Goal: Task Accomplishment & Management: Complete application form

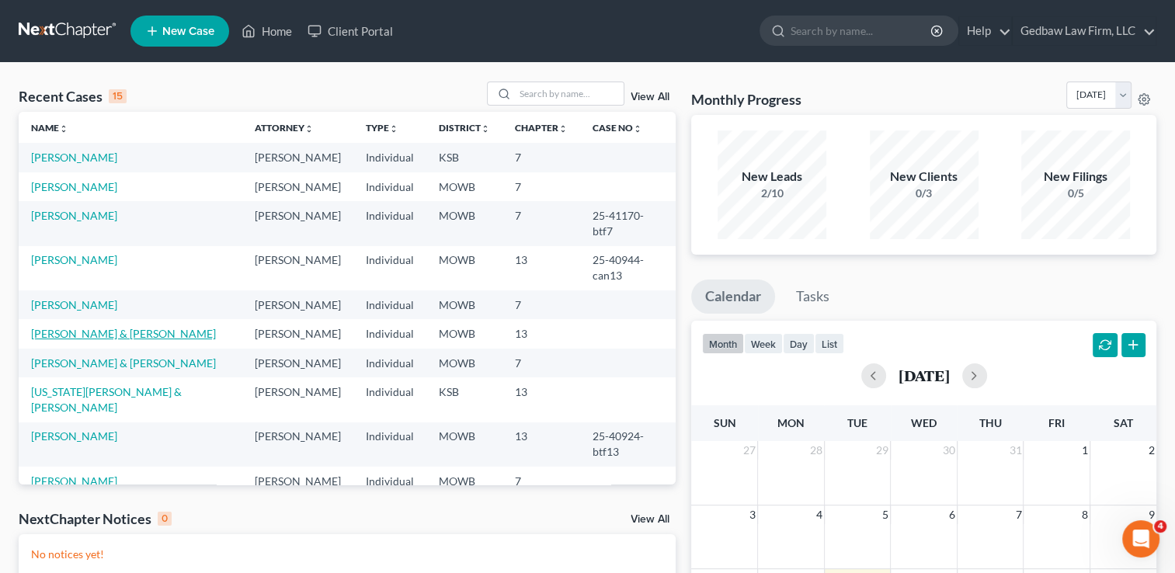
click at [94, 327] on link "[PERSON_NAME] & [PERSON_NAME]" at bounding box center [123, 333] width 185 height 13
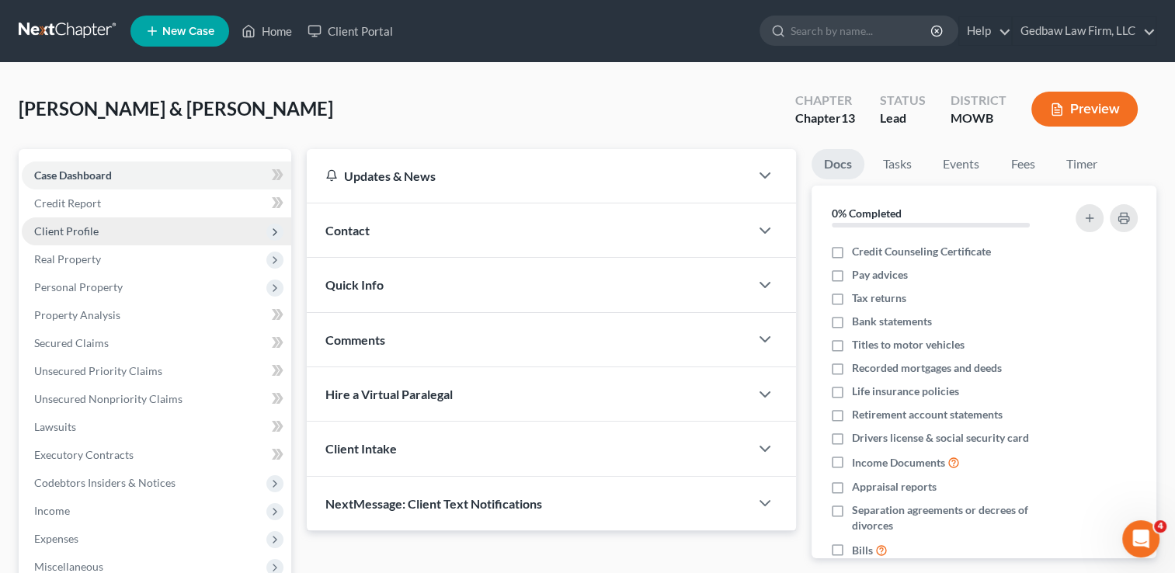
click at [116, 231] on span "Client Profile" at bounding box center [156, 231] width 269 height 28
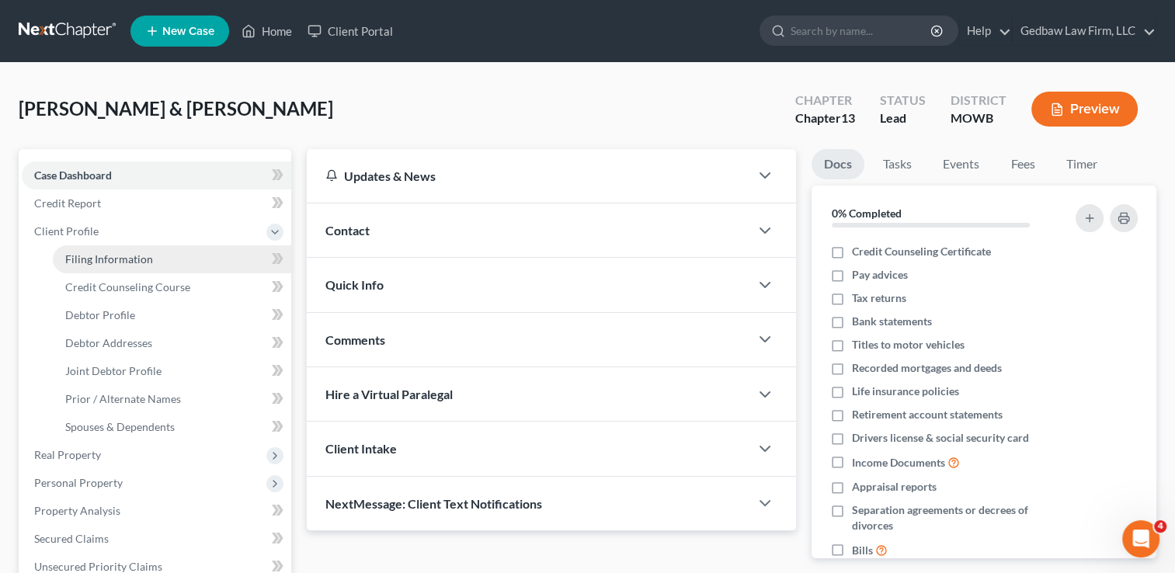
click at [123, 258] on span "Filing Information" at bounding box center [109, 258] width 88 height 13
select select "1"
select select "3"
select select "26"
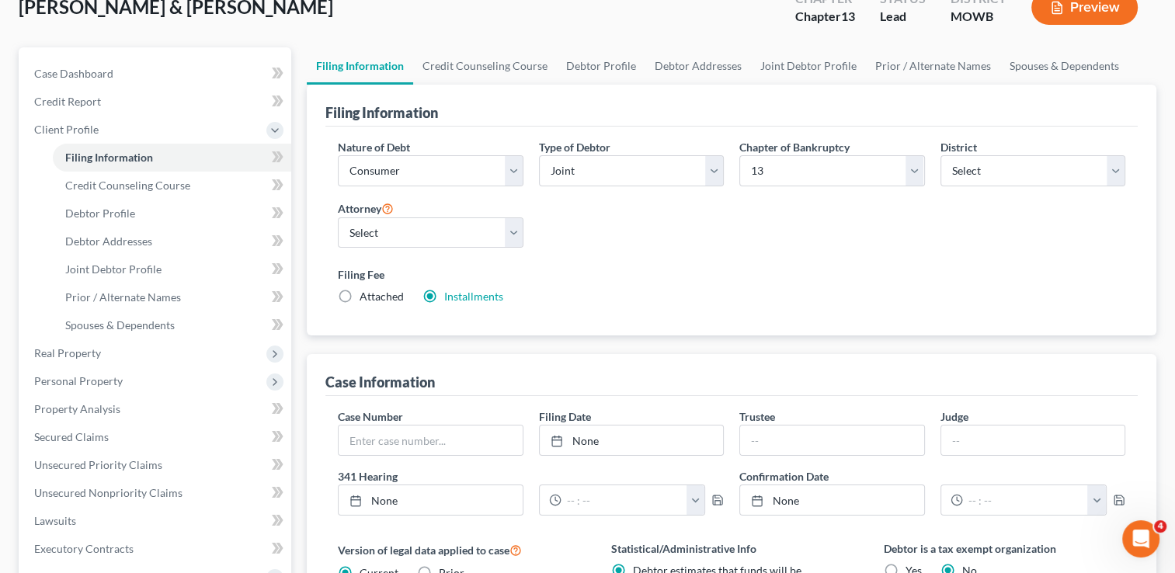
scroll to position [116, 0]
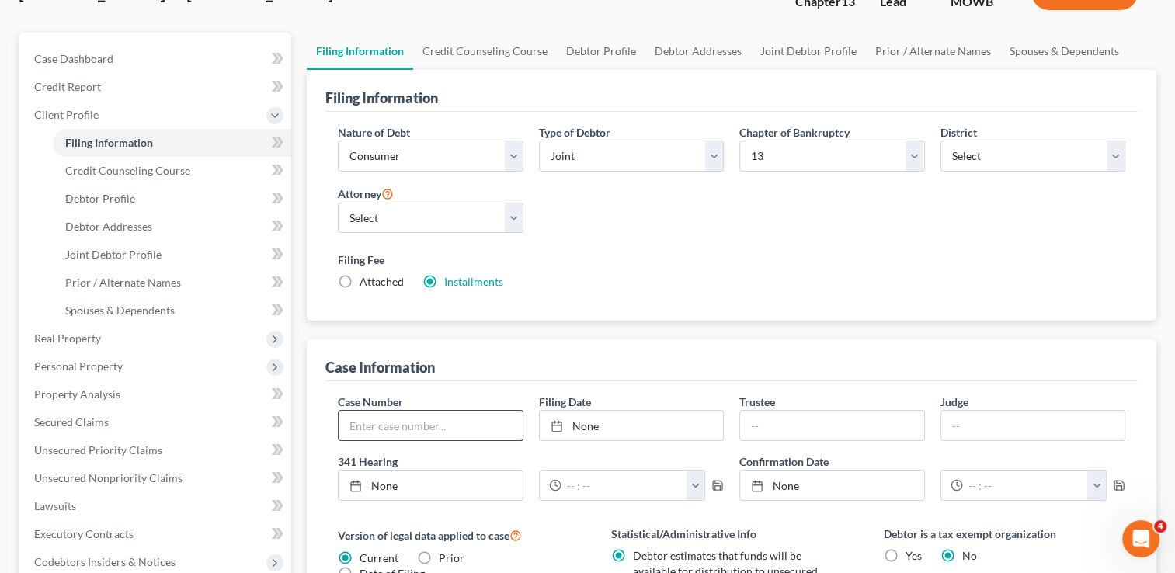
click at [415, 422] on input "text" at bounding box center [430, 426] width 183 height 30
type input "25-20329-can13"
click at [746, 355] on div "Case Information" at bounding box center [731, 360] width 812 height 42
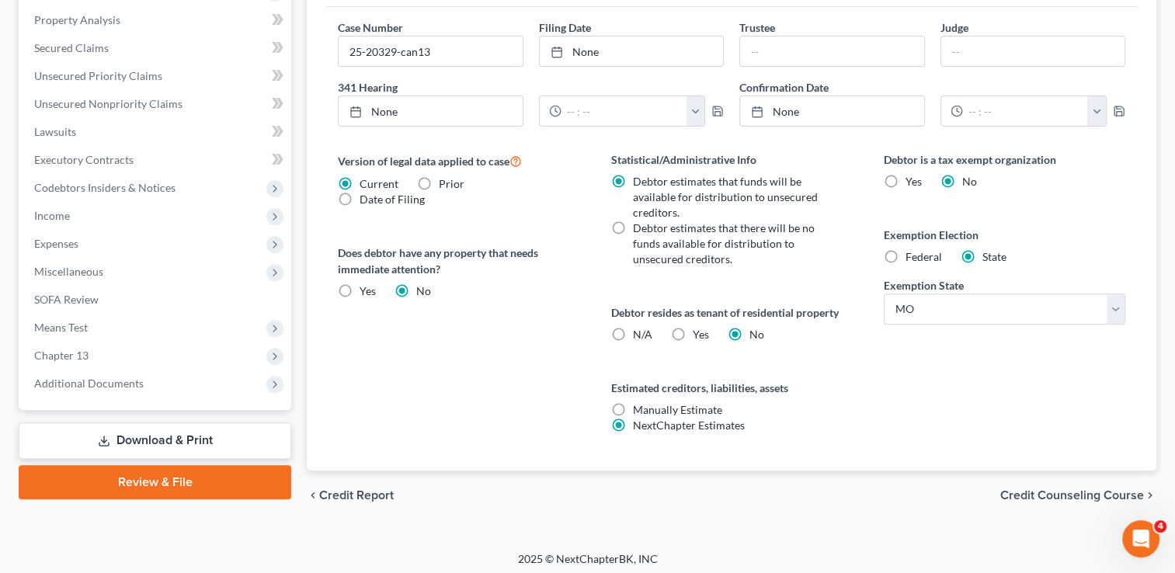
scroll to position [494, 0]
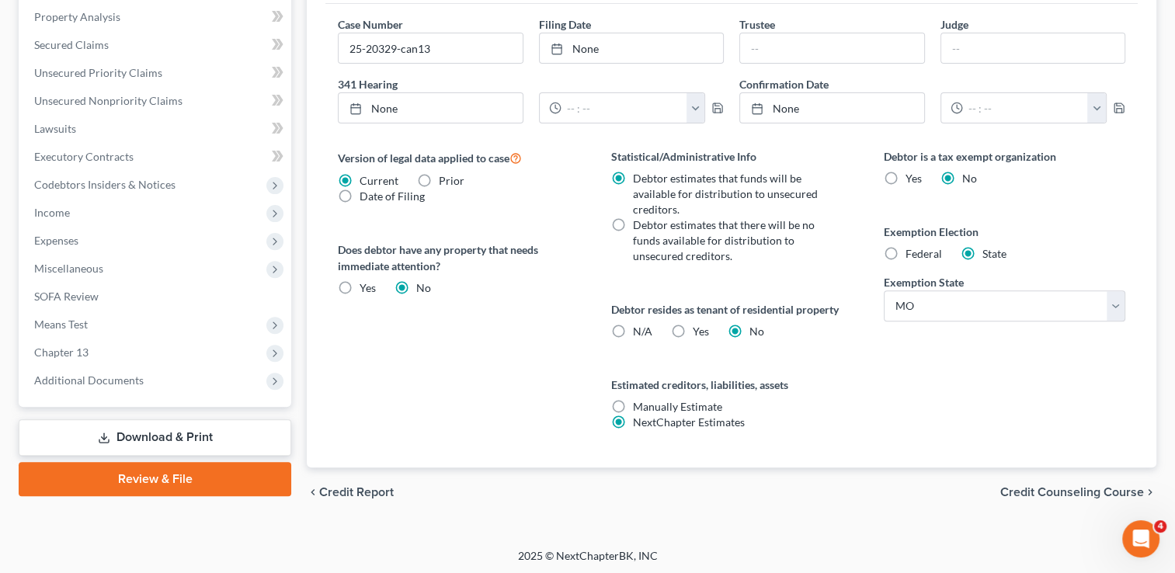
click at [1109, 491] on span "Credit Counseling Course" at bounding box center [1072, 492] width 144 height 12
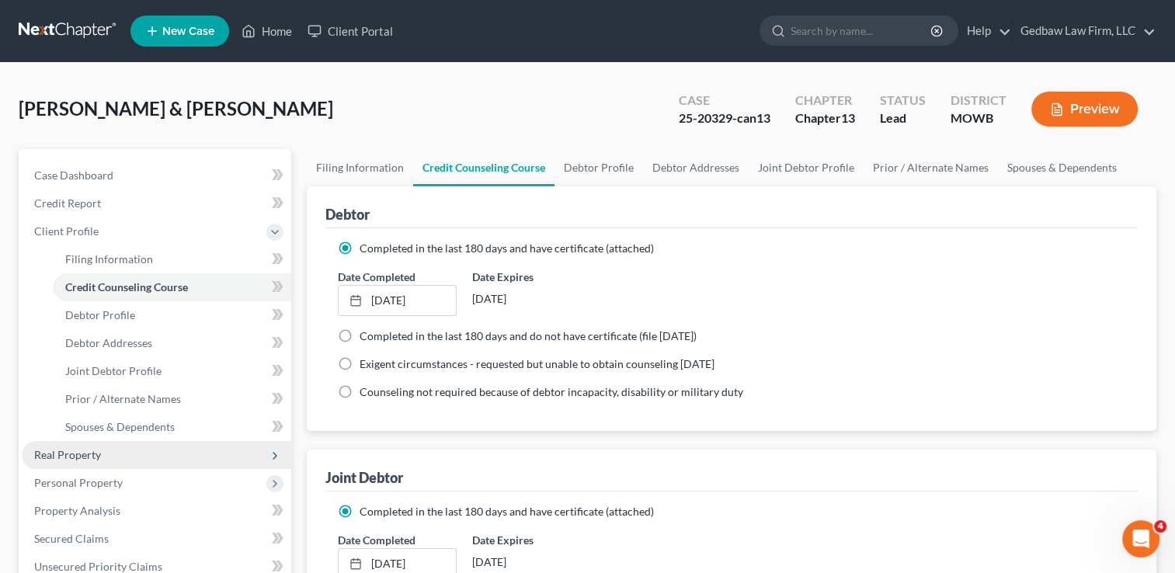
click at [130, 454] on span "Real Property" at bounding box center [156, 455] width 269 height 28
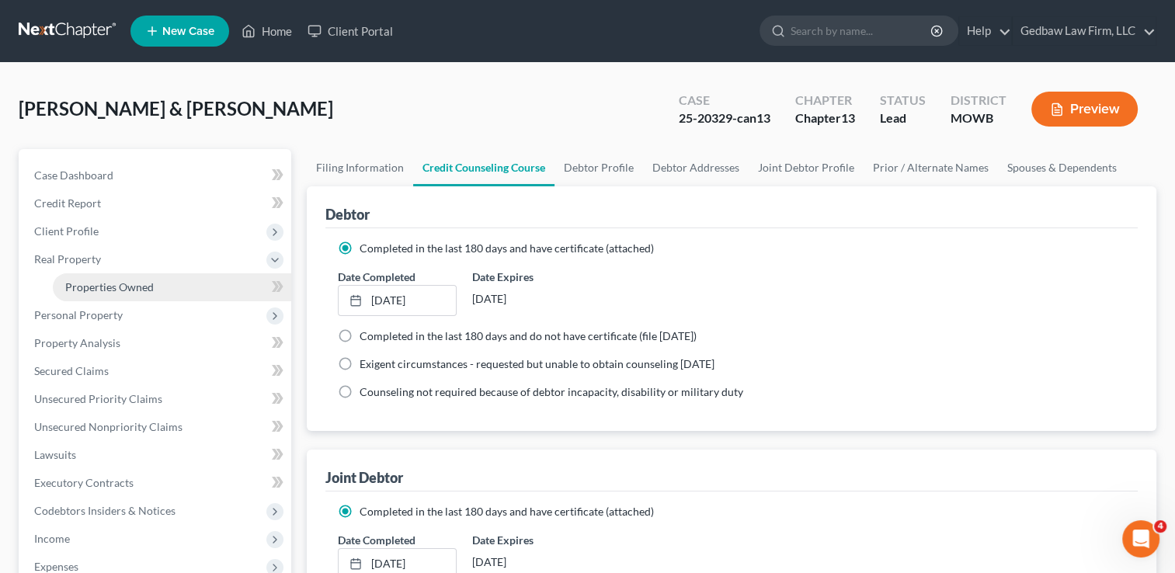
click at [126, 286] on span "Properties Owned" at bounding box center [109, 286] width 89 height 13
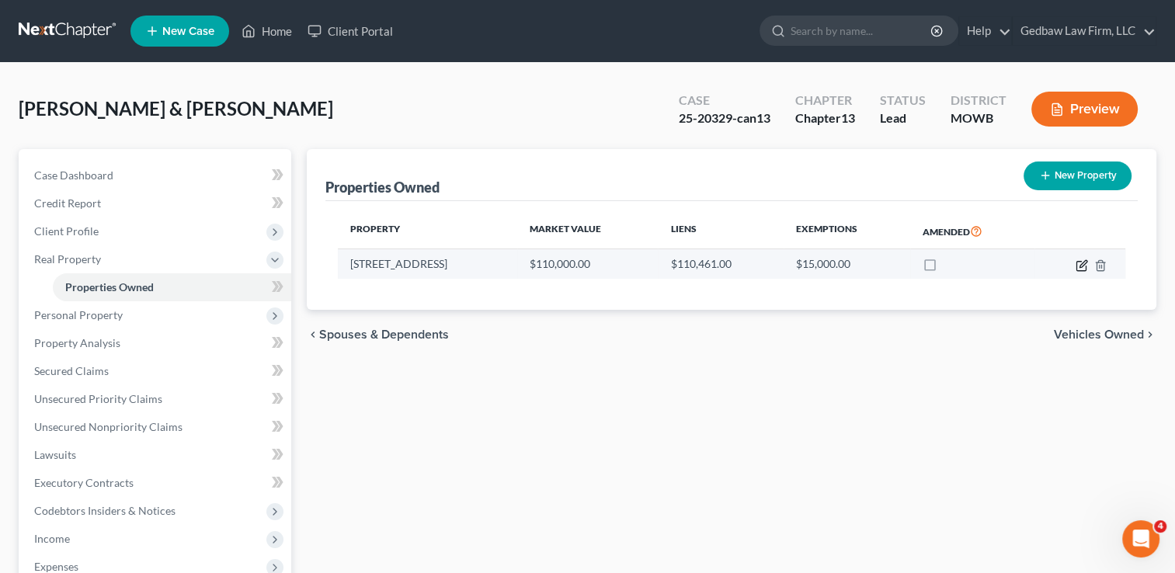
click at [1080, 266] on icon "button" at bounding box center [1081, 265] width 12 height 12
select select "26"
select select "2"
select select "0"
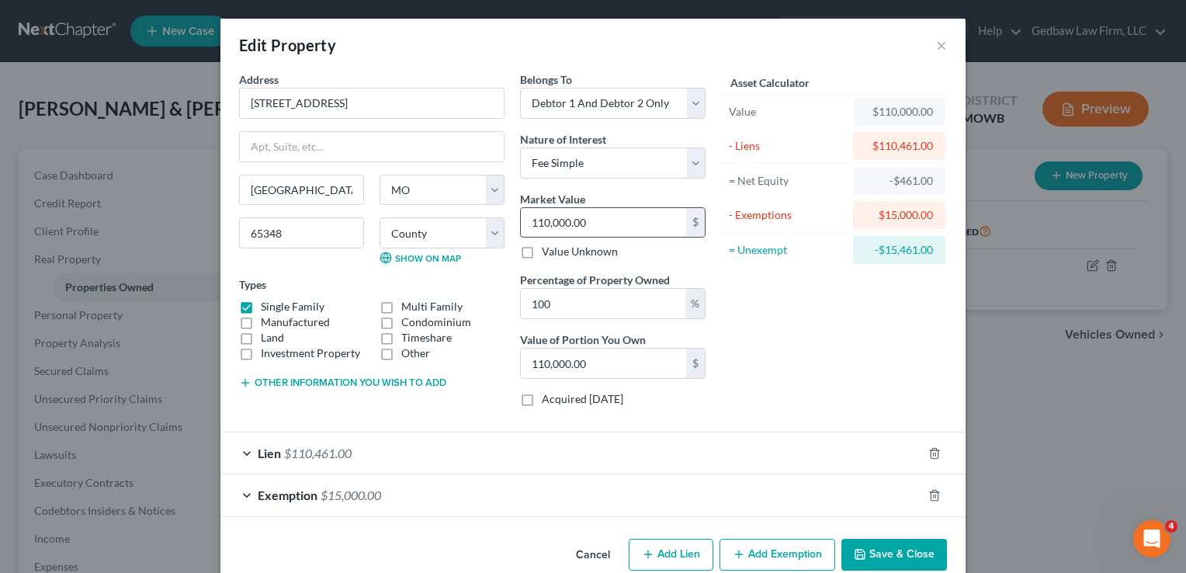
click at [606, 219] on input "110,000.00" at bounding box center [603, 223] width 165 height 30
type input "1"
type input "1.00"
type input "12"
type input "12.00"
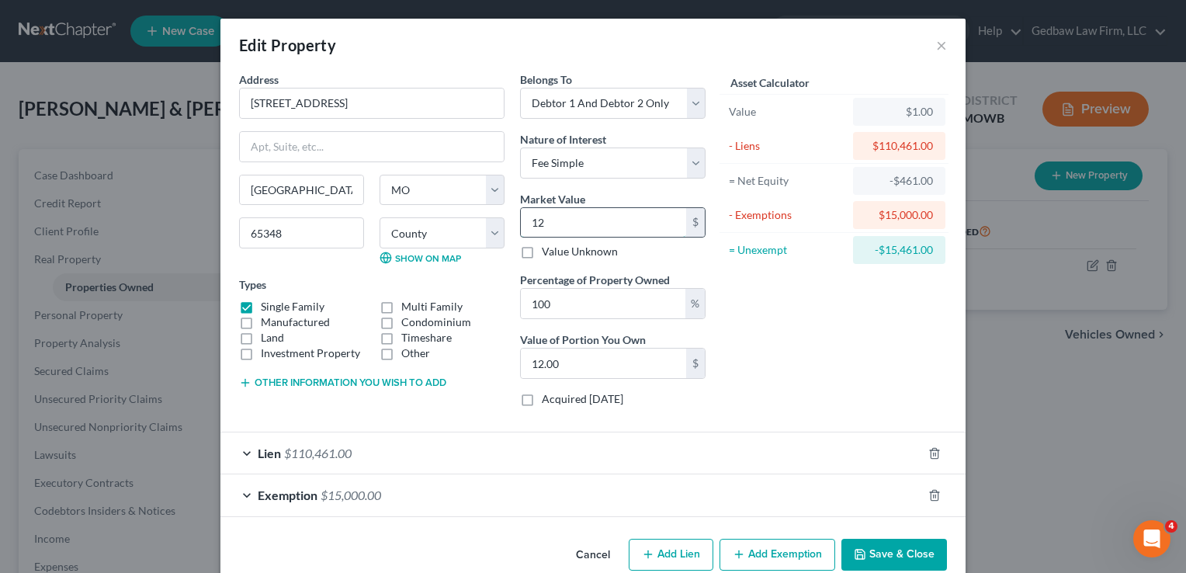
type input "125"
type input "125.00"
type input "1250"
type input "1,250.00"
type input "1,2500"
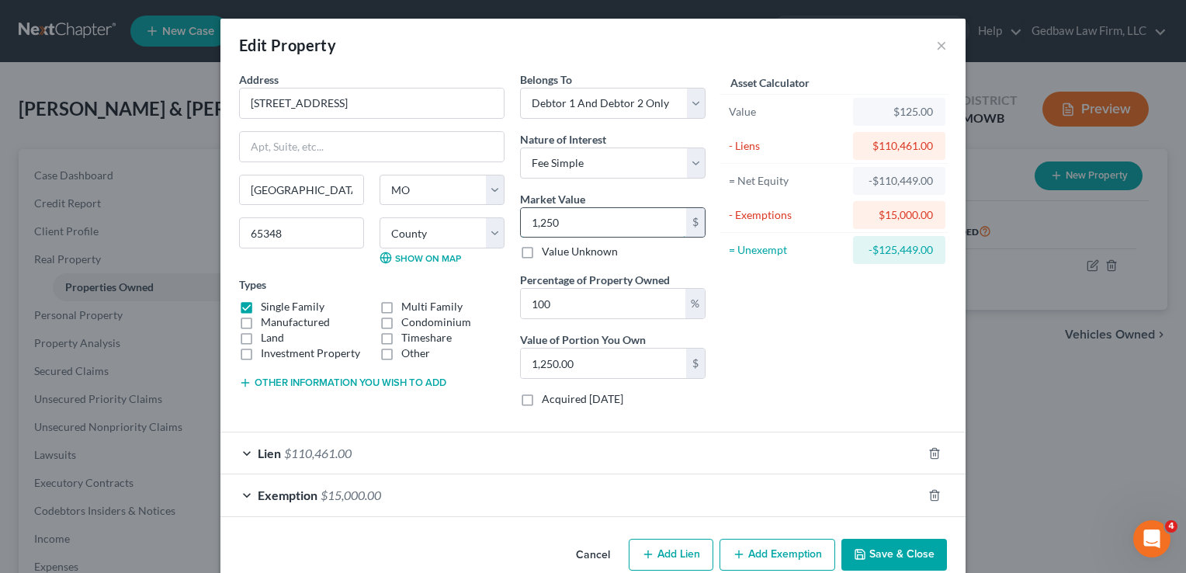
type input "12,500.00"
type input "12,5000"
type input "125,000.00"
click at [828, 347] on div "Asset Calculator Value $125,000.00 - Liens $110,461.00 = Net Equity -$97,961.00…" at bounding box center [834, 245] width 241 height 348
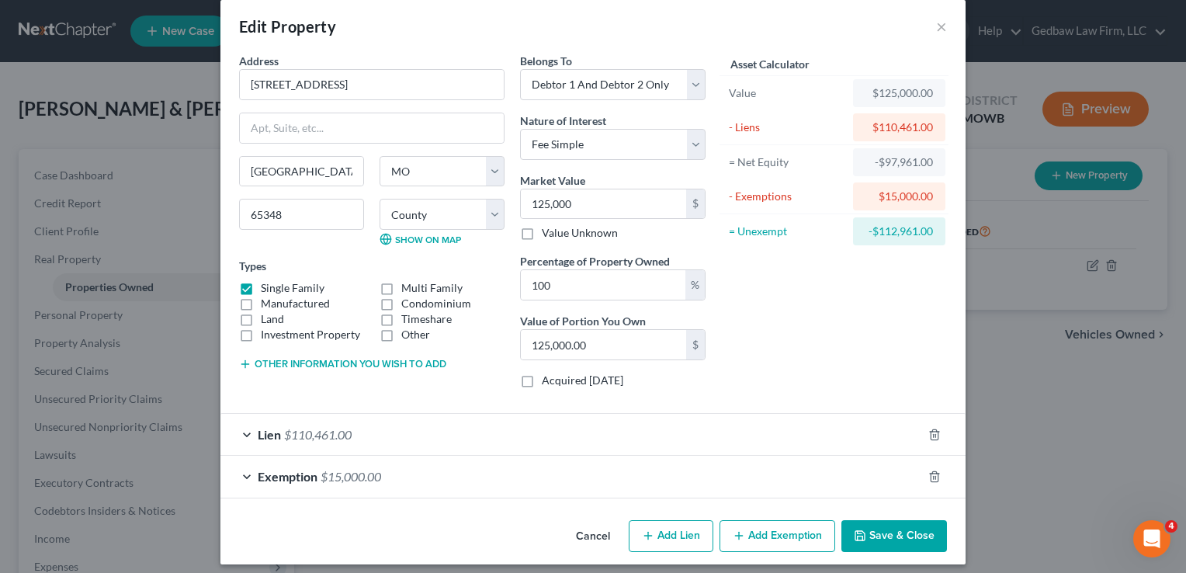
scroll to position [26, 0]
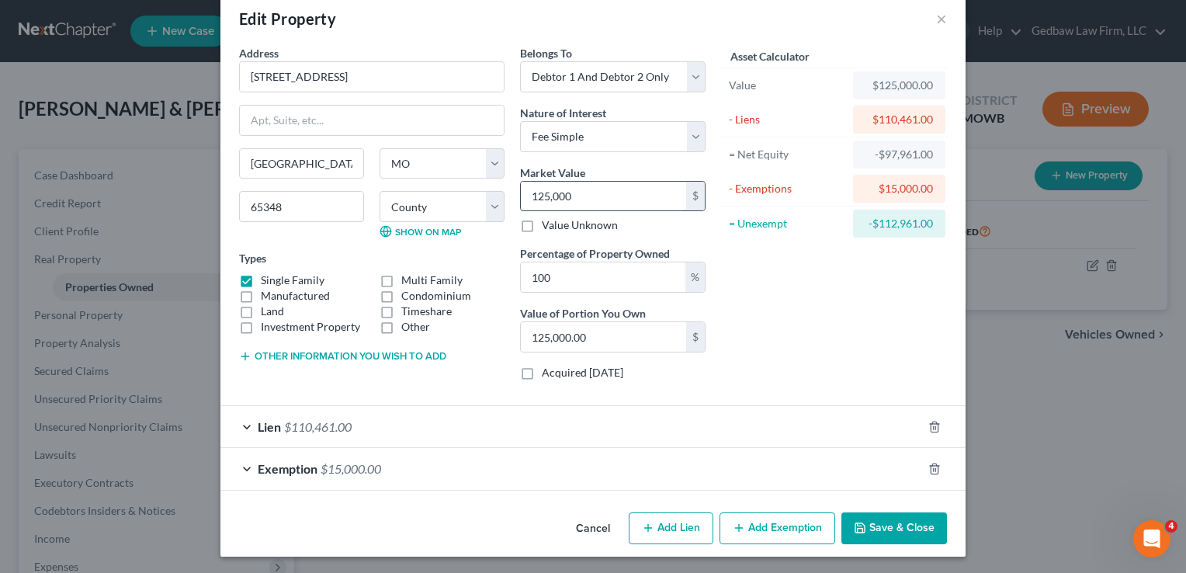
click at [585, 196] on input "125,000" at bounding box center [603, 197] width 165 height 30
type input "1"
type input "1.00"
type input "13"
type input "13.00"
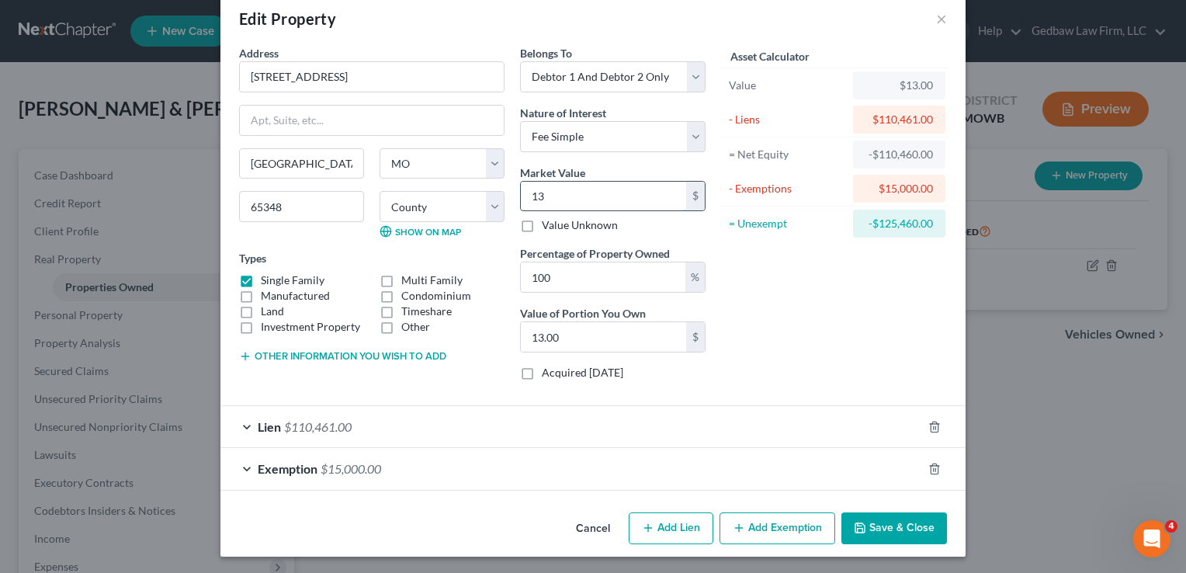
type input "130"
type input "130.00"
type input "1300"
type input "1,300.00"
type input "1,3000"
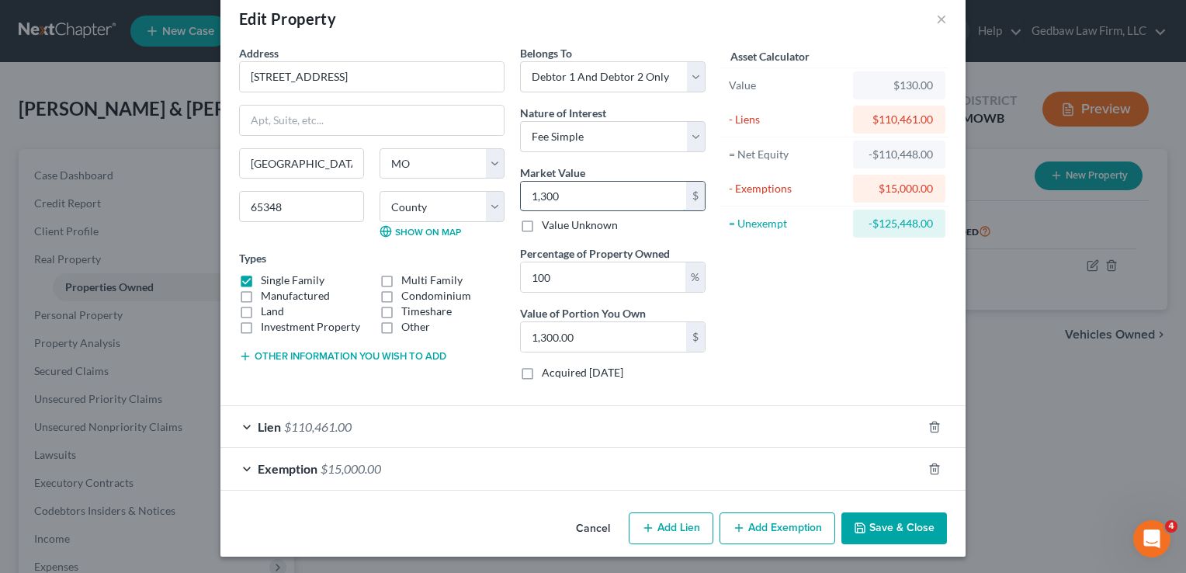
type input "13,000.00"
type input "13,0000"
type input "130,000.00"
type input "130,000"
click at [918, 523] on button "Save & Close" at bounding box center [895, 528] width 106 height 33
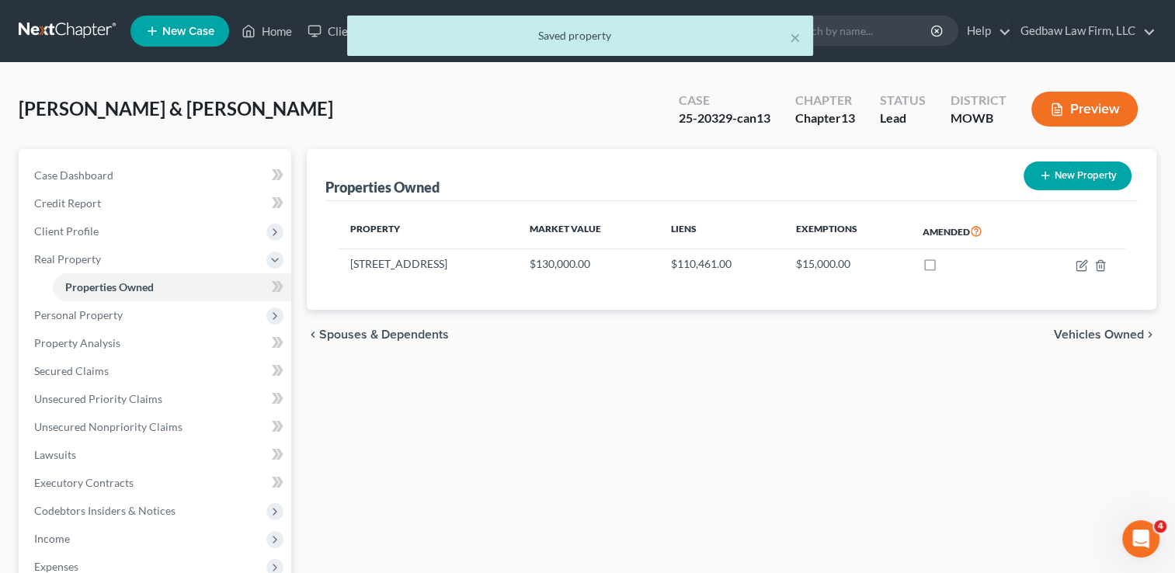
click at [1110, 330] on span "Vehicles Owned" at bounding box center [1099, 334] width 90 height 12
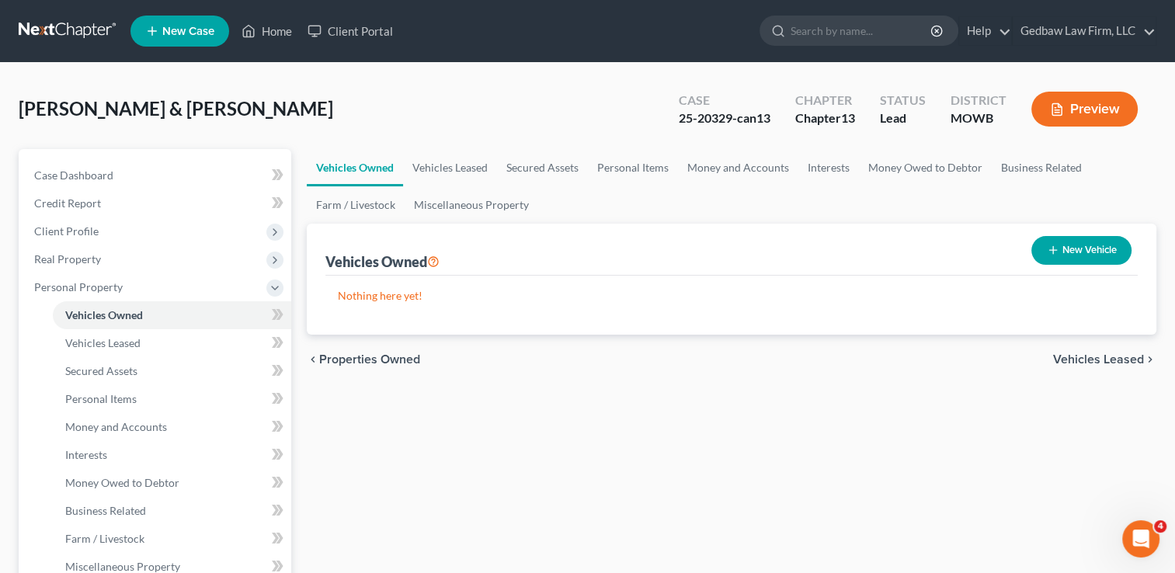
click at [1106, 252] on button "New Vehicle" at bounding box center [1081, 250] width 100 height 29
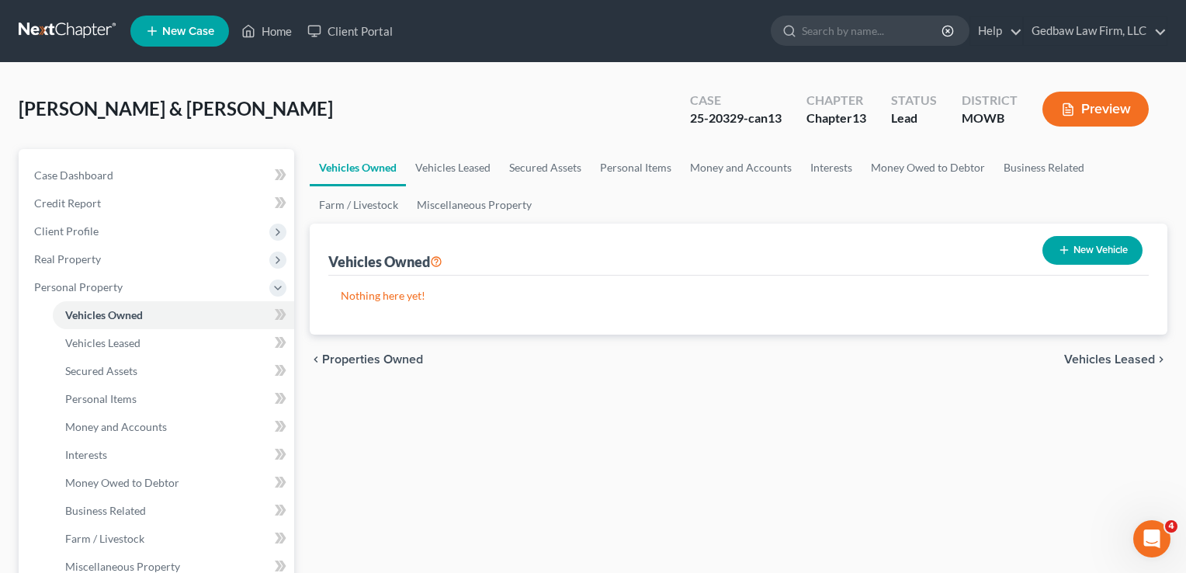
select select "0"
select select "2"
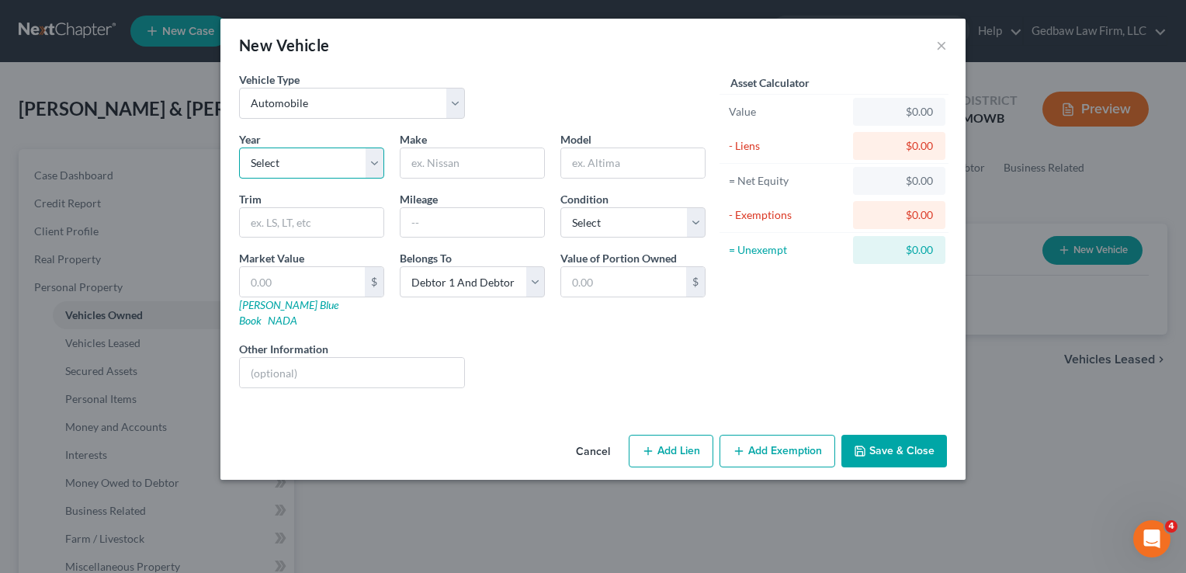
click at [308, 170] on select "Select 2026 2025 2024 2023 2022 2021 2020 2019 2018 2017 2016 2015 2014 2013 20…" at bounding box center [311, 163] width 145 height 31
select select "16"
click at [239, 148] on select "Select 2026 2025 2024 2023 2022 2021 2020 2019 2018 2017 2016 2015 2014 2013 20…" at bounding box center [311, 163] width 145 height 31
click at [494, 160] on input "text" at bounding box center [473, 163] width 144 height 30
type input "Honda"
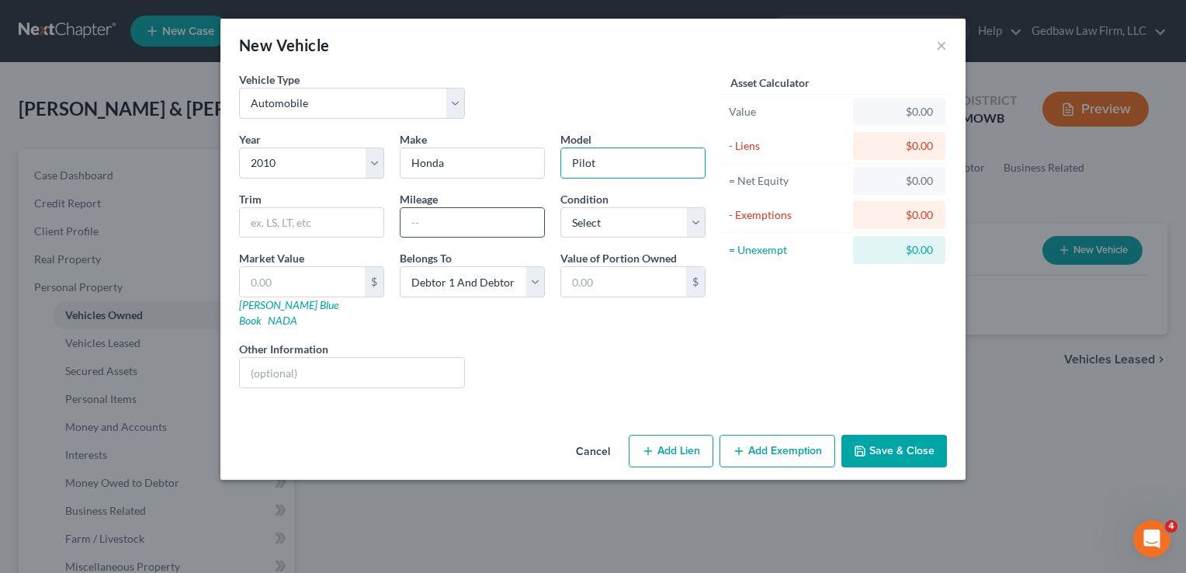
type input "Pilot"
click at [463, 220] on input "text" at bounding box center [473, 223] width 144 height 30
type input "260000"
click at [638, 227] on select "Select Excellent Very Good Good Fair Poor" at bounding box center [633, 222] width 145 height 31
select select "4"
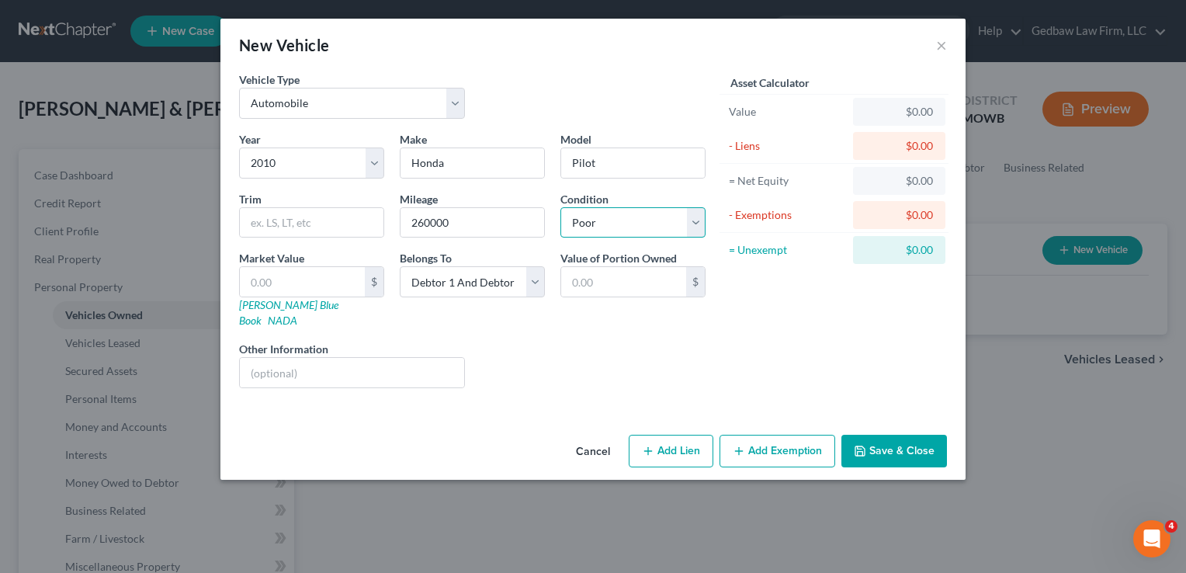
click at [561, 207] on select "Select Excellent Very Good Good Fair Poor" at bounding box center [633, 222] width 145 height 31
click at [298, 358] on input "text" at bounding box center [352, 373] width 224 height 30
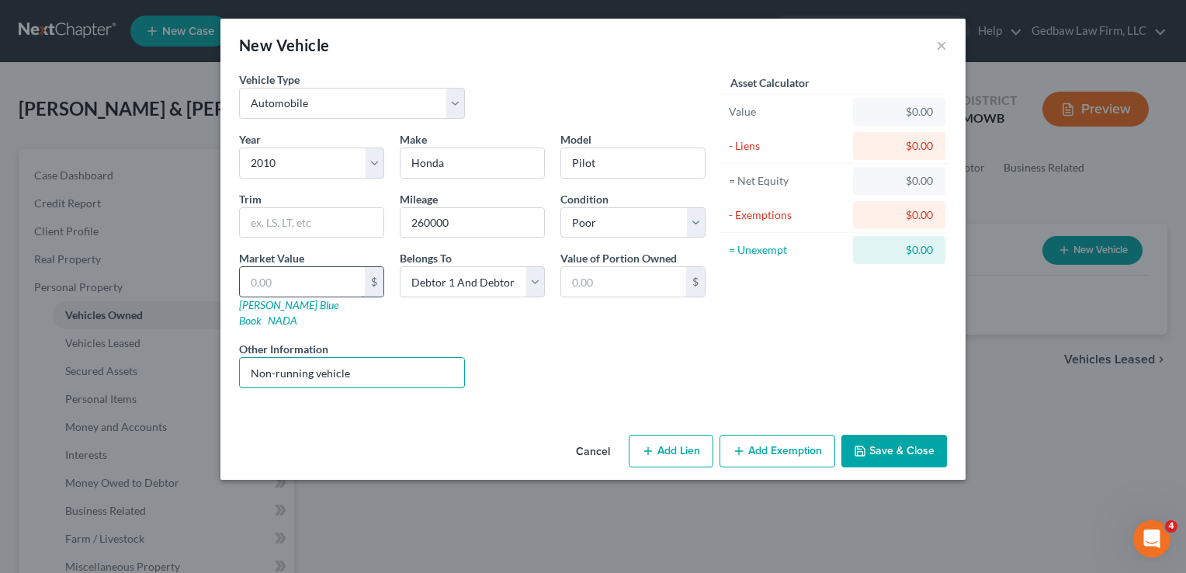
type input "Non-running vehicle"
click at [270, 278] on input "text" at bounding box center [302, 282] width 125 height 30
type input "5"
type input "5.00"
type input "50"
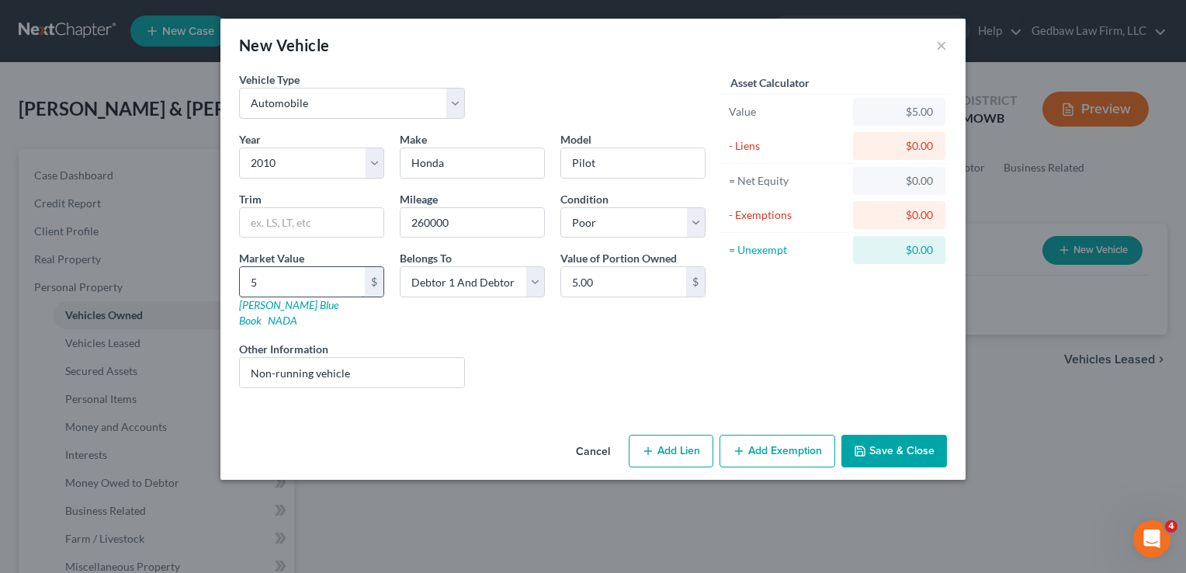
type input "50.00"
type input "500"
type input "500.00"
type input "5000"
type input "5,000.00"
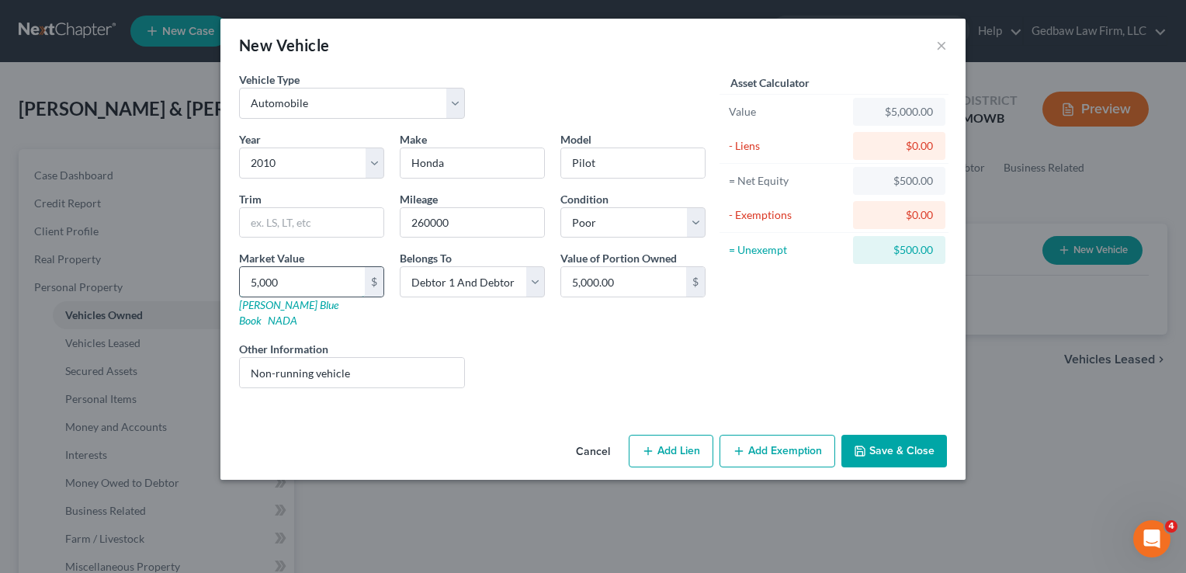
type input "5,00"
type input "500.00"
type input "500"
click at [801, 314] on div "Asset Calculator Value $500.00 - Liens $0.00 = Net Equity $5,000.00 - Exemption…" at bounding box center [834, 235] width 241 height 329
click at [911, 438] on button "Save & Close" at bounding box center [895, 451] width 106 height 33
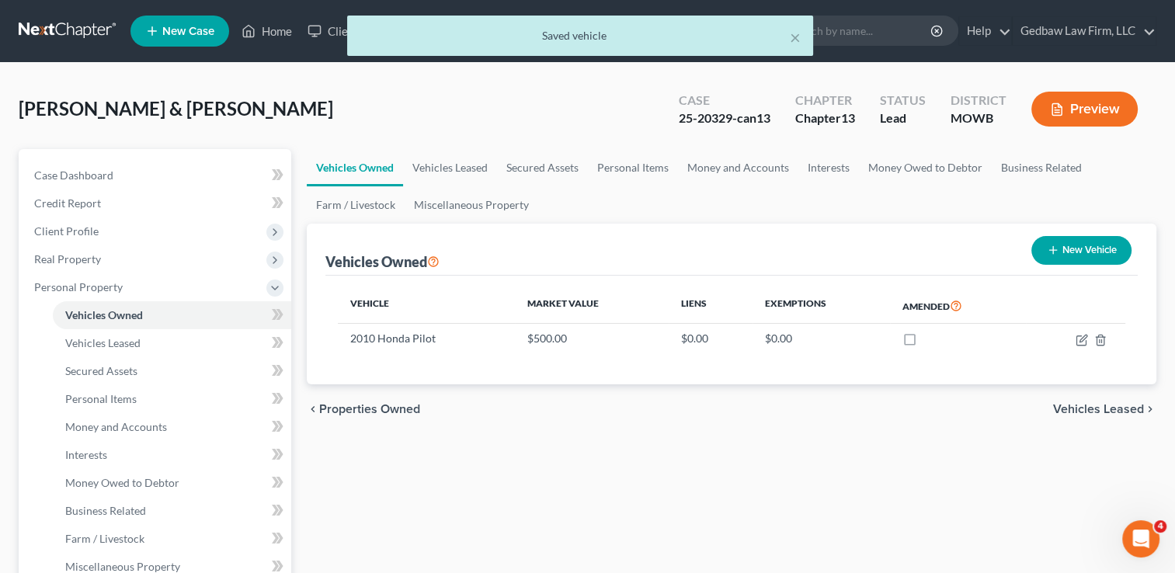
click at [1097, 248] on button "New Vehicle" at bounding box center [1081, 250] width 100 height 29
select select "0"
select select "2"
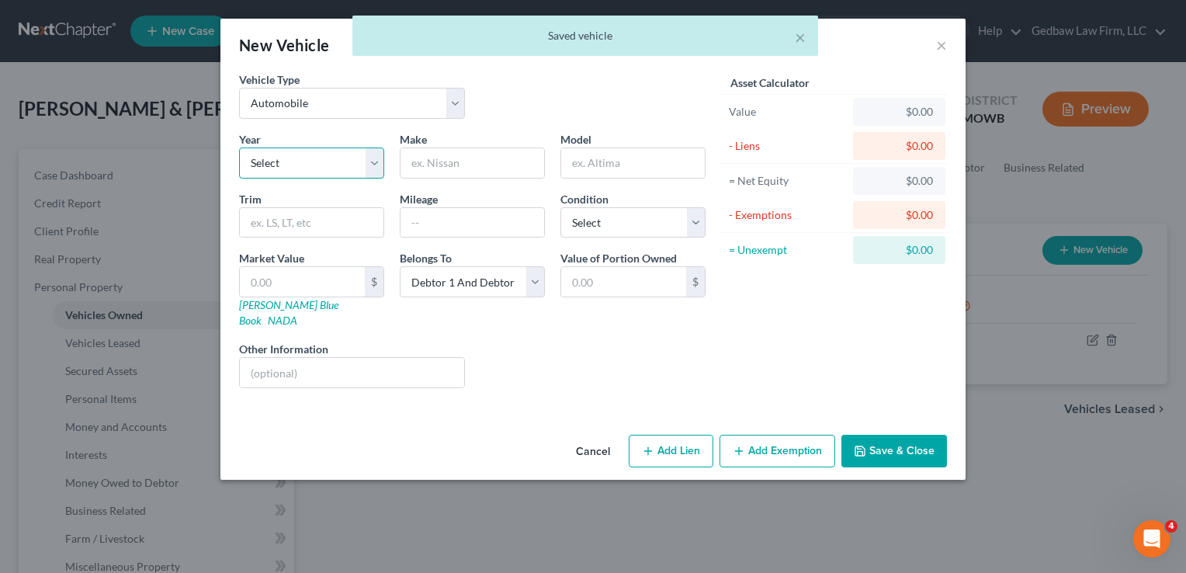
click at [333, 172] on select "Select 2026 2025 2024 2023 2022 2021 2020 2019 2018 2017 2016 2015 2014 2013 20…" at bounding box center [311, 163] width 145 height 31
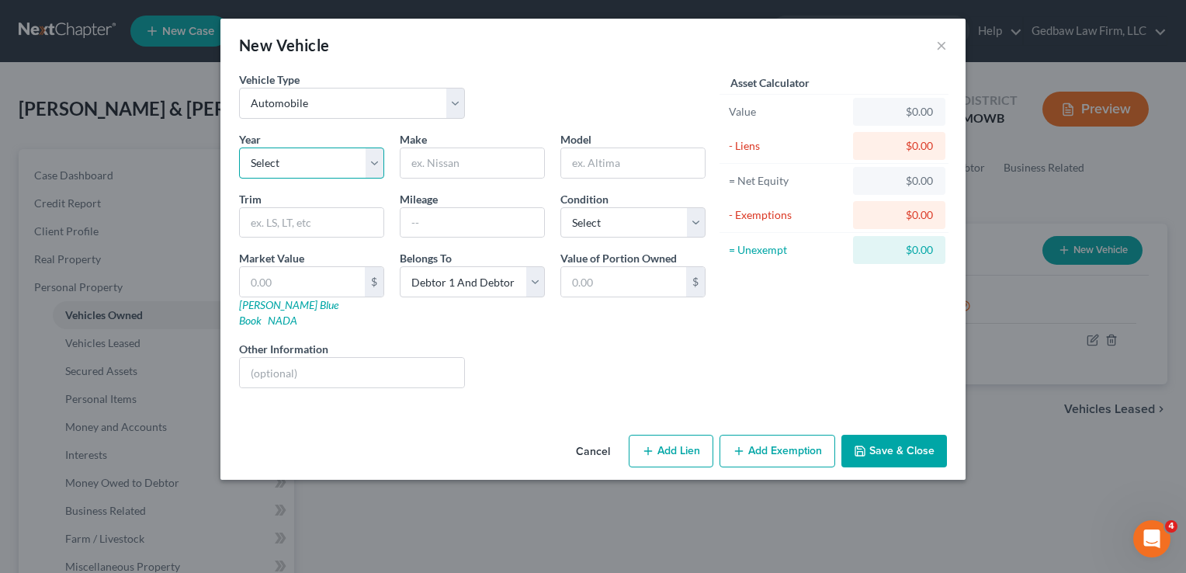
select select "17"
click at [239, 148] on select "Select 2026 2025 2024 2023 2022 2021 2020 2019 2018 2017 2016 2015 2014 2013 20…" at bounding box center [311, 163] width 145 height 31
click at [499, 168] on input "text" at bounding box center [473, 163] width 144 height 30
type input "Volkswagon"
type input "Jetta"
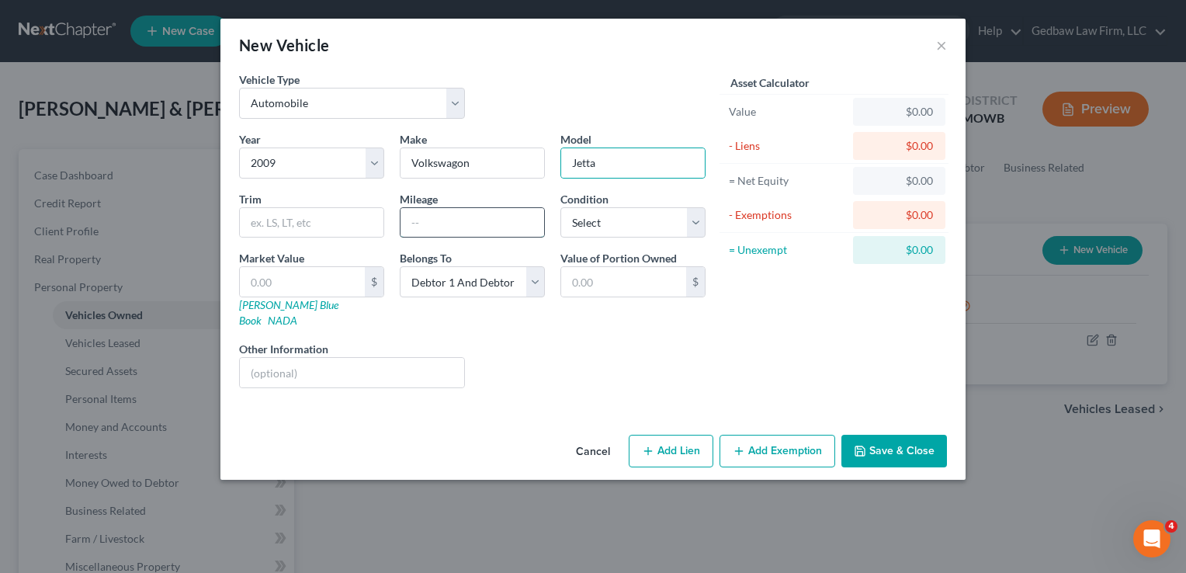
click at [438, 227] on input "text" at bounding box center [473, 223] width 144 height 30
type input "120000"
click at [620, 219] on select "Select Excellent Very Good Good Fair Poor" at bounding box center [633, 222] width 145 height 31
select select "3"
click at [561, 207] on select "Select Excellent Very Good Good Fair Poor" at bounding box center [633, 222] width 145 height 31
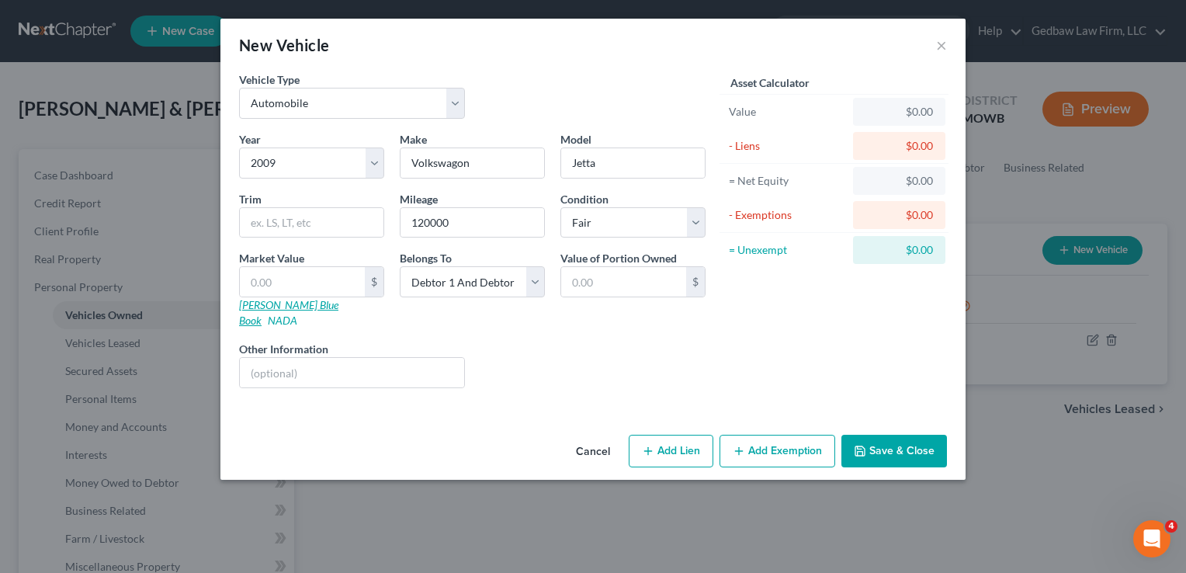
click at [273, 306] on link "Kelly Blue Book" at bounding box center [288, 312] width 99 height 29
click at [311, 275] on input "text" at bounding box center [302, 282] width 125 height 30
type input "3"
type input "3.00"
type input "30"
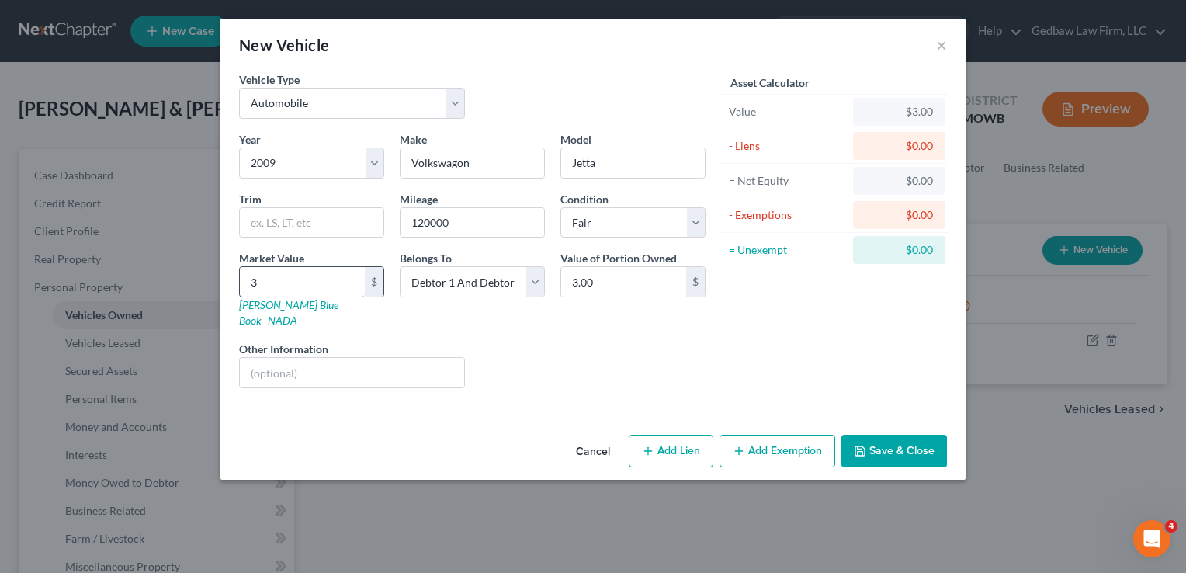
type input "30.00"
type input "300"
type input "300.00"
type input "3000"
type input "3,000.00"
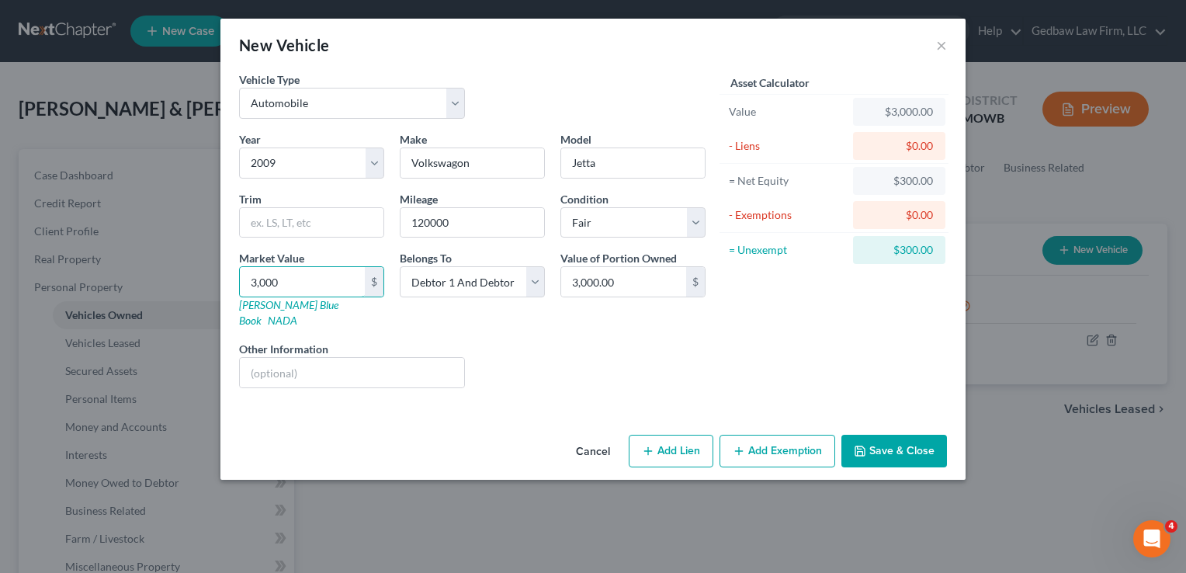
type input "3,000"
click at [820, 436] on button "Add Exemption" at bounding box center [778, 451] width 116 height 33
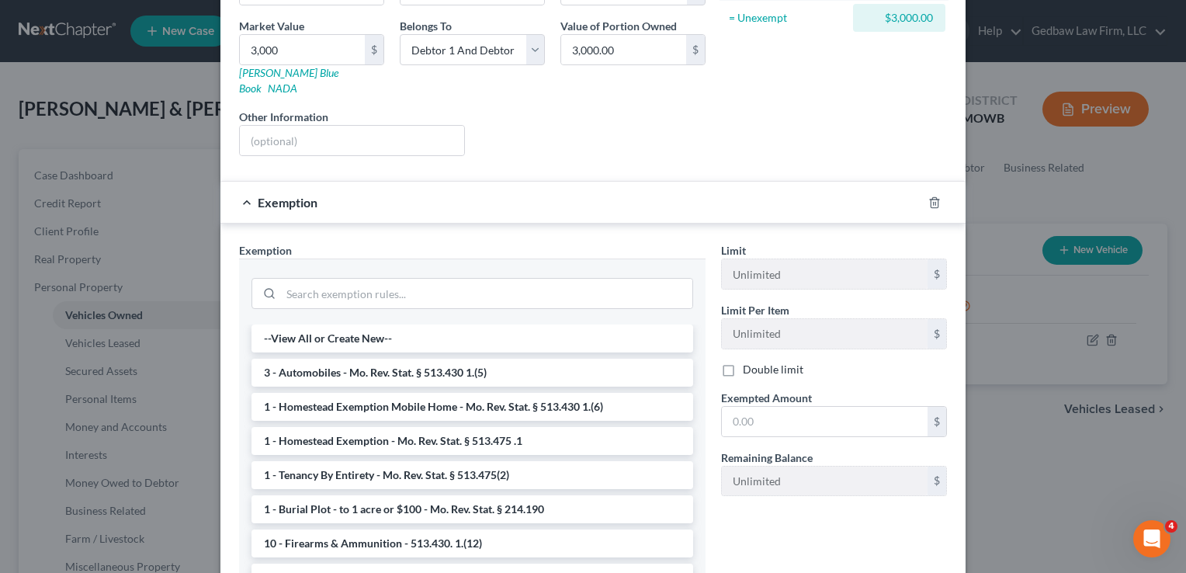
scroll to position [233, 0]
click at [438, 360] on li "3 - Automobiles - Mo. Rev. Stat. § 513.430 1.(5)" at bounding box center [473, 372] width 442 height 28
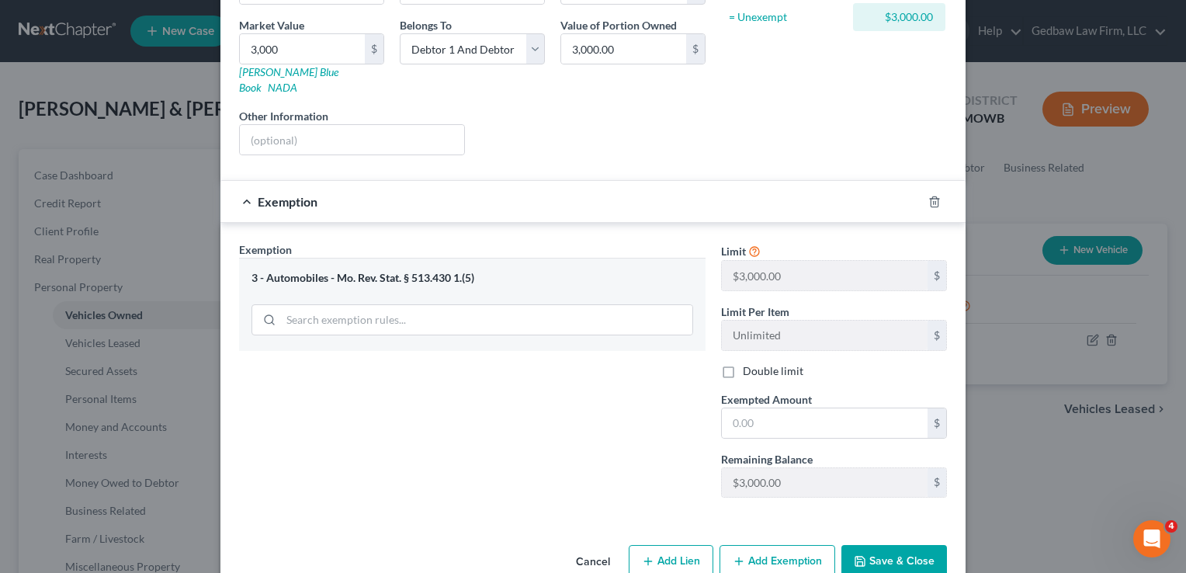
click at [743, 363] on label "Double limit" at bounding box center [773, 371] width 61 height 16
click at [749, 363] on input "Double limit" at bounding box center [754, 368] width 10 height 10
checkbox input "true"
click at [804, 408] on input "text" at bounding box center [825, 423] width 206 height 30
type input "3,000"
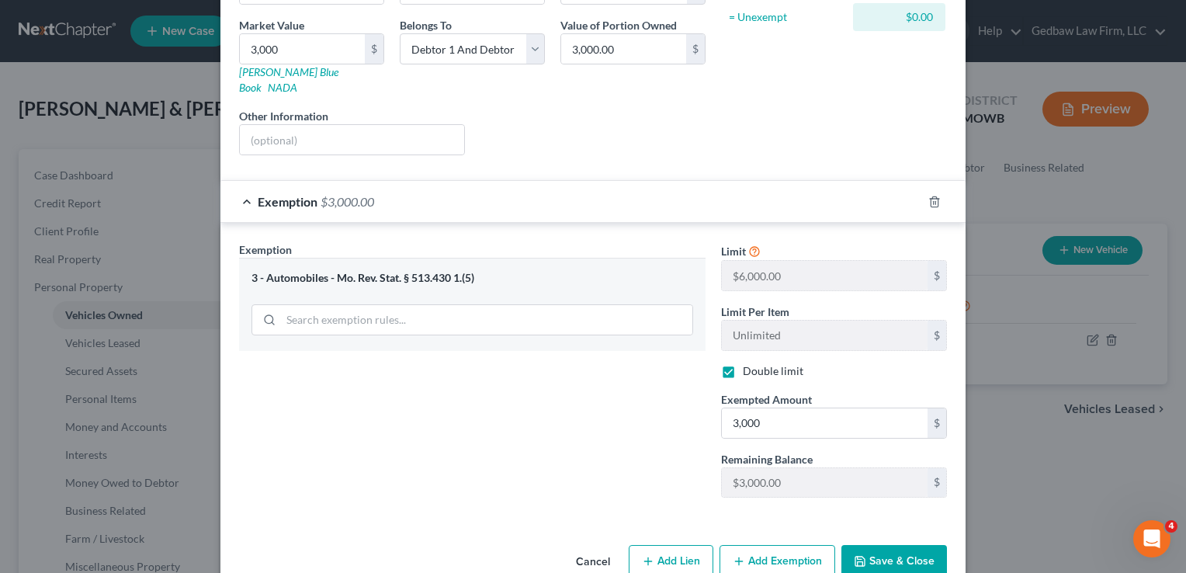
click at [924, 545] on button "Save & Close" at bounding box center [895, 561] width 106 height 33
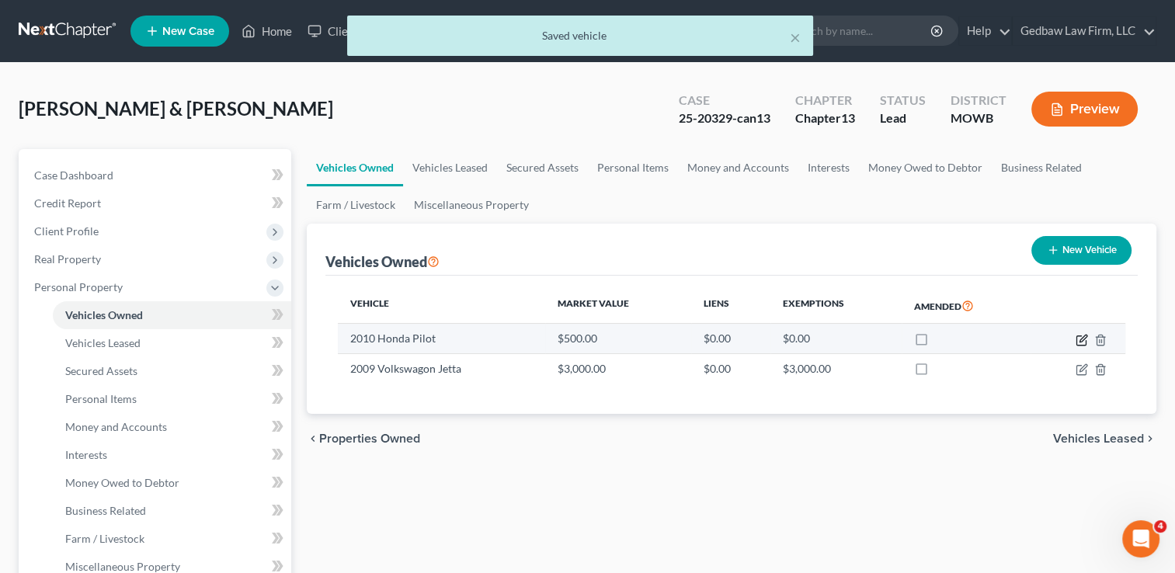
click at [1081, 339] on icon "button" at bounding box center [1081, 340] width 12 height 12
select select "0"
select select "16"
select select "4"
select select "2"
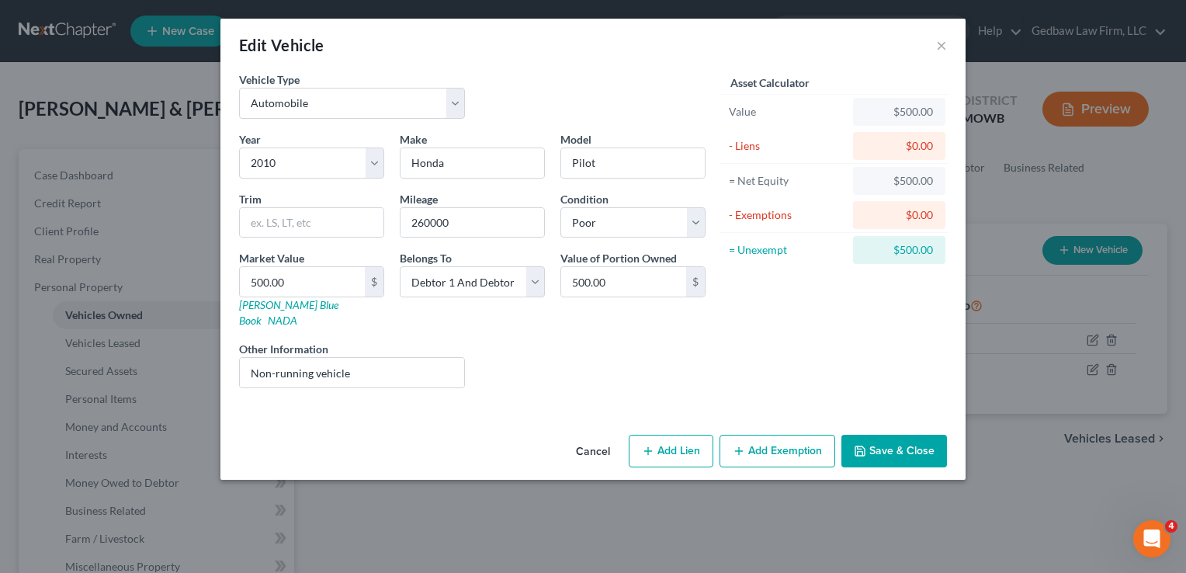
click at [802, 435] on button "Add Exemption" at bounding box center [778, 451] width 116 height 33
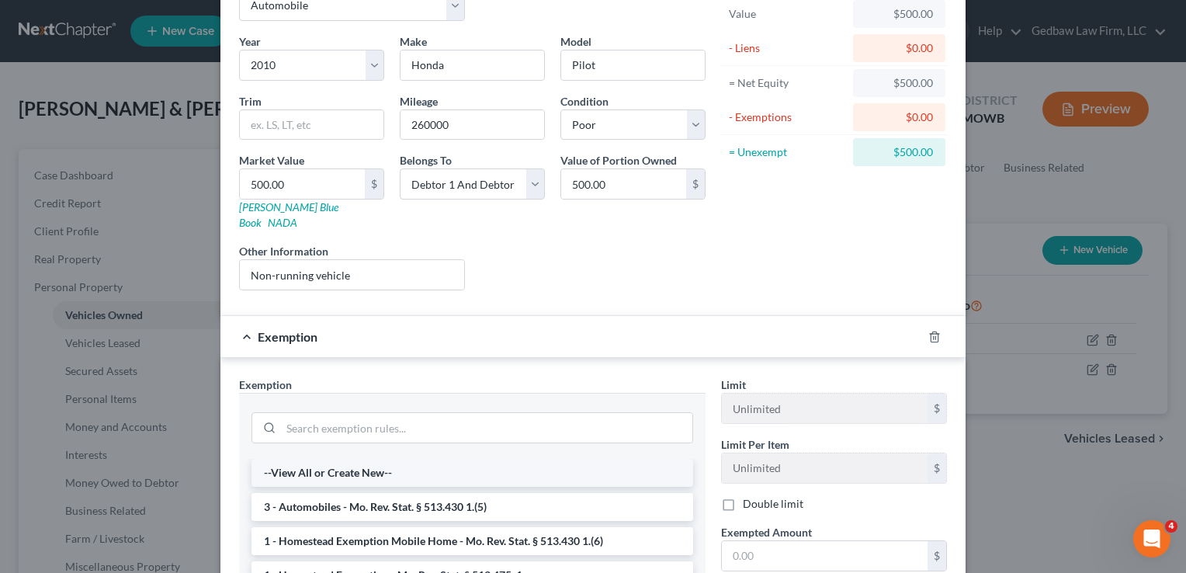
scroll to position [116, 0]
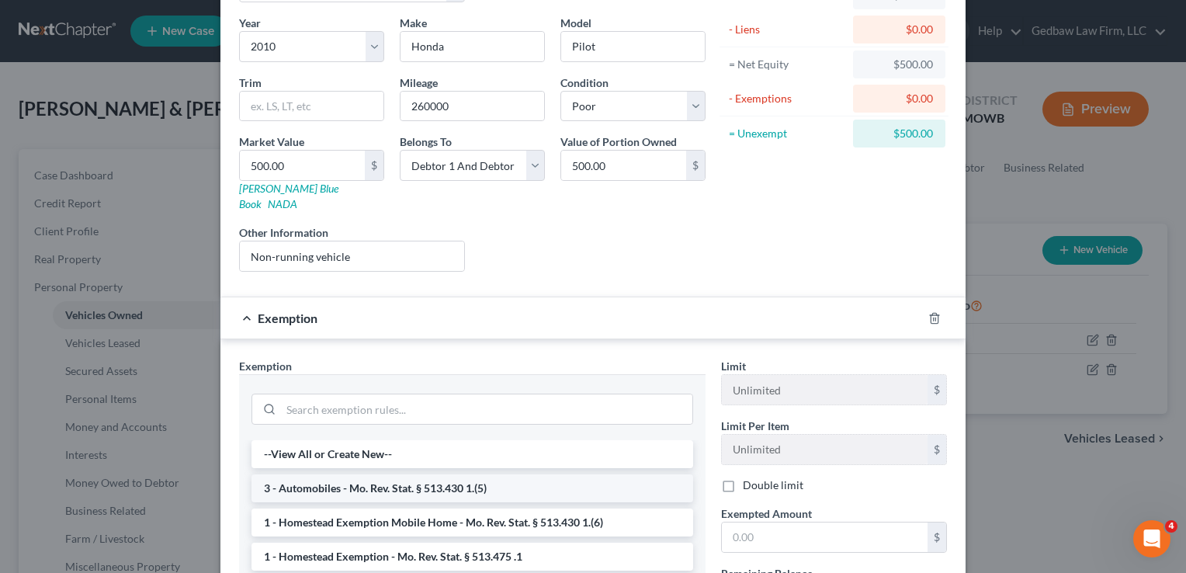
click at [498, 474] on li "3 - Automobiles - Mo. Rev. Stat. § 513.430 1.(5)" at bounding box center [473, 488] width 442 height 28
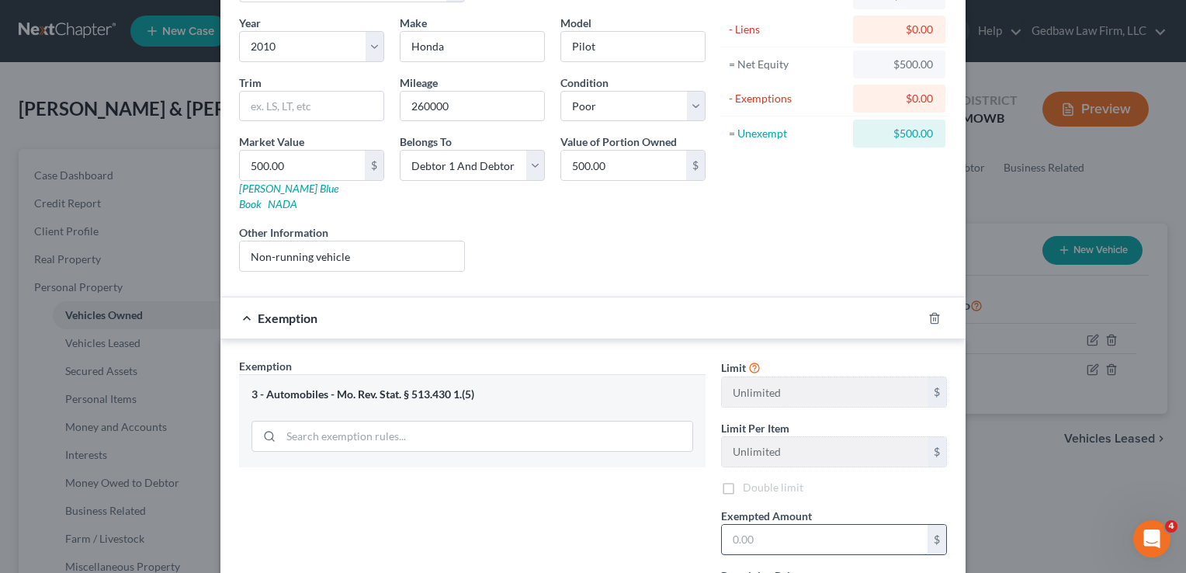
click at [786, 525] on input "text" at bounding box center [825, 540] width 206 height 30
type input "50"
checkbox input "true"
type input "500"
click at [702, 478] on div "Exemption Set must be selected for CA. Exemption * 3 - Automobiles - Mo. Rev. S…" at bounding box center [472, 492] width 482 height 269
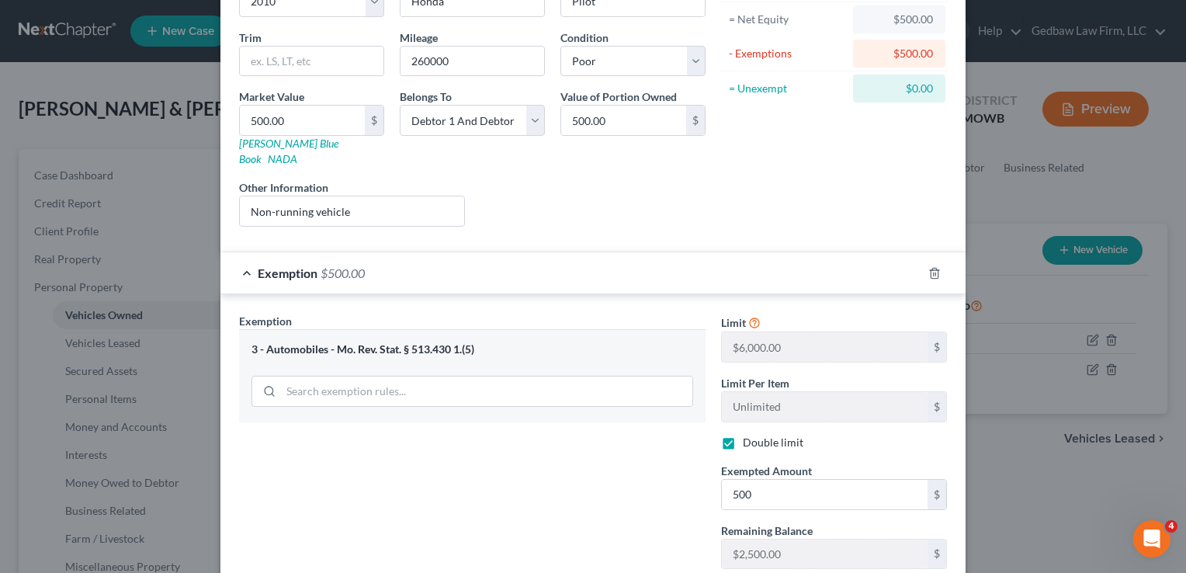
scroll to position [249, 0]
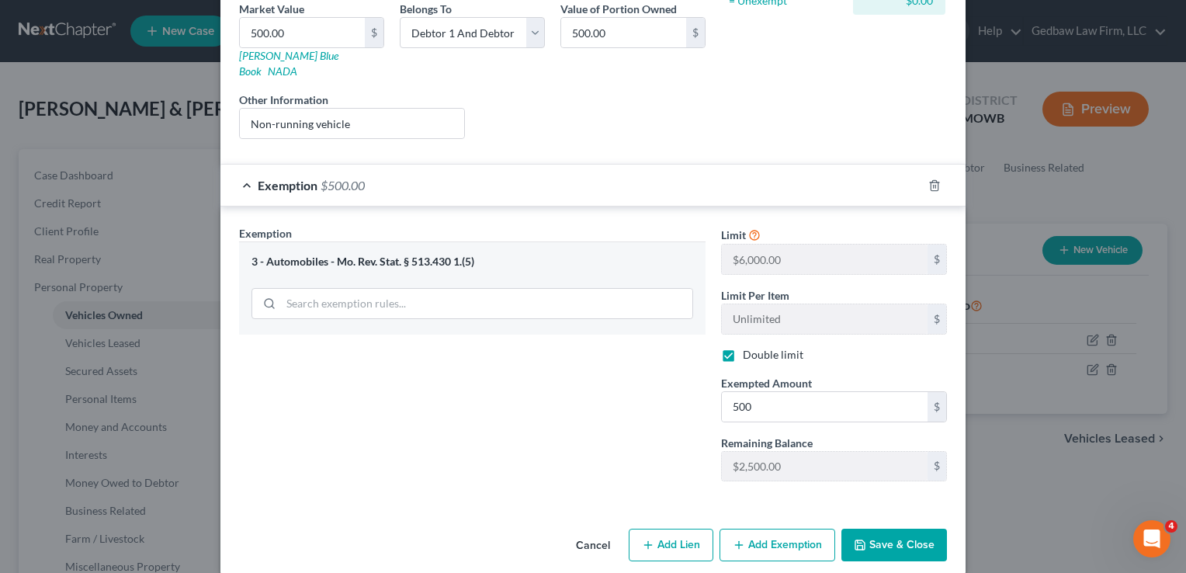
click at [928, 529] on button "Save & Close" at bounding box center [895, 545] width 106 height 33
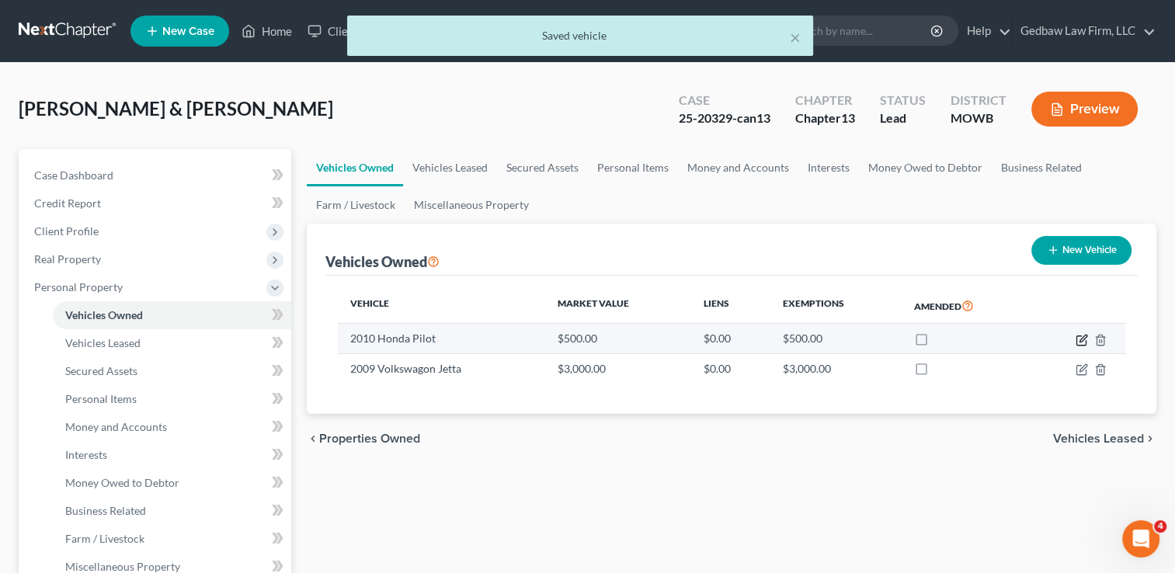
click at [1078, 340] on icon "button" at bounding box center [1081, 340] width 12 height 12
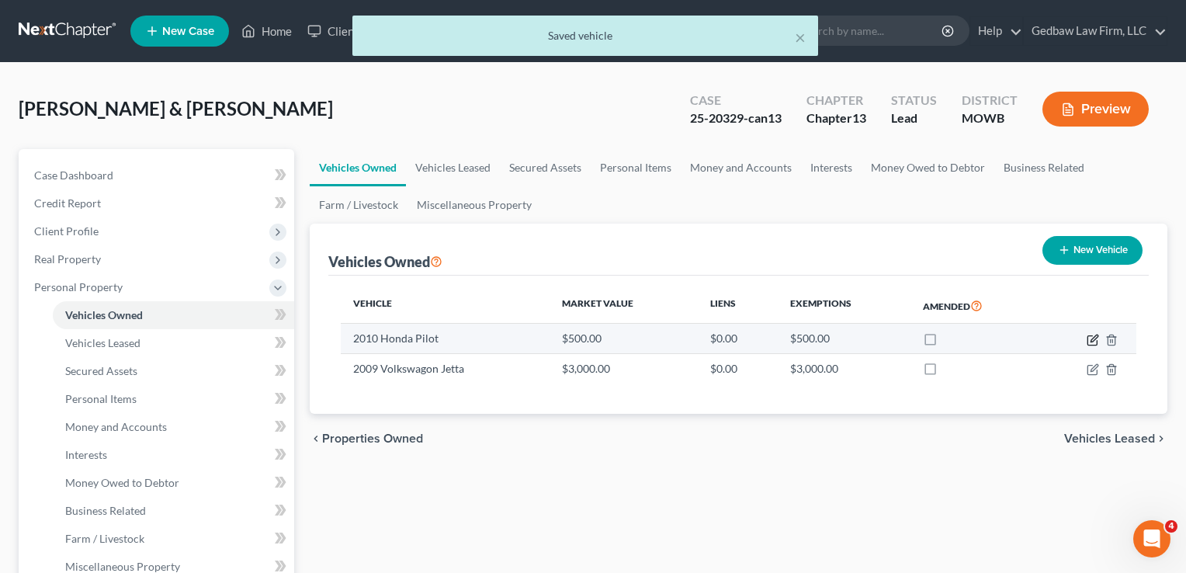
select select "0"
select select "16"
select select "4"
select select "2"
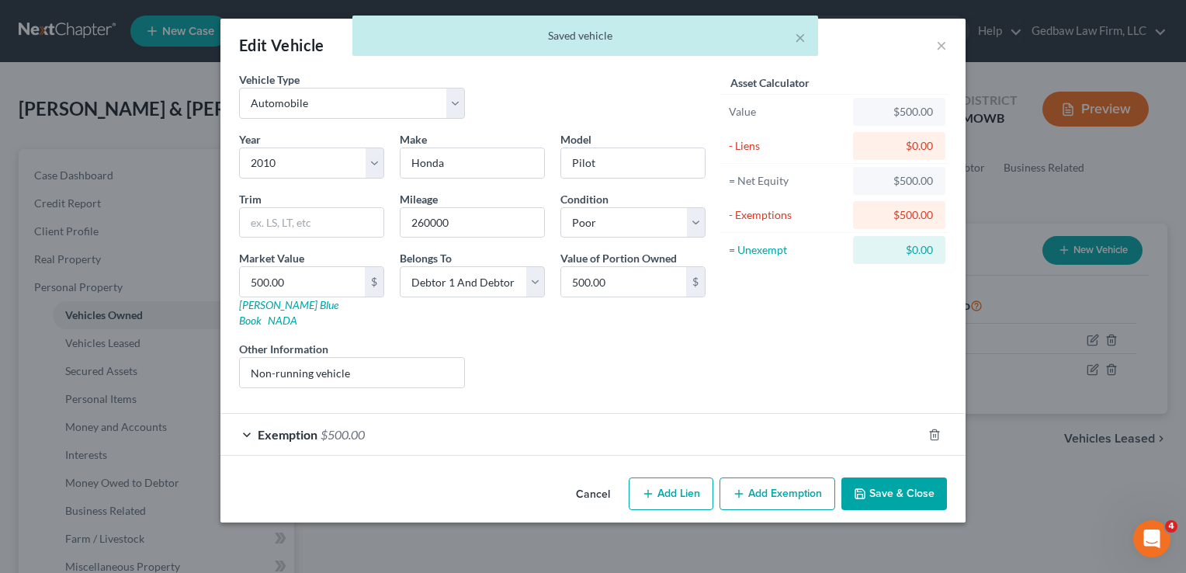
click at [593, 480] on button "Cancel" at bounding box center [593, 494] width 59 height 31
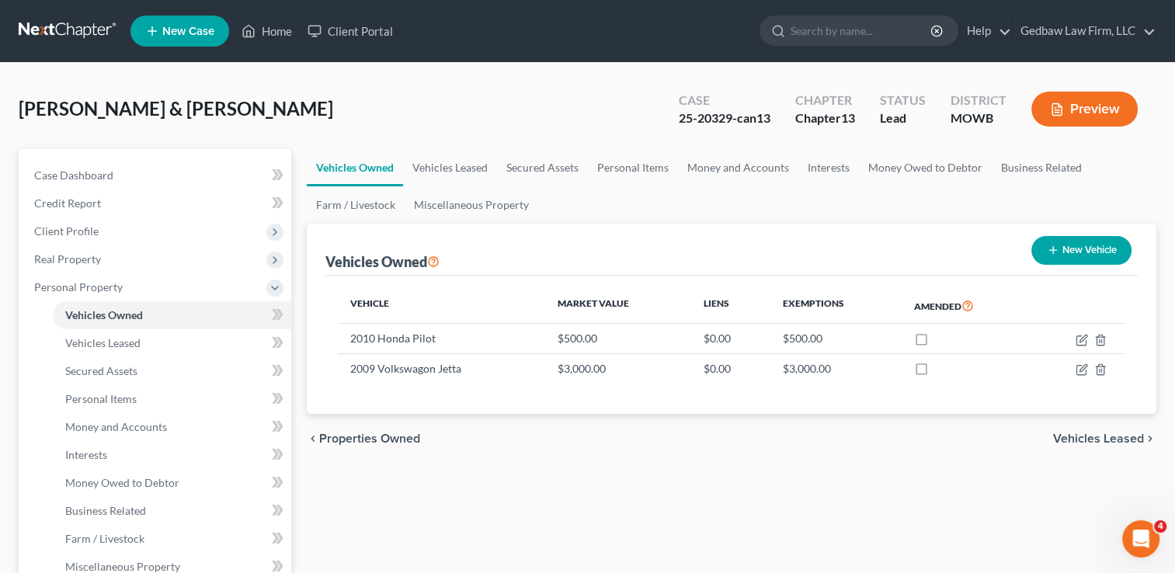
click at [1102, 439] on span "Vehicles Leased" at bounding box center [1098, 438] width 91 height 12
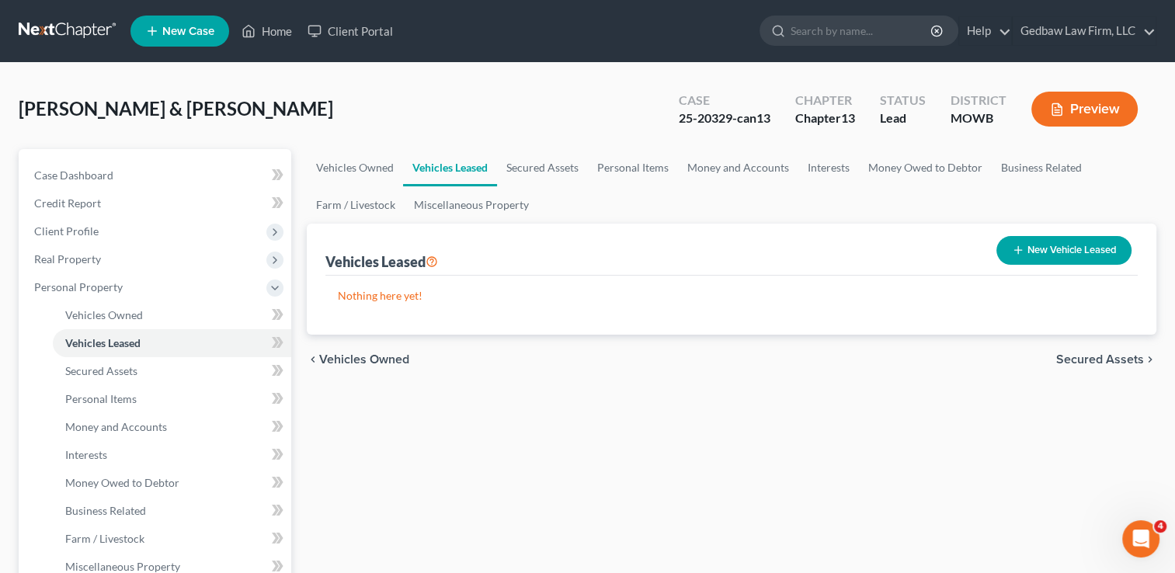
click at [1115, 359] on span "Secured Assets" at bounding box center [1100, 359] width 88 height 12
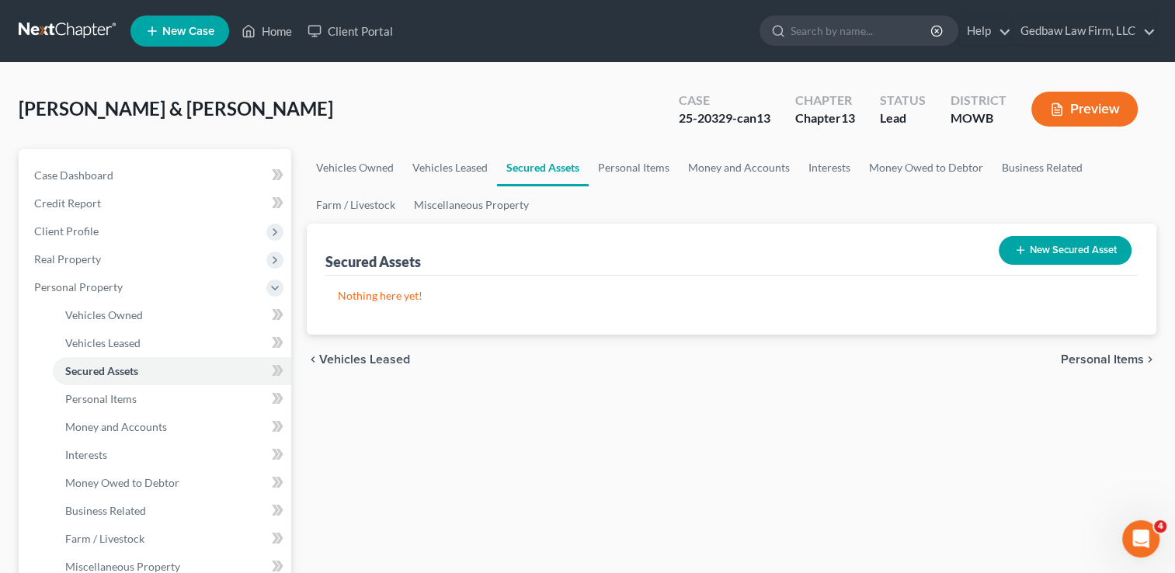
click at [1115, 359] on span "Personal Items" at bounding box center [1102, 359] width 83 height 12
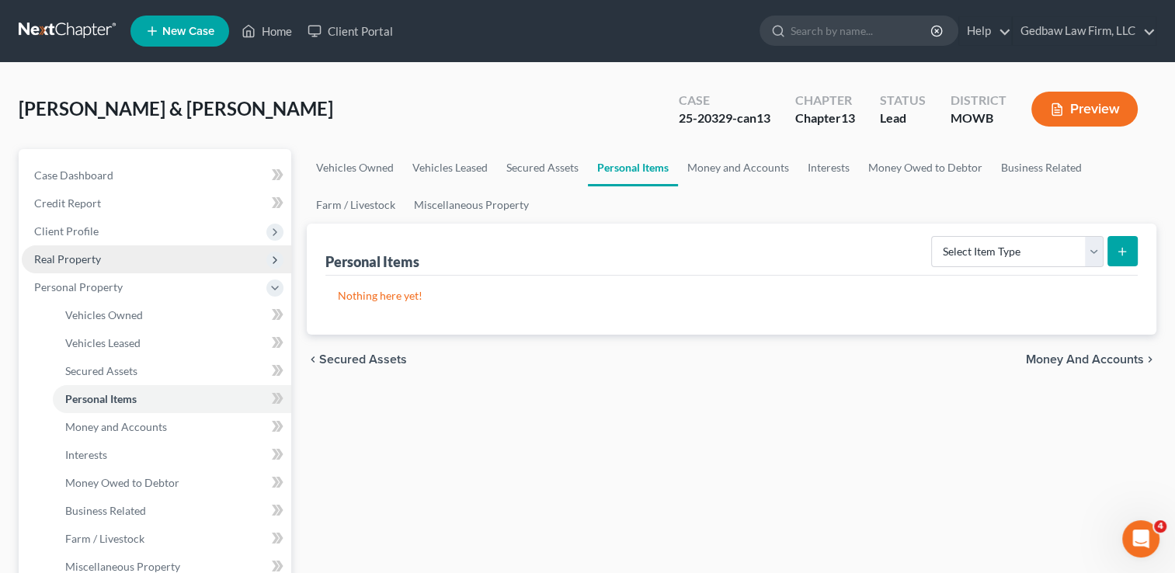
click at [124, 259] on span "Real Property" at bounding box center [156, 259] width 269 height 28
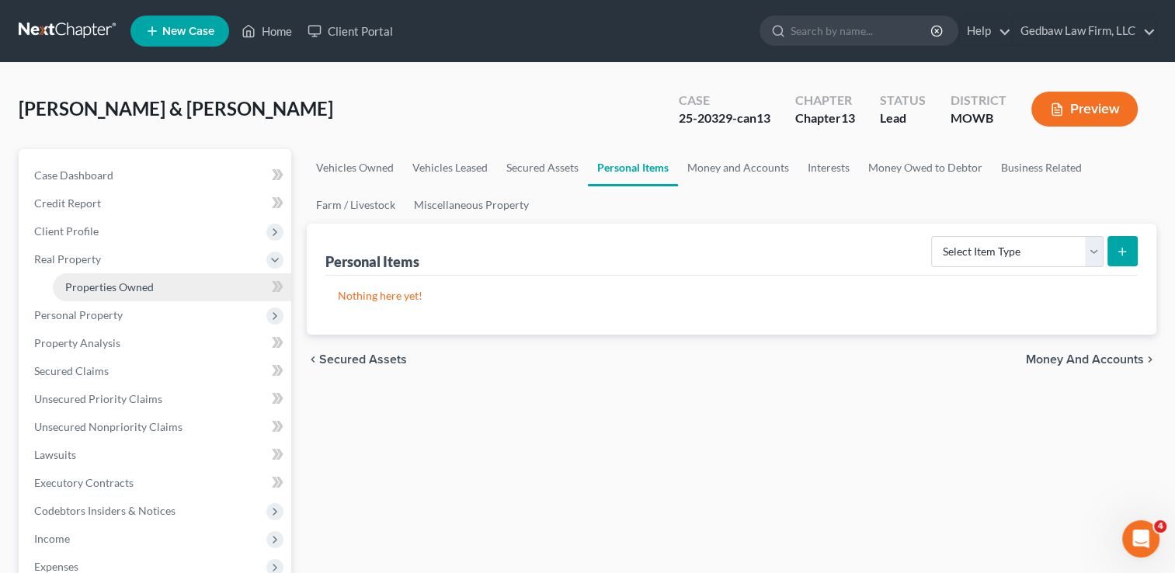
click at [126, 287] on span "Properties Owned" at bounding box center [109, 286] width 89 height 13
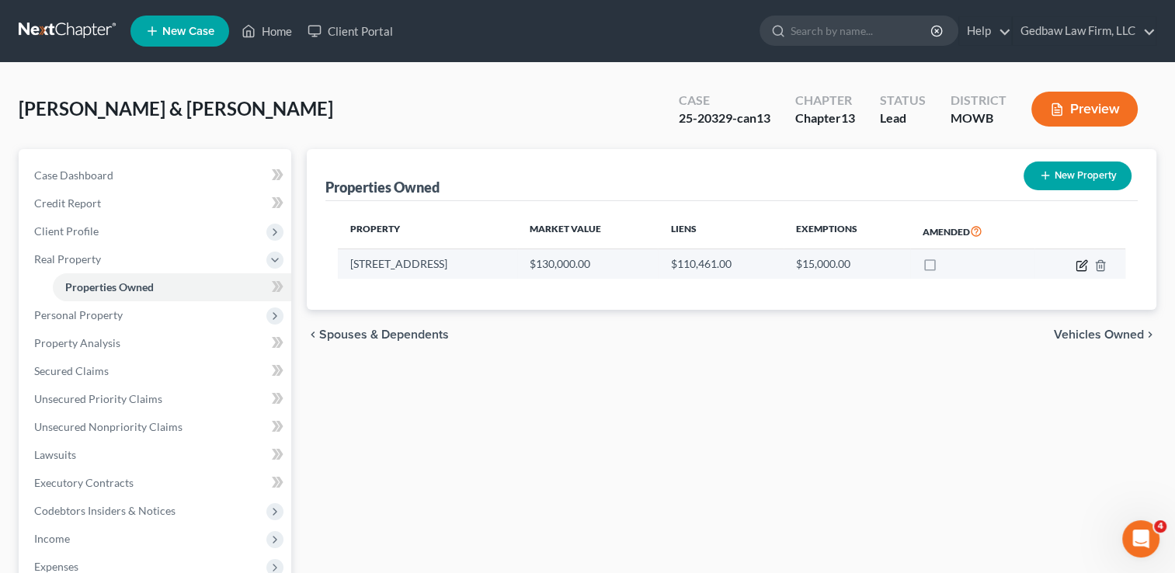
click at [1079, 266] on icon "button" at bounding box center [1082, 263] width 7 height 7
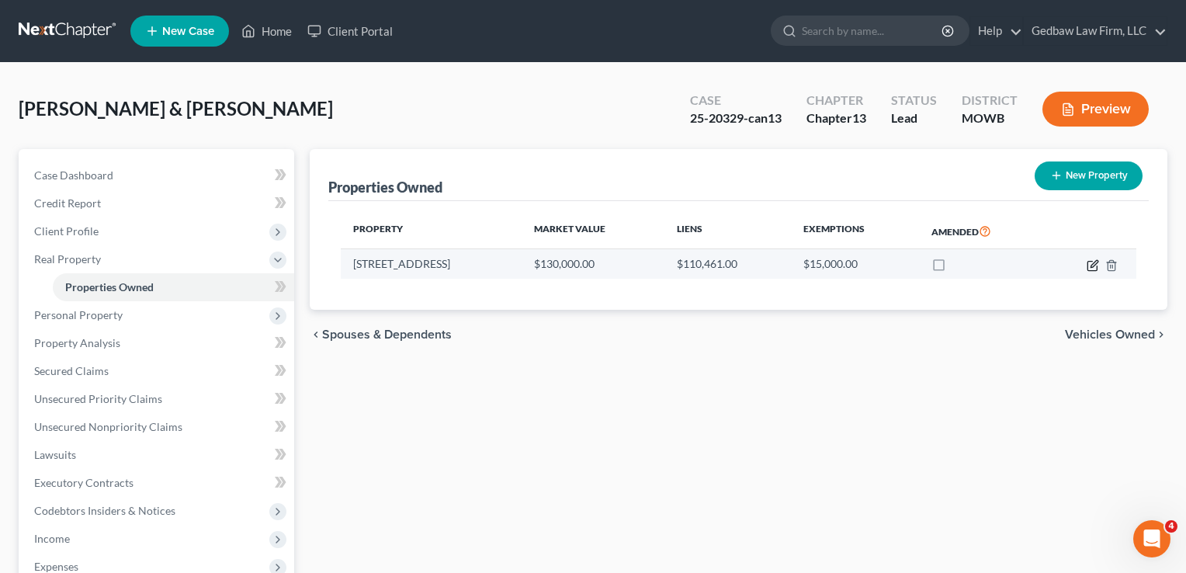
select select "26"
select select "2"
select select "0"
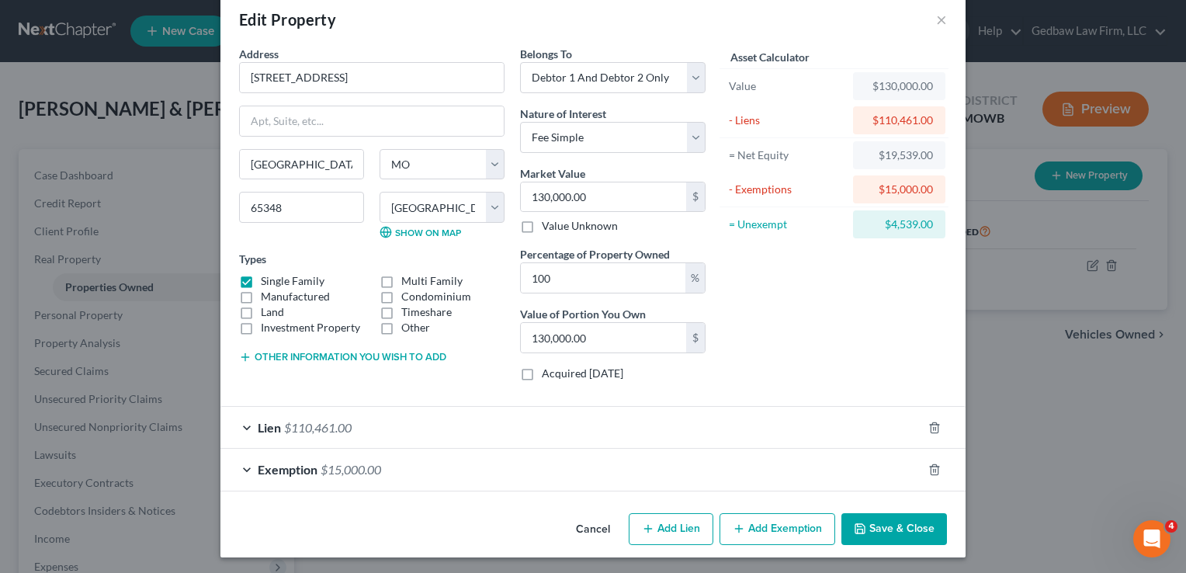
scroll to position [26, 0]
click at [799, 529] on button "Add Exemption" at bounding box center [778, 528] width 116 height 33
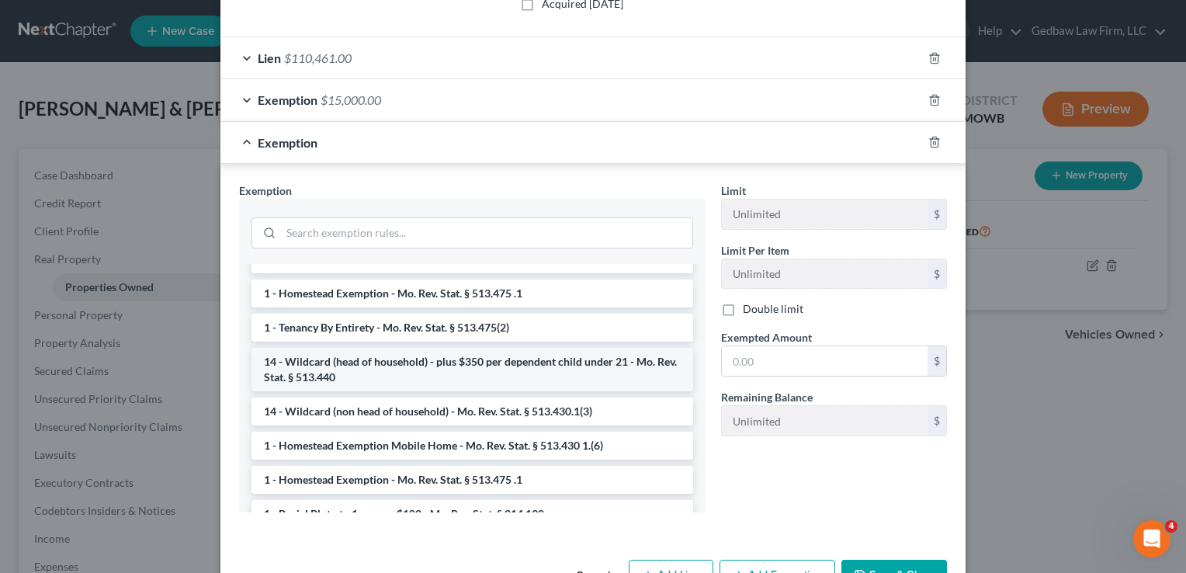
scroll to position [39, 0]
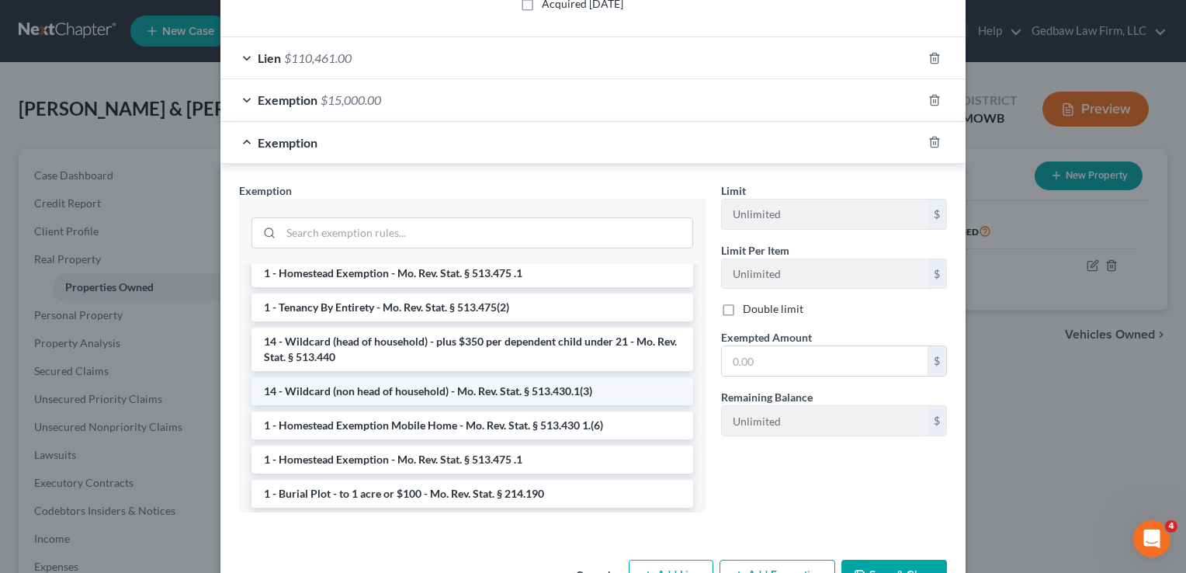
click at [557, 394] on li "14 - Wildcard (non head of household) - Mo. Rev. Stat. § 513.430.1(3)" at bounding box center [473, 391] width 442 height 28
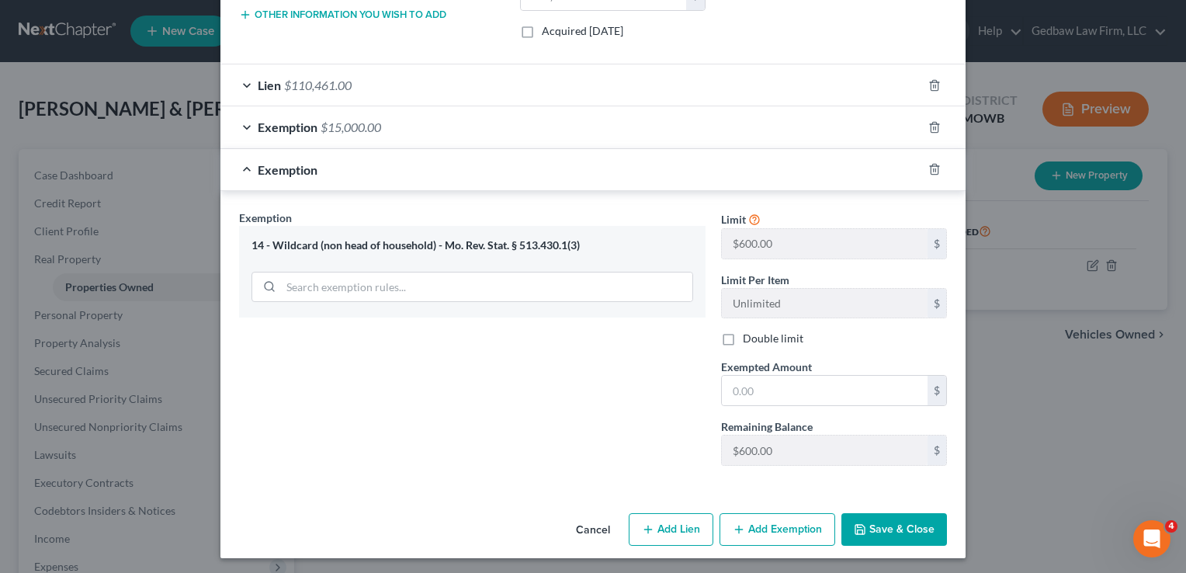
click at [743, 340] on label "Double limit" at bounding box center [773, 339] width 61 height 16
click at [749, 340] on input "Double limit" at bounding box center [754, 336] width 10 height 10
checkbox input "true"
click at [776, 387] on input "text" at bounding box center [825, 391] width 206 height 30
type input "1,200"
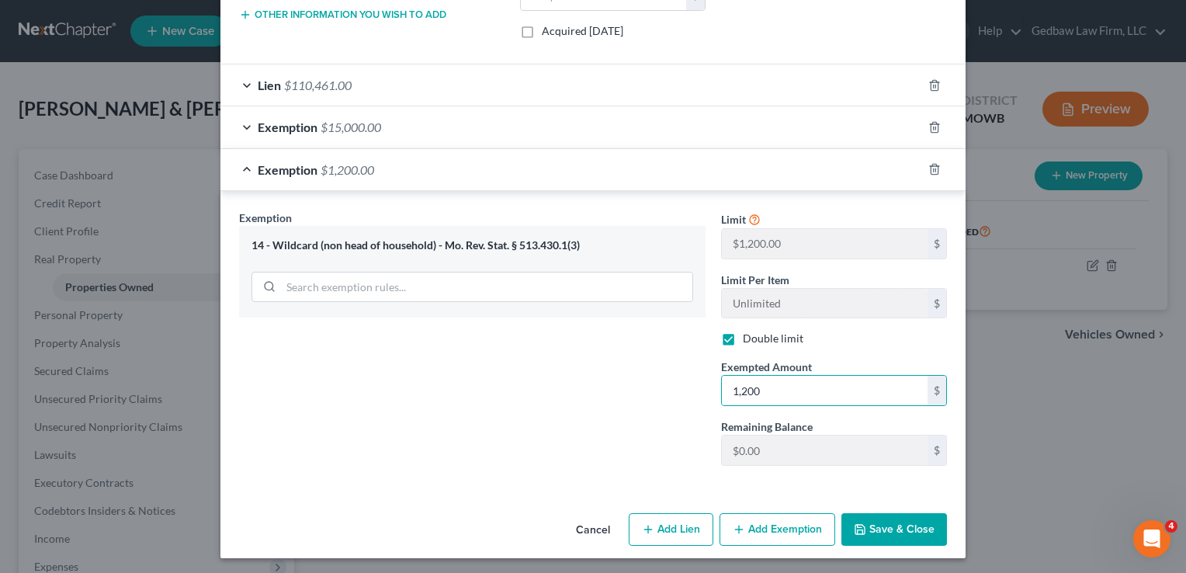
click at [908, 526] on button "Save & Close" at bounding box center [895, 529] width 106 height 33
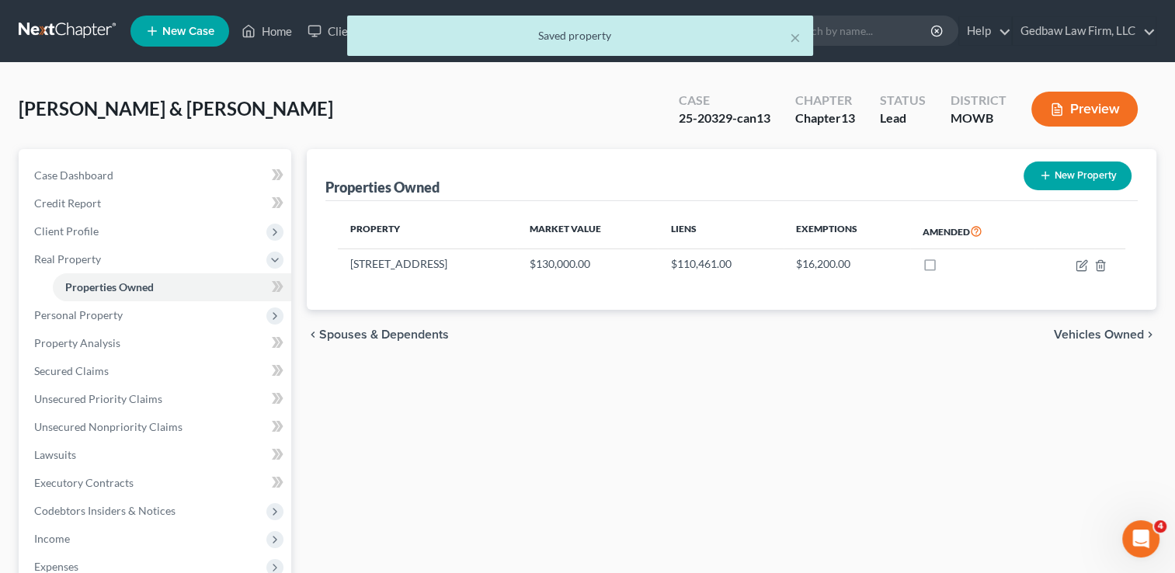
click at [1098, 335] on span "Vehicles Owned" at bounding box center [1099, 334] width 90 height 12
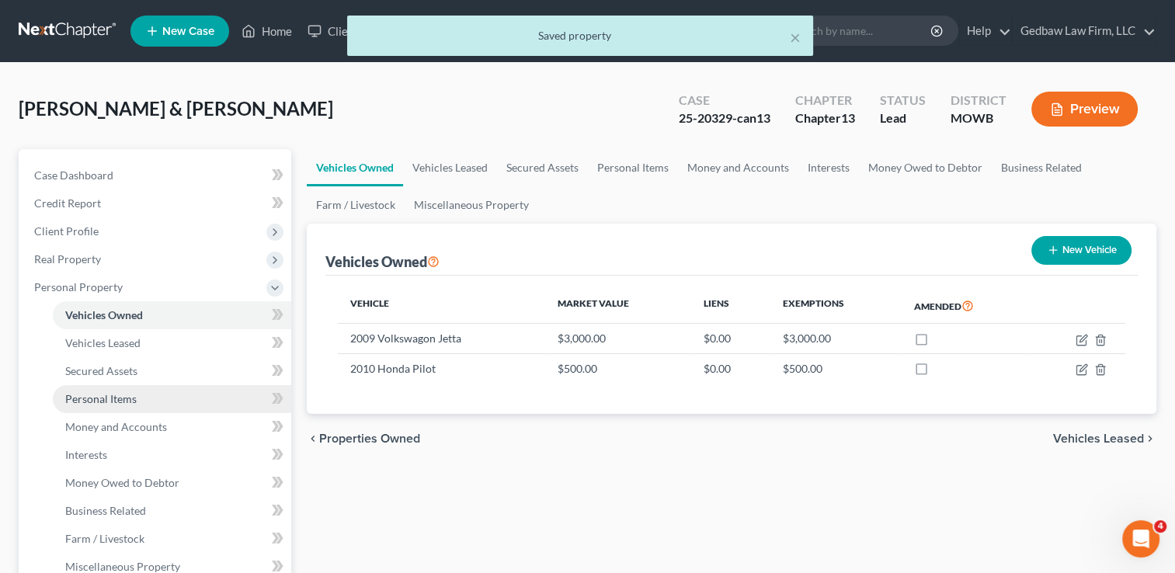
click at [143, 396] on link "Personal Items" at bounding box center [172, 399] width 238 height 28
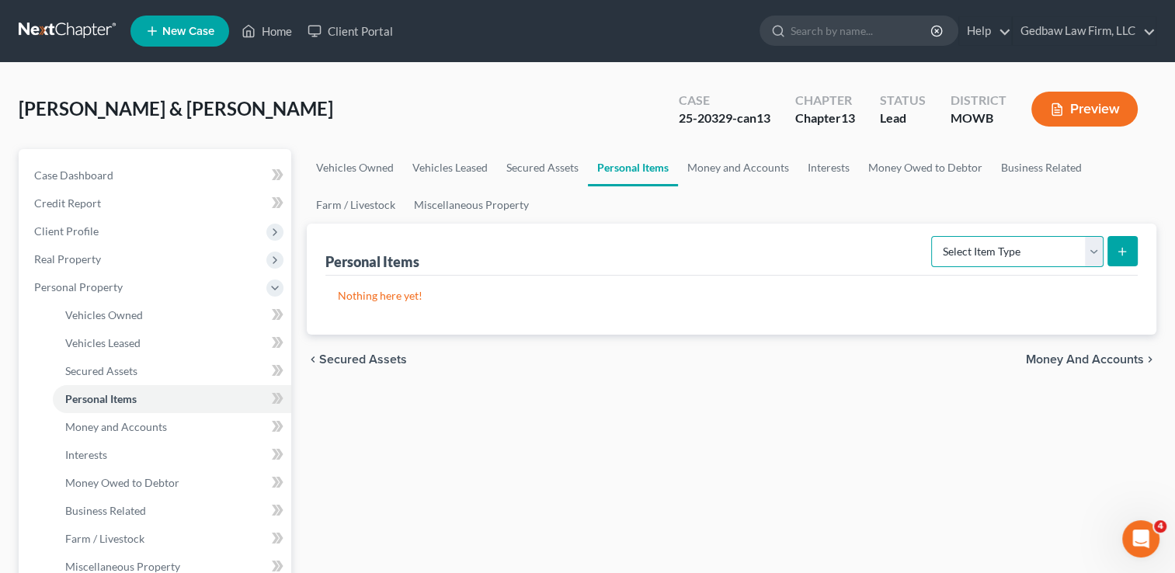
click at [1096, 255] on select "Select Item Type Clothing Collectibles Of Value Electronics Firearms Household …" at bounding box center [1017, 251] width 172 height 31
select select "household_goods"
click at [932, 236] on select "Select Item Type Clothing Collectibles Of Value Electronics Firearms Household …" at bounding box center [1017, 251] width 172 height 31
click at [1134, 253] on button "submit" at bounding box center [1122, 251] width 30 height 30
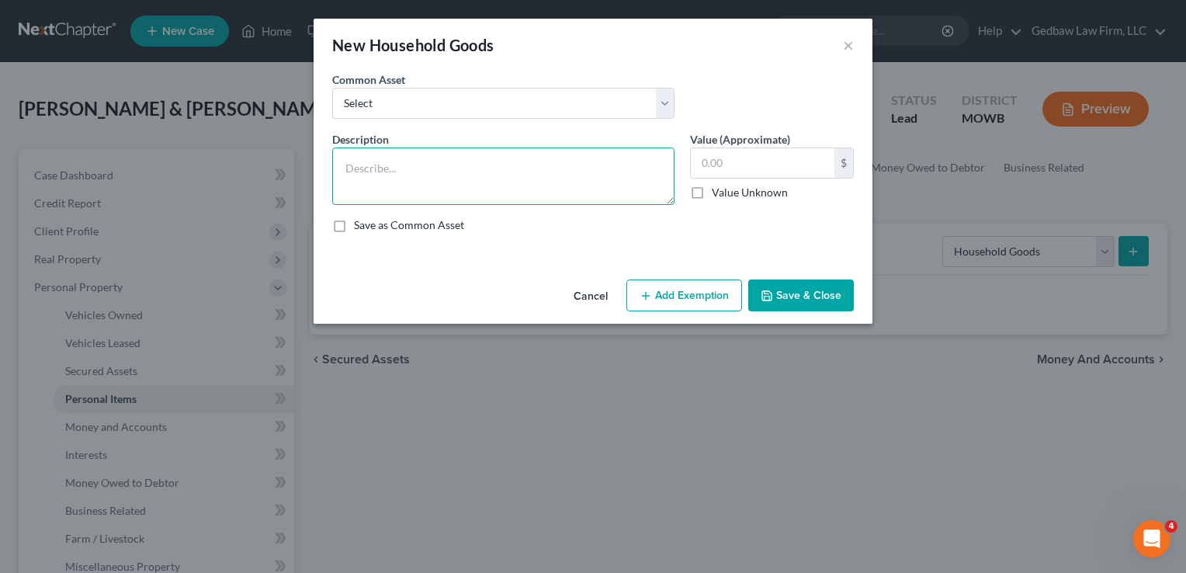
click at [438, 160] on textarea at bounding box center [503, 176] width 342 height 57
type textarea "Furniture, appliances, kitchenware, linens, general household decorations."
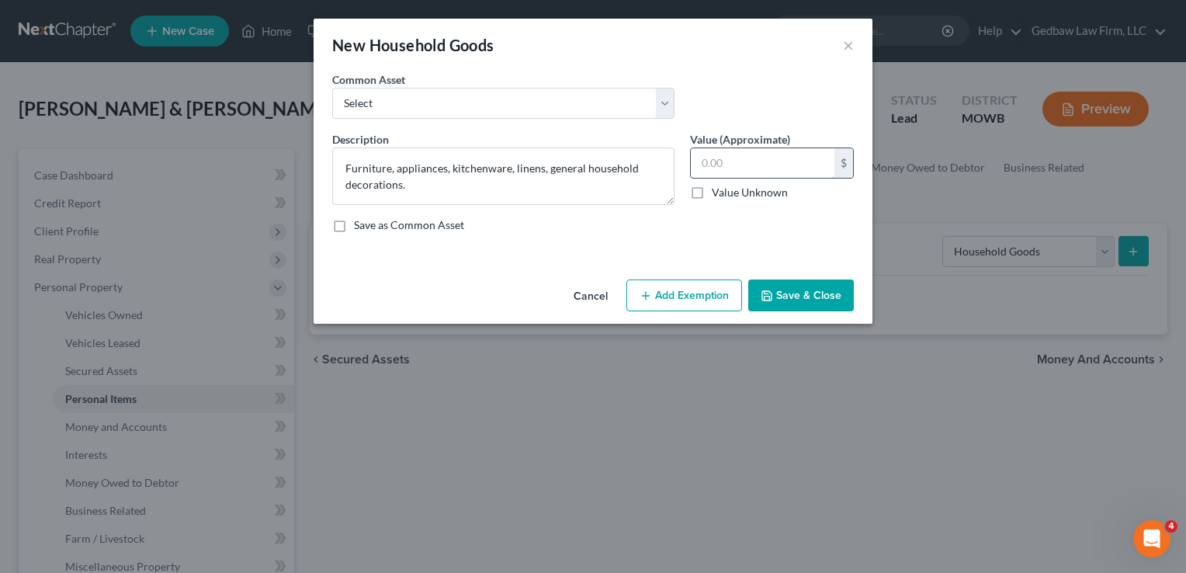
click at [770, 163] on input "text" at bounding box center [763, 163] width 144 height 30
type input "3"
type input "2,500"
click at [714, 297] on button "Add Exemption" at bounding box center [685, 296] width 116 height 33
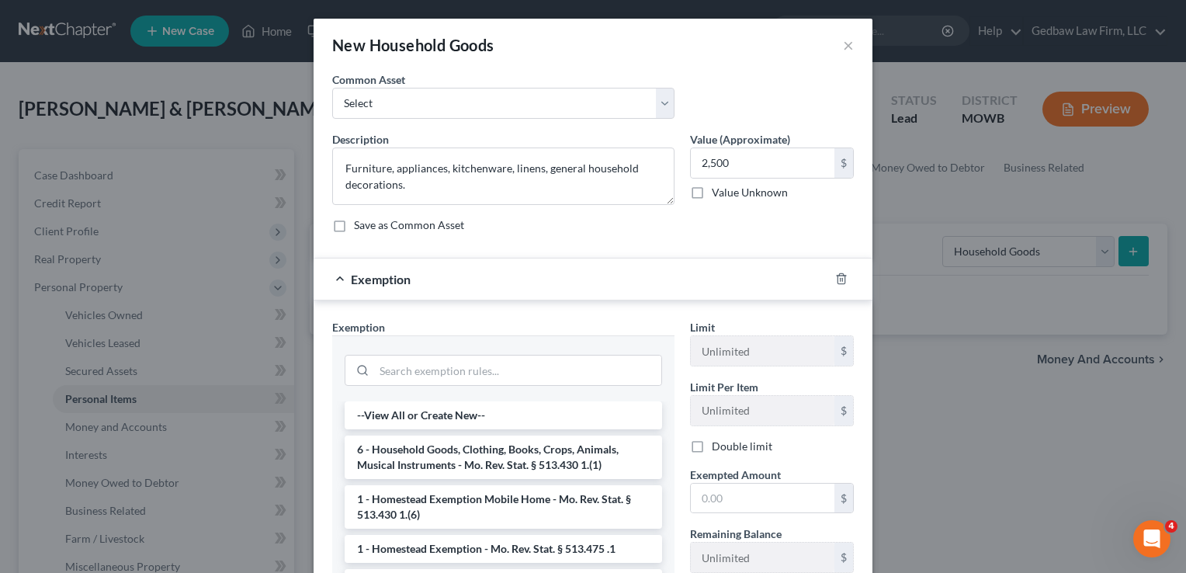
click at [712, 448] on label "Double limit" at bounding box center [742, 447] width 61 height 16
click at [718, 448] on input "Double limit" at bounding box center [723, 444] width 10 height 10
click at [508, 463] on li "6 - Household Goods, Clothing, Books, Crops, Animals, Musical Instruments - Mo.…" at bounding box center [504, 457] width 318 height 43
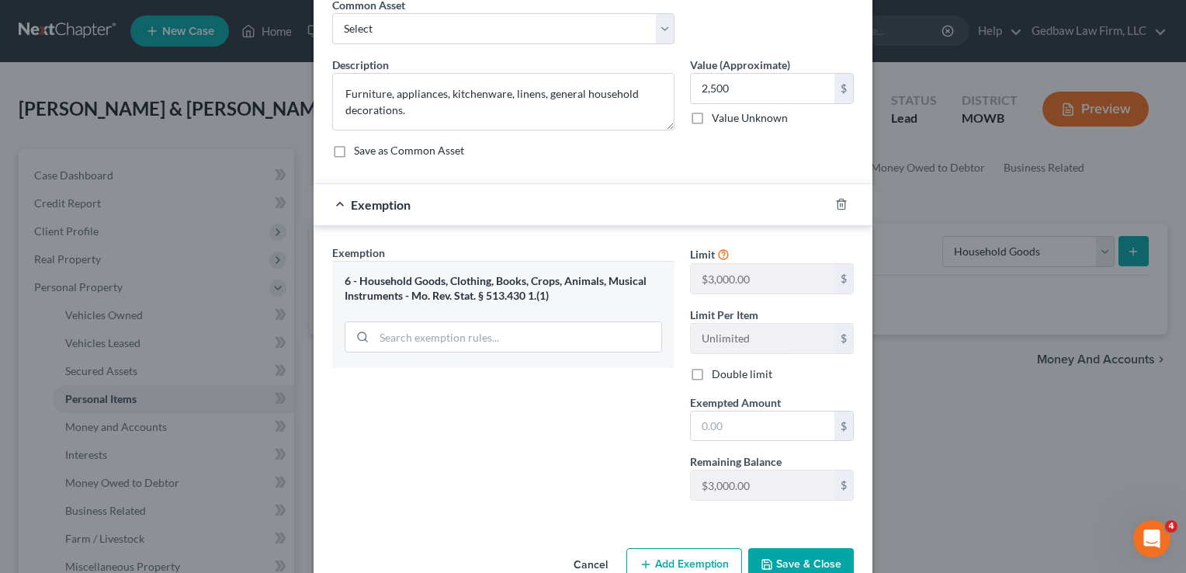
scroll to position [78, 0]
click at [712, 373] on label "Double limit" at bounding box center [742, 371] width 61 height 16
click at [718, 373] on input "Double limit" at bounding box center [723, 368] width 10 height 10
checkbox input "true"
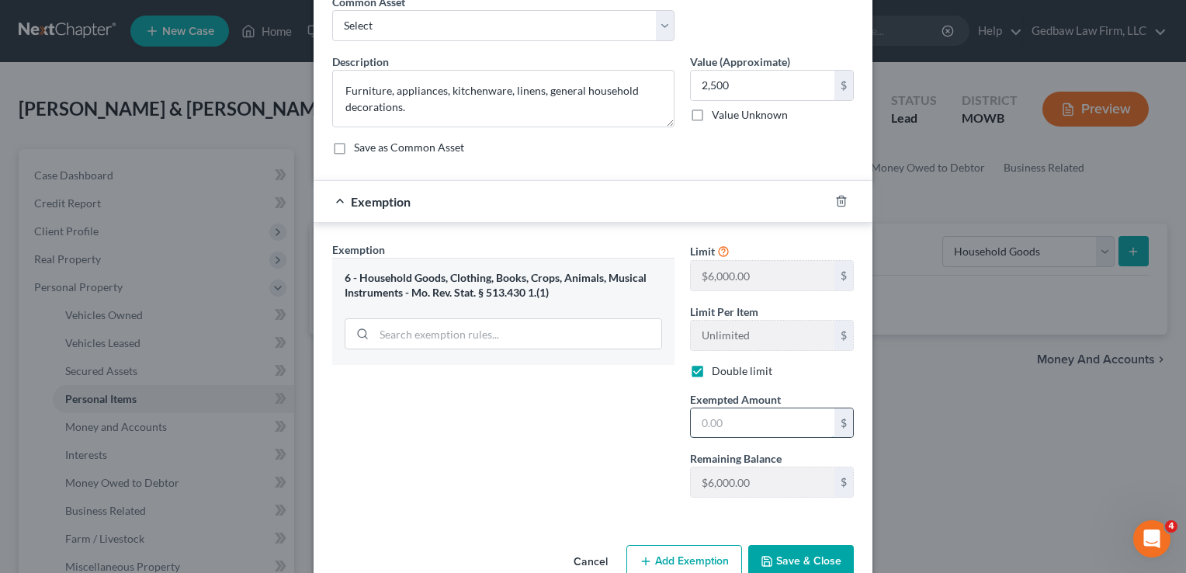
click at [737, 421] on input "text" at bounding box center [763, 423] width 144 height 30
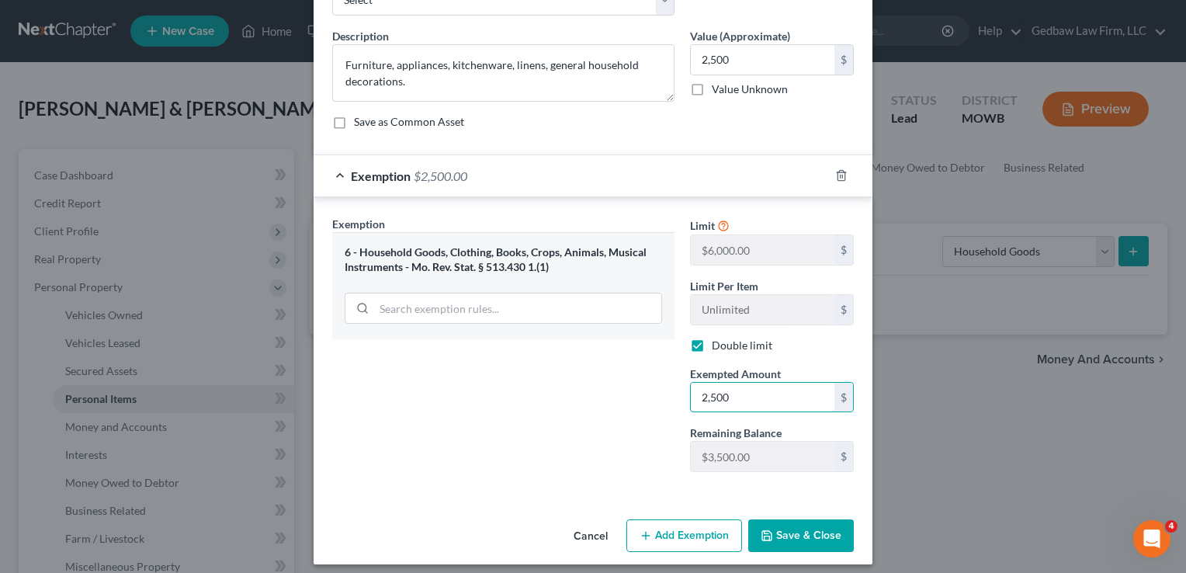
scroll to position [111, 0]
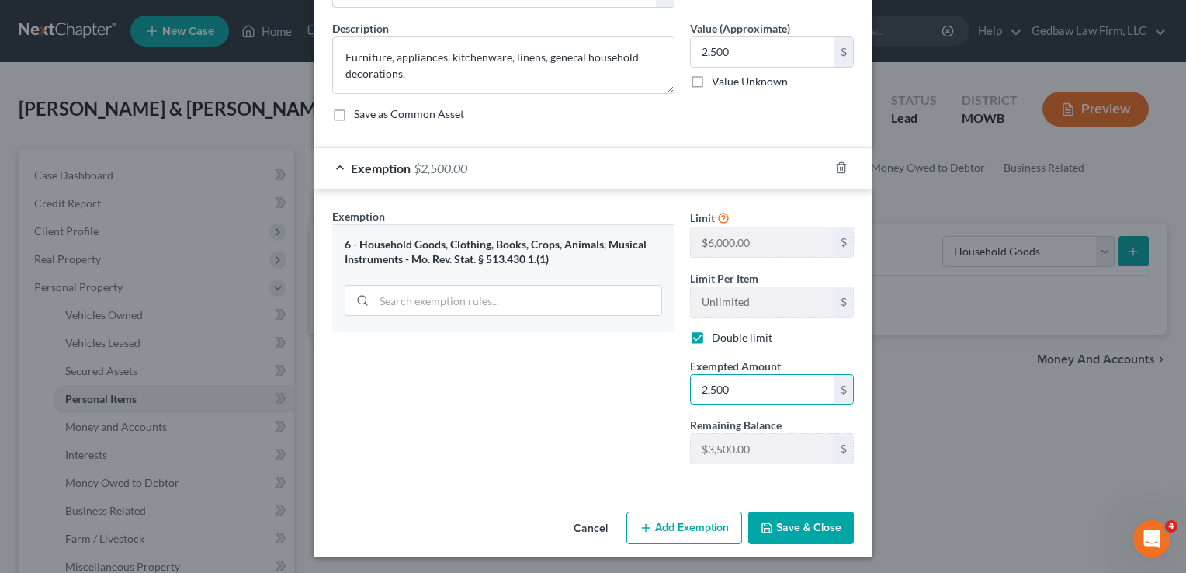
type input "2,500"
click at [819, 526] on button "Save & Close" at bounding box center [801, 528] width 106 height 33
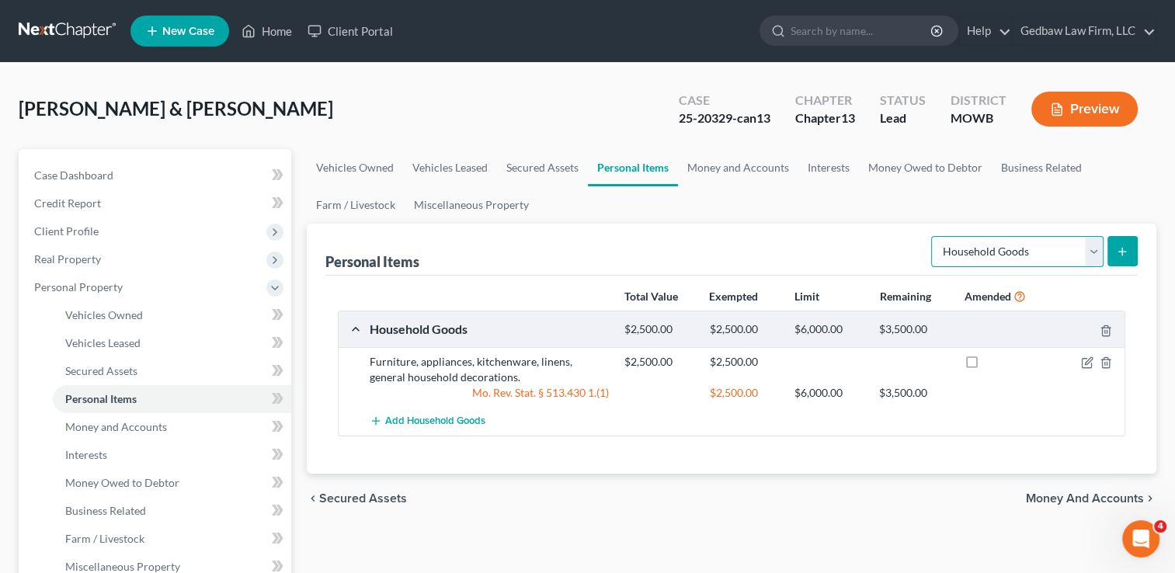
click at [1094, 251] on select "Select Item Type Clothing Collectibles Of Value Electronics Firearms Household …" at bounding box center [1017, 251] width 172 height 31
select select "electronics"
click at [932, 236] on select "Select Item Type Clothing Collectibles Of Value Electronics Firearms Household …" at bounding box center [1017, 251] width 172 height 31
click at [1127, 250] on icon "submit" at bounding box center [1122, 251] width 12 height 12
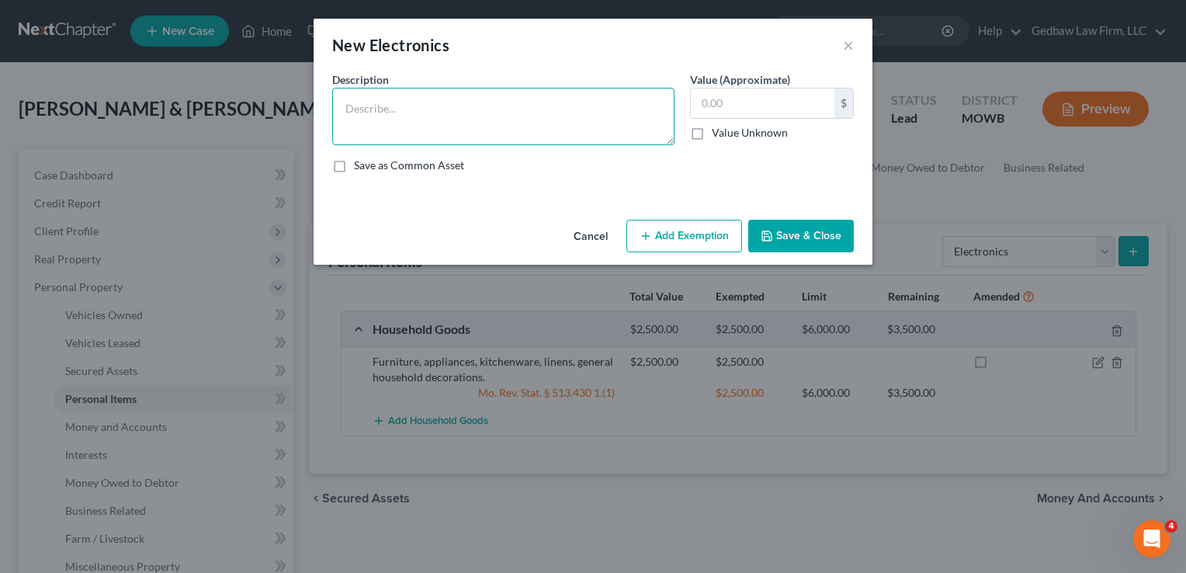
click at [402, 105] on textarea at bounding box center [503, 116] width 342 height 57
type textarea "Television, cell phones, X-box, tablets, computer"
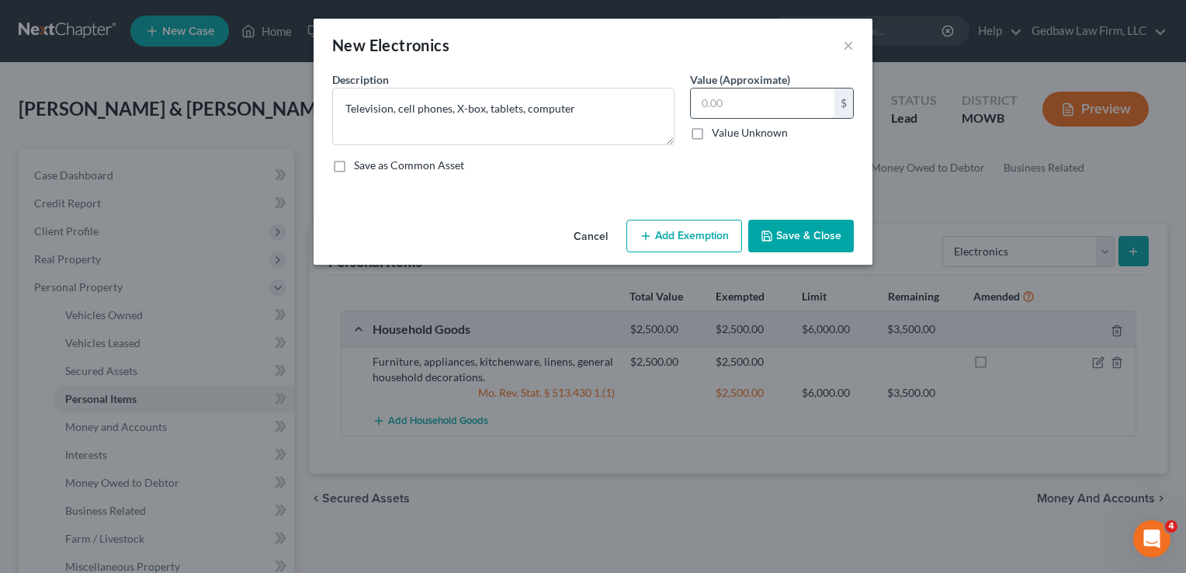
click at [752, 104] on input "text" at bounding box center [763, 104] width 144 height 30
type input "500"
click at [716, 235] on button "Add Exemption" at bounding box center [685, 236] width 116 height 33
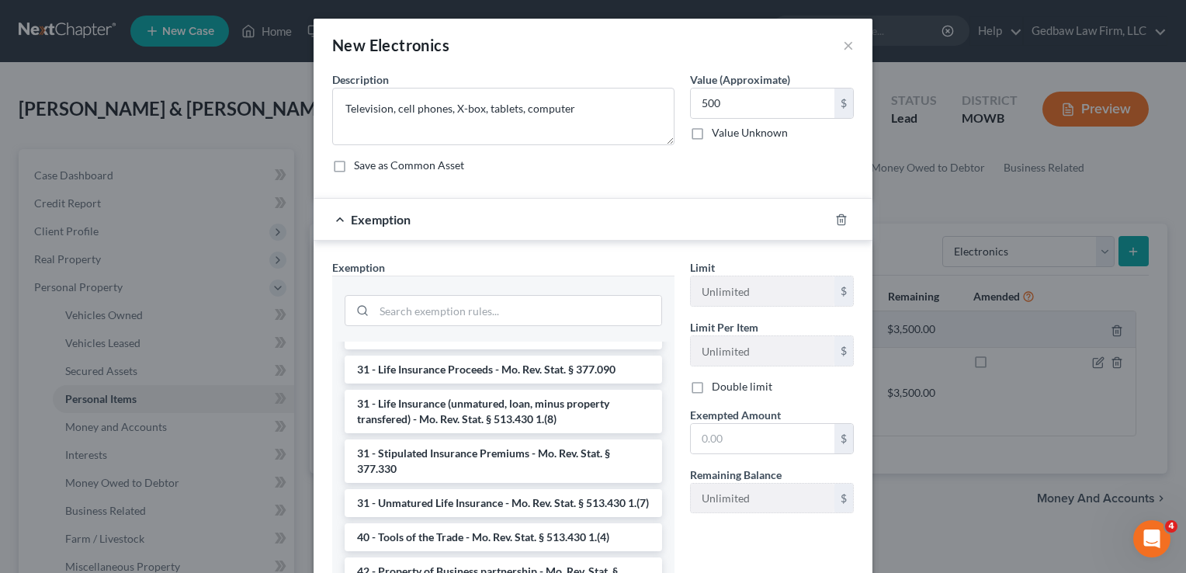
scroll to position [1584, 0]
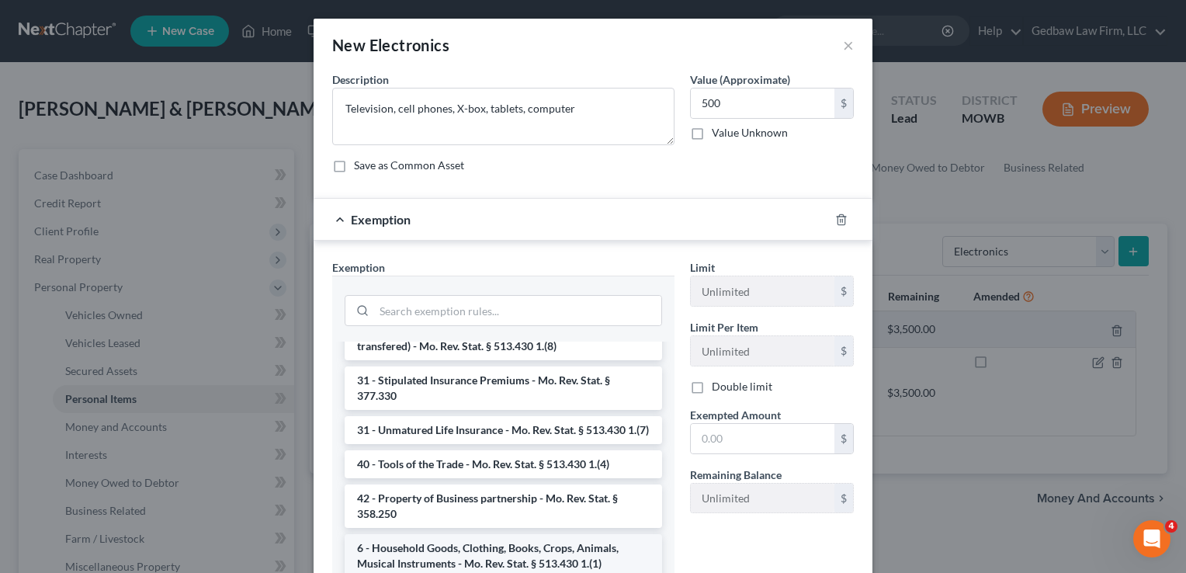
click at [588, 554] on li "6 - Household Goods, Clothing, Books, Crops, Animals, Musical Instruments - Mo.…" at bounding box center [504, 555] width 318 height 43
checkbox input "true"
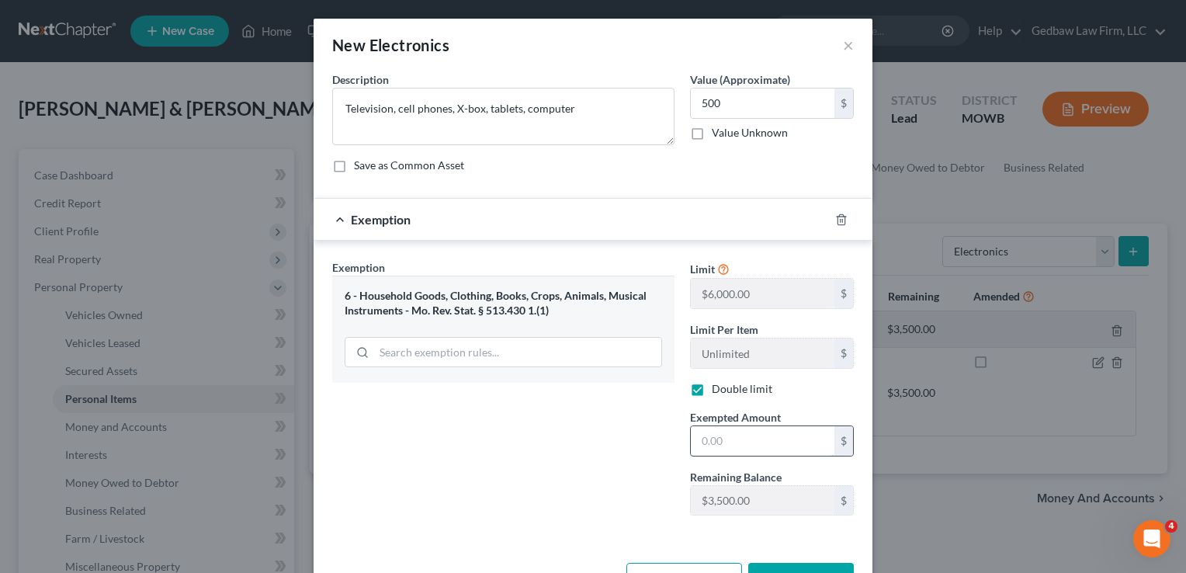
click at [783, 433] on input "text" at bounding box center [763, 441] width 144 height 30
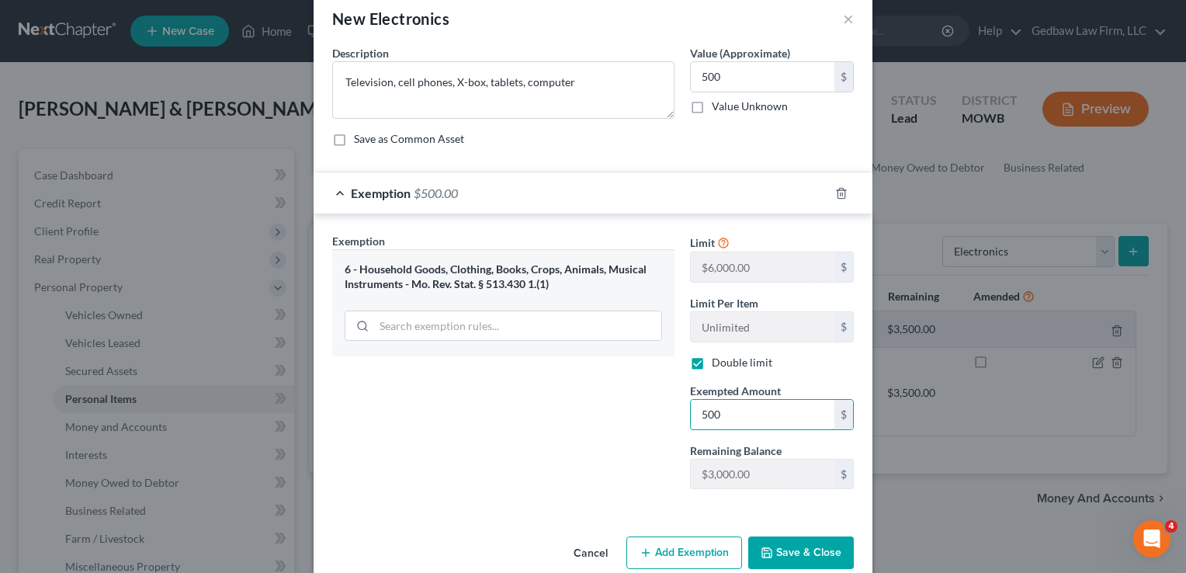
scroll to position [51, 0]
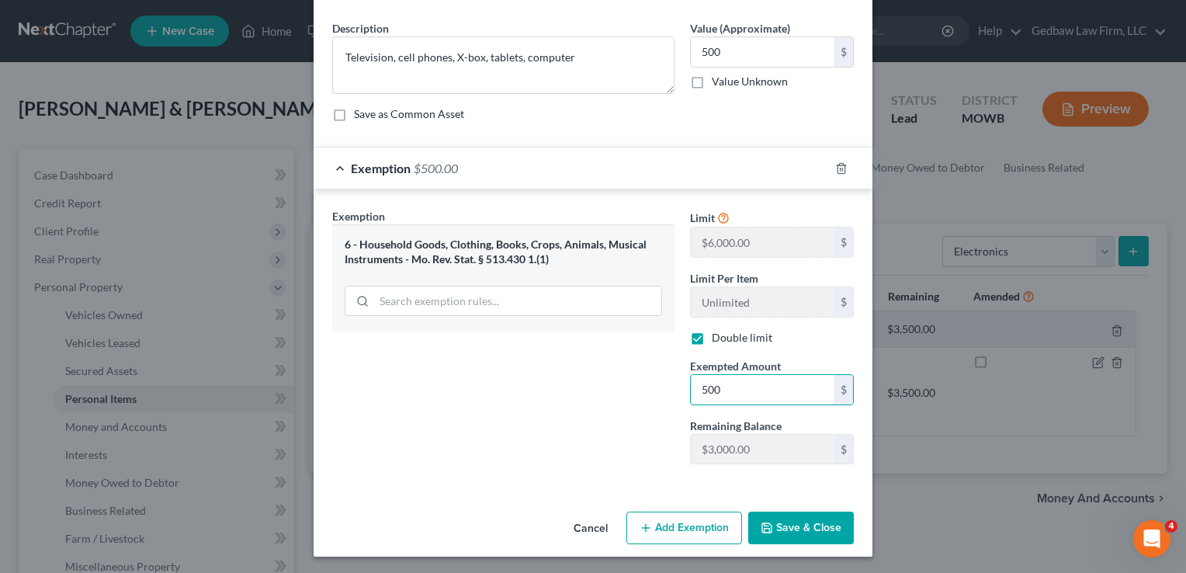
type input "500"
click at [818, 526] on button "Save & Close" at bounding box center [801, 528] width 106 height 33
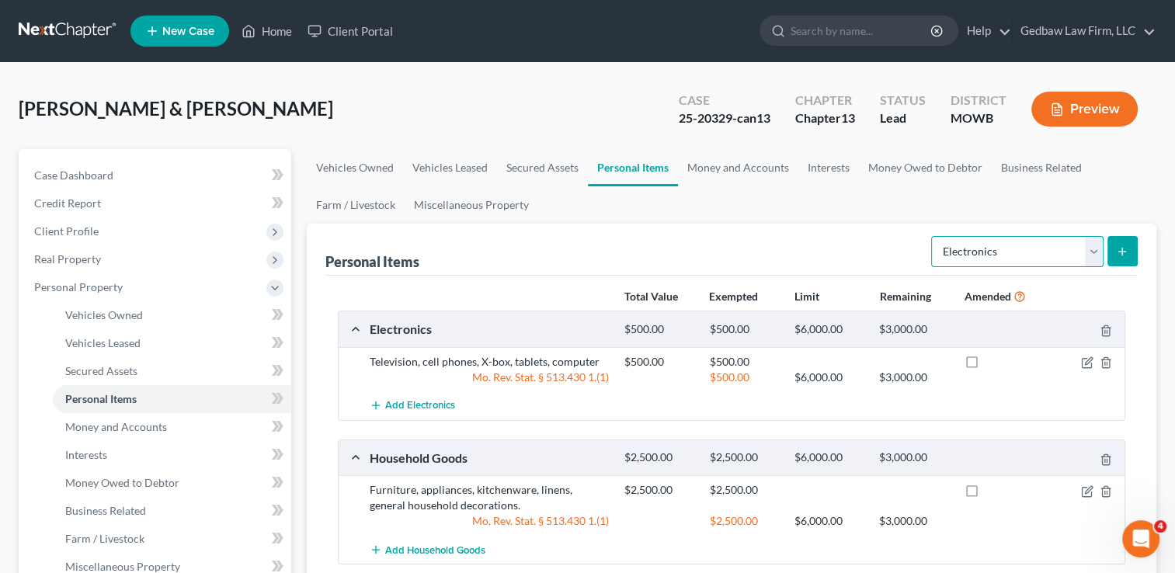
click at [1099, 257] on select "Select Item Type Clothing Collectibles Of Value Electronics Firearms Household …" at bounding box center [1017, 251] width 172 height 31
select select "clothing"
click at [932, 236] on select "Select Item Type Clothing Collectibles Of Value Electronics Firearms Household …" at bounding box center [1017, 251] width 172 height 31
click at [1127, 253] on icon "submit" at bounding box center [1122, 251] width 12 height 12
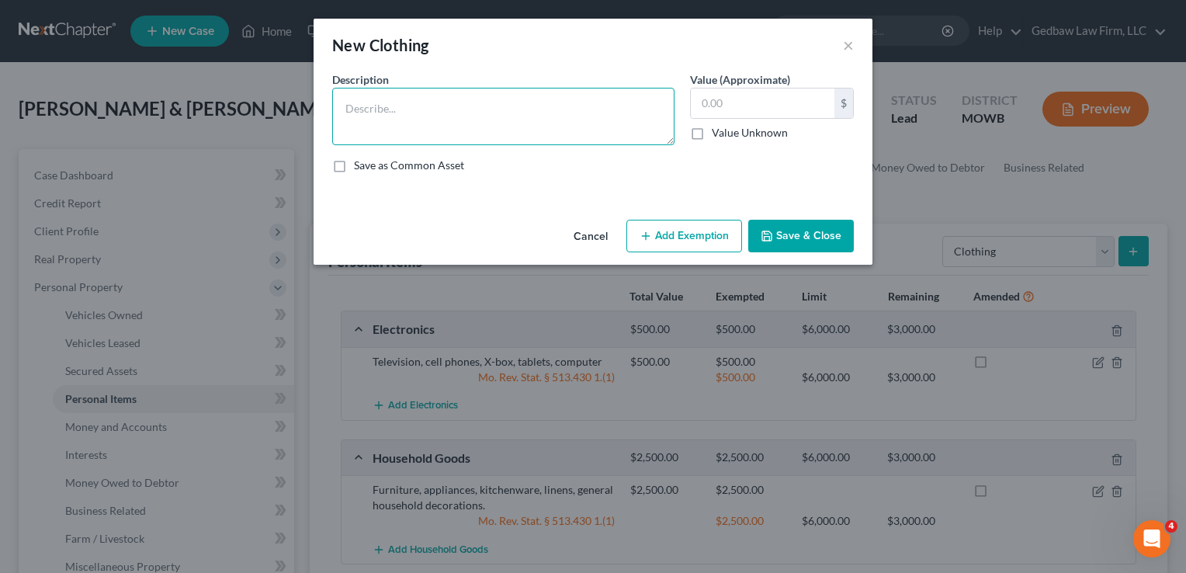
click at [441, 108] on textarea at bounding box center [503, 116] width 342 height 57
type textarea "Everyday clothing, shoes, purses, children's clothing"
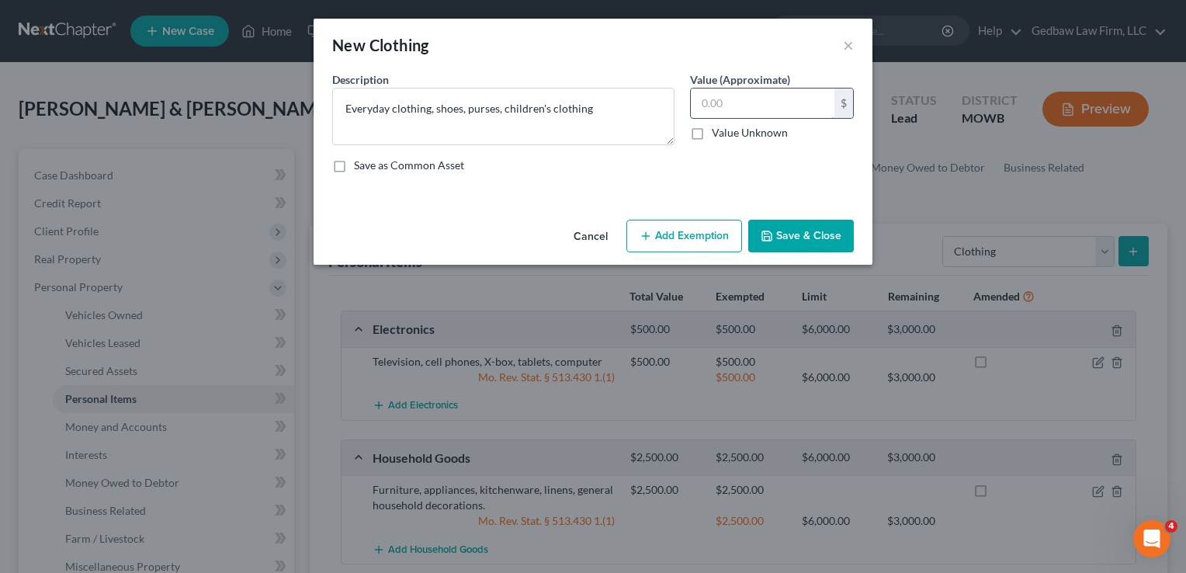
click at [741, 99] on input "text" at bounding box center [763, 104] width 144 height 30
type input "750"
click at [711, 235] on button "Add Exemption" at bounding box center [685, 236] width 116 height 33
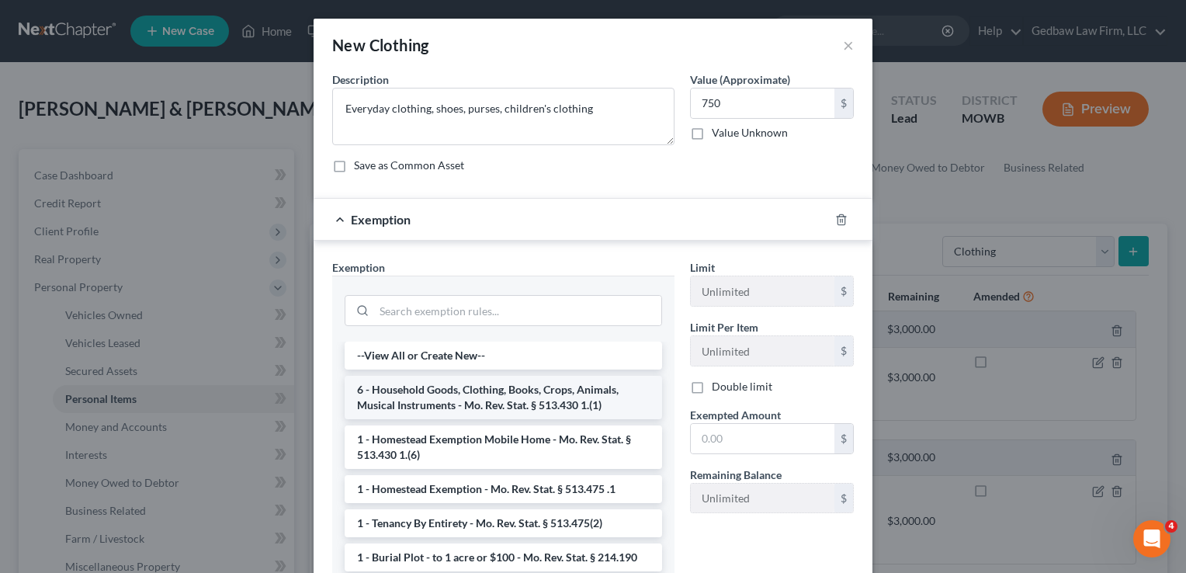
click at [550, 396] on li "6 - Household Goods, Clothing, Books, Crops, Animals, Musical Instruments - Mo.…" at bounding box center [504, 397] width 318 height 43
checkbox input "true"
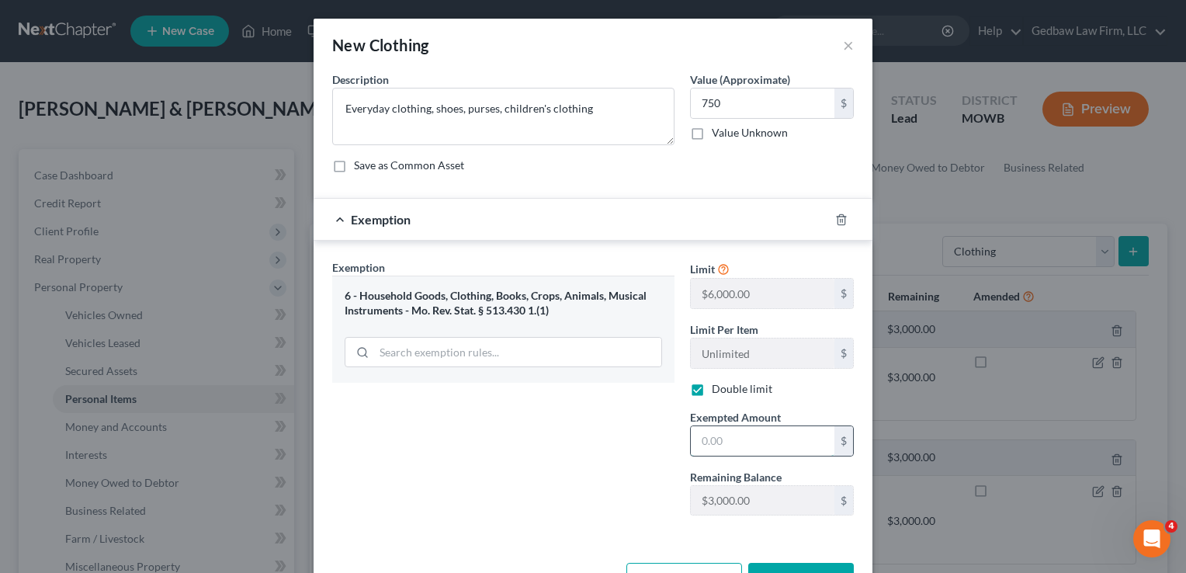
click at [774, 439] on input "text" at bounding box center [763, 441] width 144 height 30
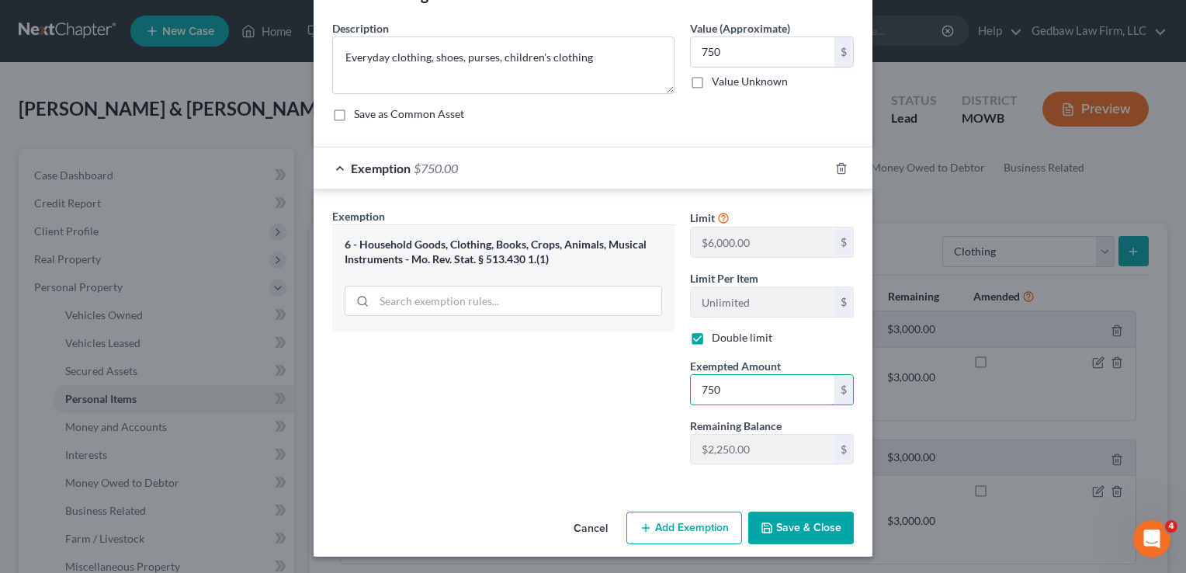
type input "750"
click at [820, 525] on button "Save & Close" at bounding box center [801, 528] width 106 height 33
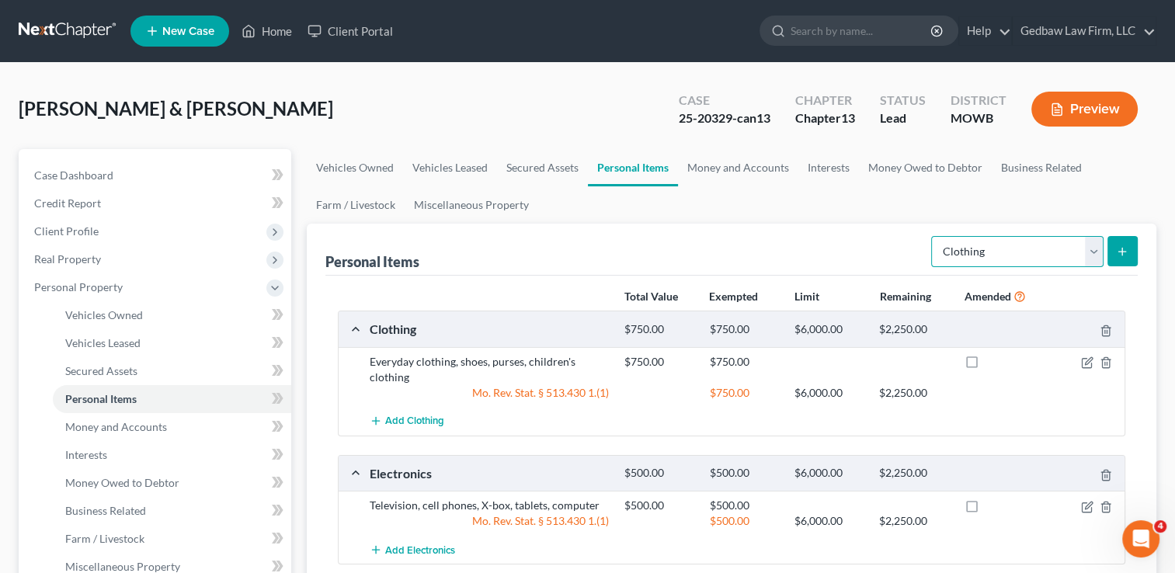
click at [1092, 255] on select "Select Item Type Clothing Collectibles Of Value Electronics Firearms Household …" at bounding box center [1017, 251] width 172 height 31
select select "pets"
click at [932, 236] on select "Select Item Type Clothing Collectibles Of Value Electronics Firearms Household …" at bounding box center [1017, 251] width 172 height 31
click at [1123, 250] on icon "submit" at bounding box center [1122, 251] width 12 height 12
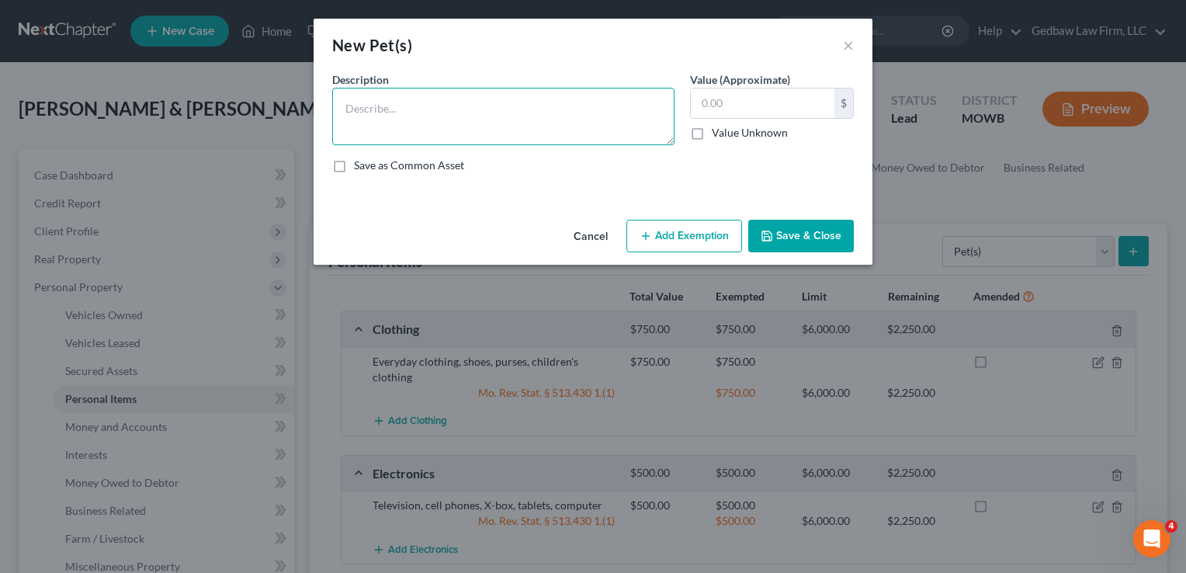
click at [450, 98] on textarea at bounding box center [503, 116] width 342 height 57
type textarea "Dog, cats (4)"
click at [712, 133] on label "Value Unknown" at bounding box center [750, 133] width 76 height 16
click at [718, 133] on input "Value Unknown" at bounding box center [723, 130] width 10 height 10
checkbox input "true"
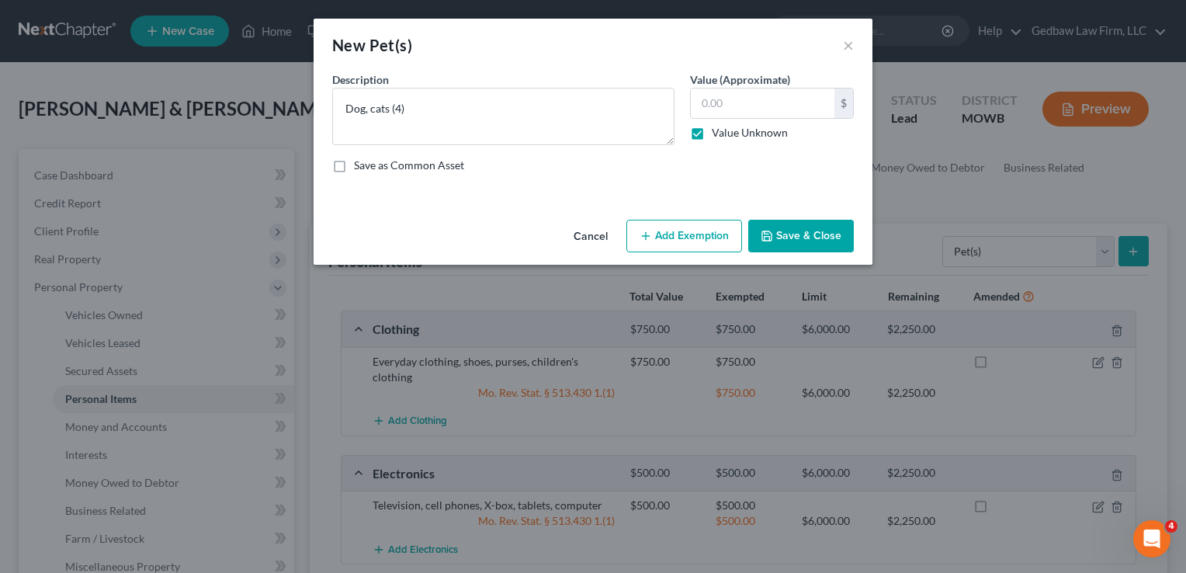
type input "0.00"
click at [831, 241] on button "Save & Close" at bounding box center [801, 236] width 106 height 33
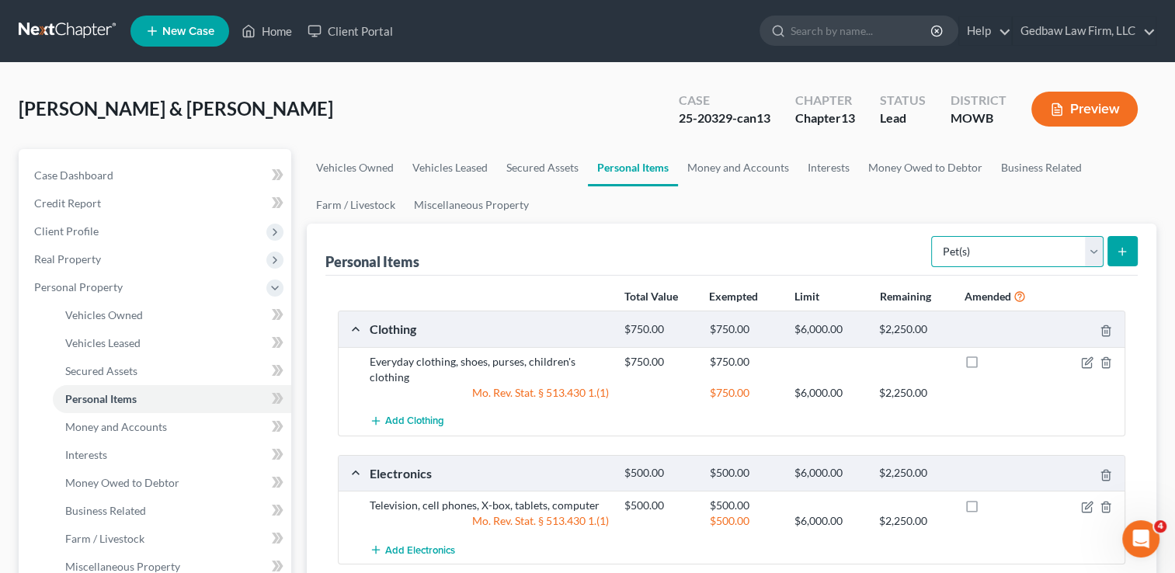
click at [1091, 255] on select "Select Item Type Clothing Collectibles Of Value Electronics Firearms Household …" at bounding box center [1017, 251] width 172 height 31
select select "jewelry"
click at [932, 236] on select "Select Item Type Clothing Collectibles Of Value Electronics Firearms Household …" at bounding box center [1017, 251] width 172 height 31
click at [1127, 245] on icon "submit" at bounding box center [1122, 251] width 12 height 12
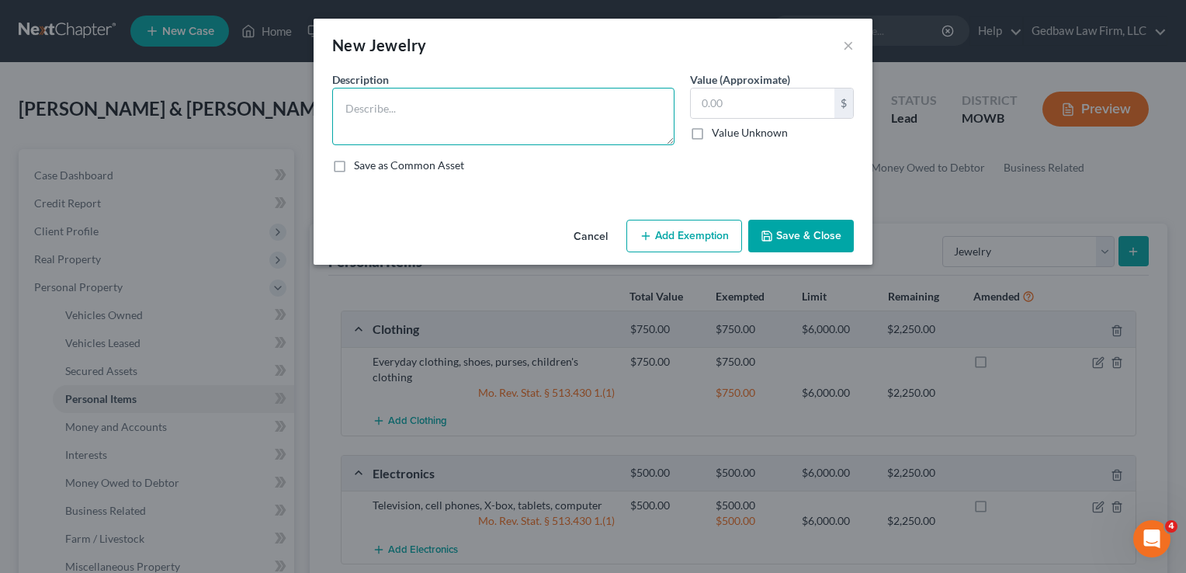
click at [483, 92] on textarea at bounding box center [503, 116] width 342 height 57
type textarea "Wedding rings, costumer jewelry"
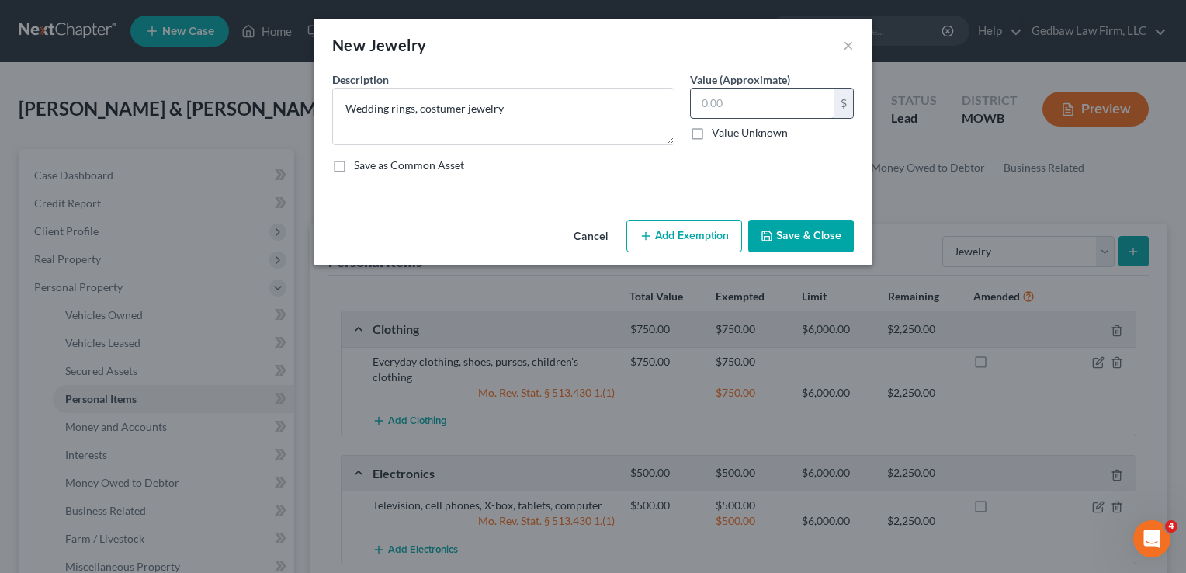
click at [748, 100] on input "text" at bounding box center [763, 104] width 144 height 30
type input "300"
click at [702, 234] on button "Add Exemption" at bounding box center [685, 236] width 116 height 33
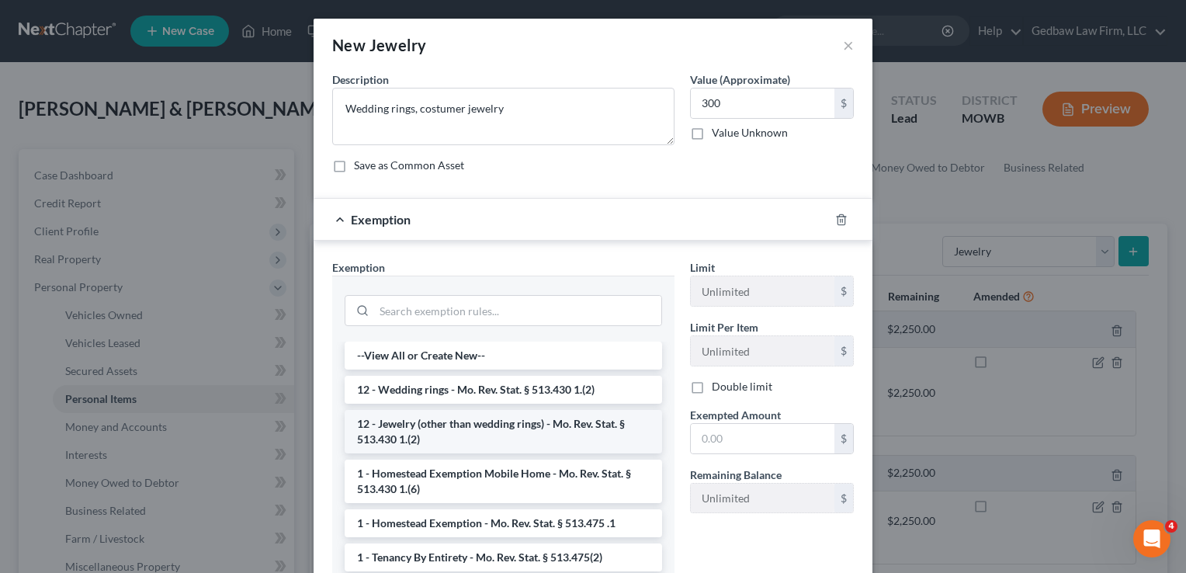
click at [504, 421] on li "12 - Jewelry (other than wedding rings) - Mo. Rev. Stat. § 513.430 1.(2)" at bounding box center [504, 431] width 318 height 43
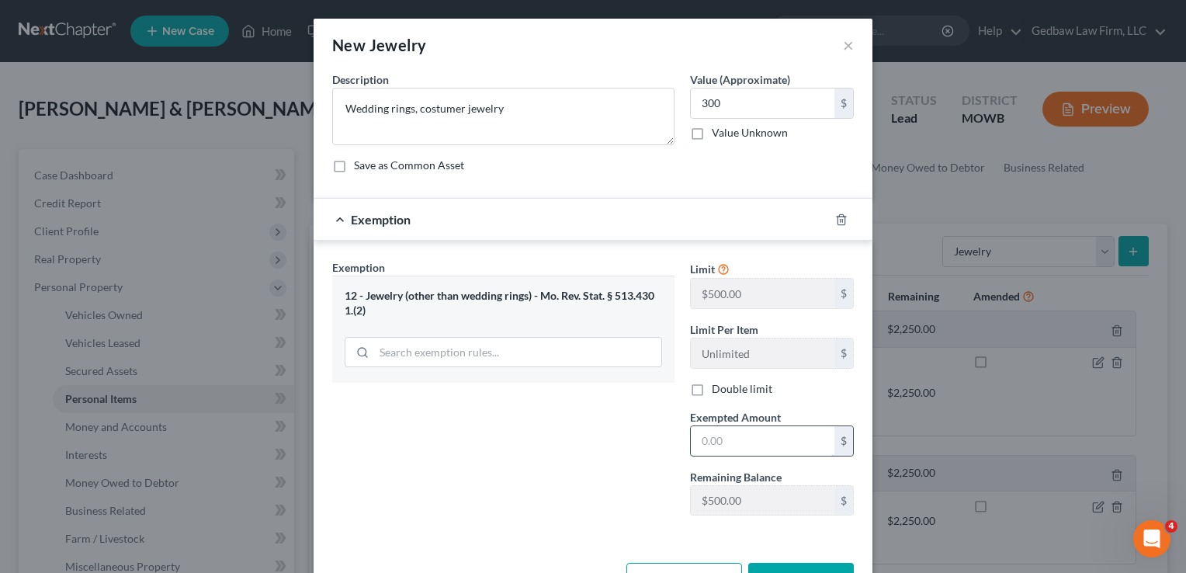
click at [769, 438] on input "text" at bounding box center [763, 441] width 144 height 30
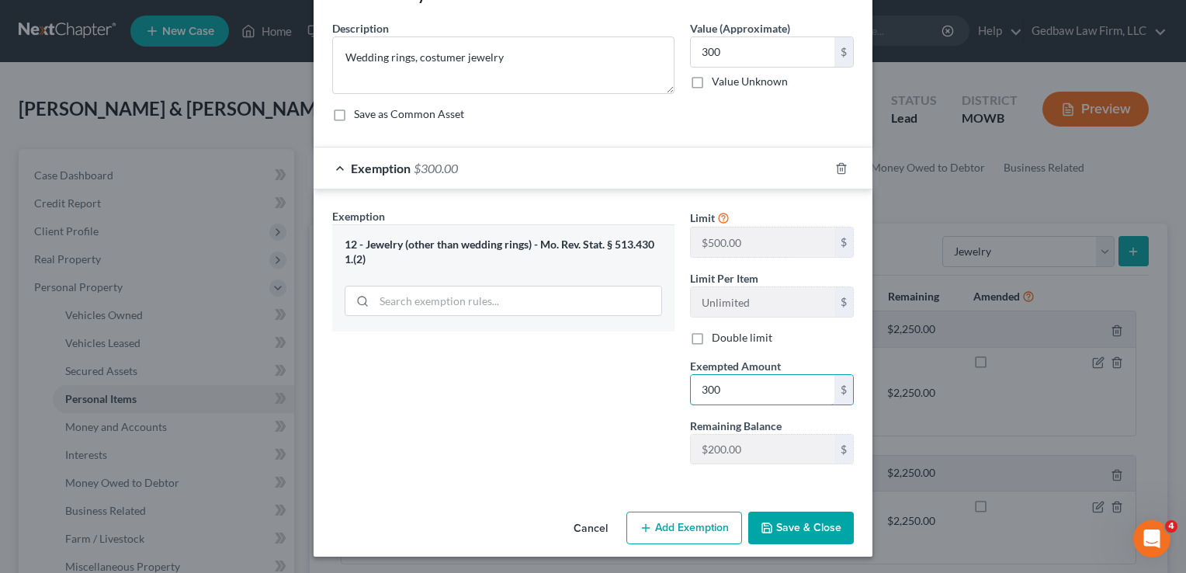
type input "300"
click at [800, 522] on button "Save & Close" at bounding box center [801, 528] width 106 height 33
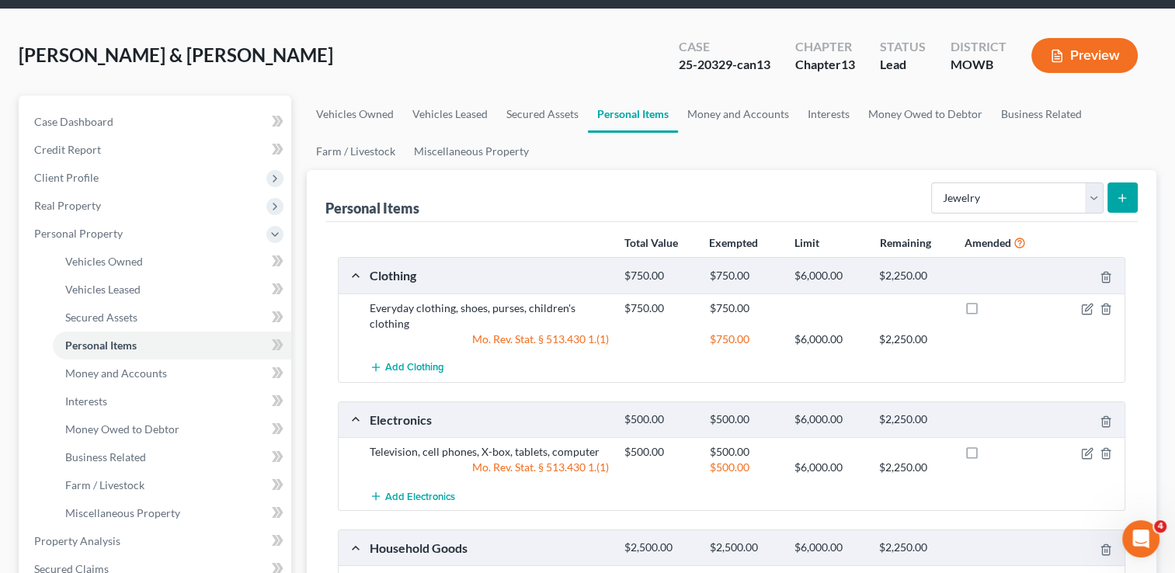
scroll to position [58, 0]
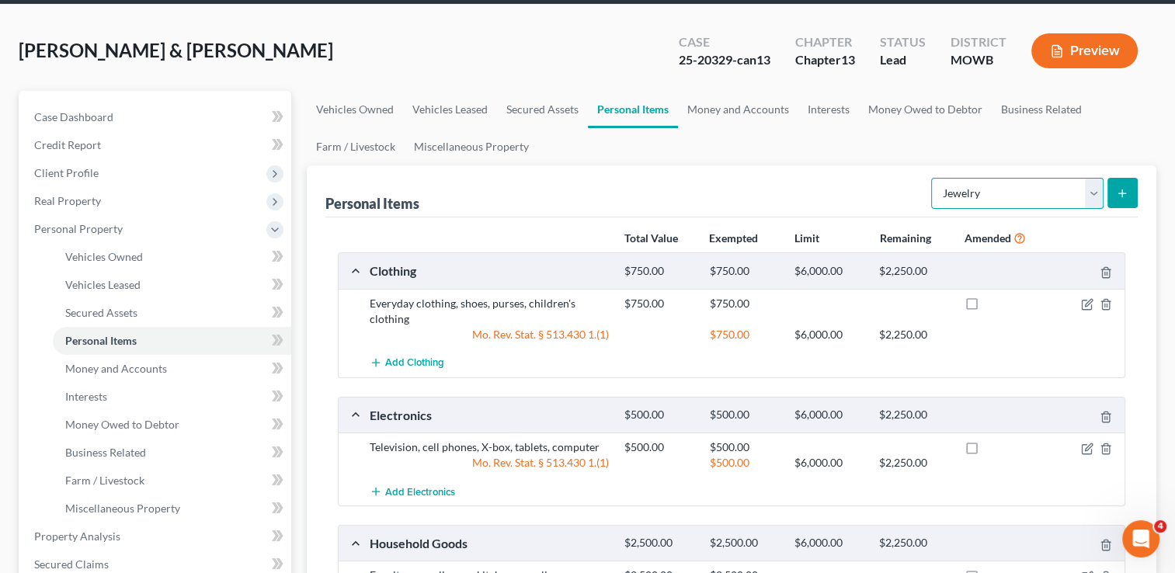
click at [1095, 197] on select "Select Item Type Clothing Collectibles Of Value Electronics Firearms Household …" at bounding box center [1017, 193] width 172 height 31
select select "other"
click at [932, 178] on select "Select Item Type Clothing Collectibles Of Value Electronics Firearms Household …" at bounding box center [1017, 193] width 172 height 31
click at [1127, 199] on button "submit" at bounding box center [1122, 193] width 30 height 30
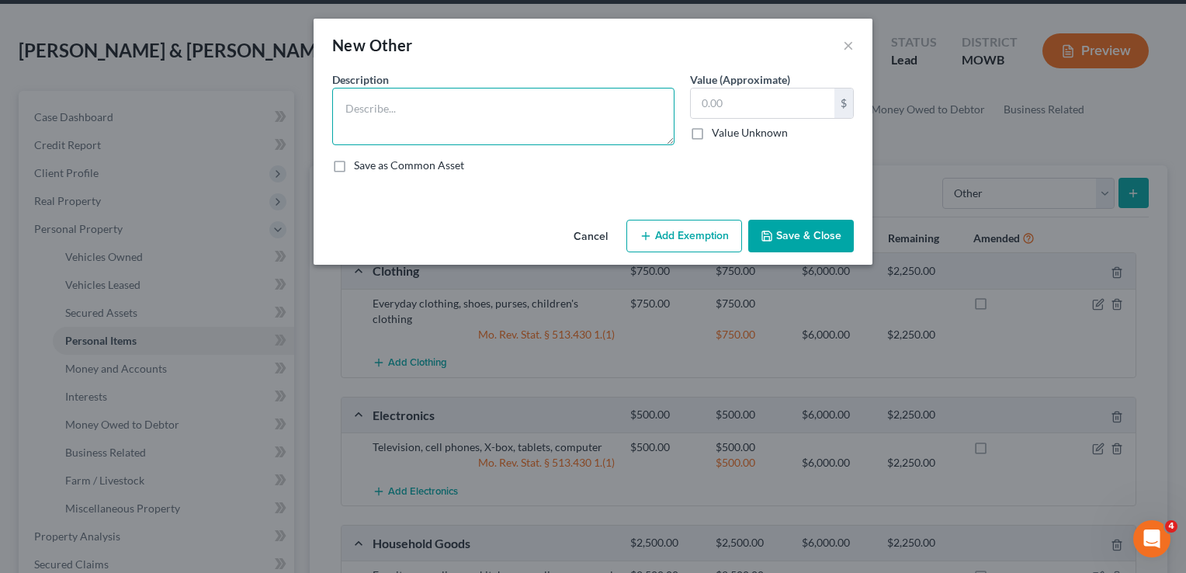
click at [444, 103] on textarea at bounding box center [503, 116] width 342 height 57
type textarea "Riding lawnmower"
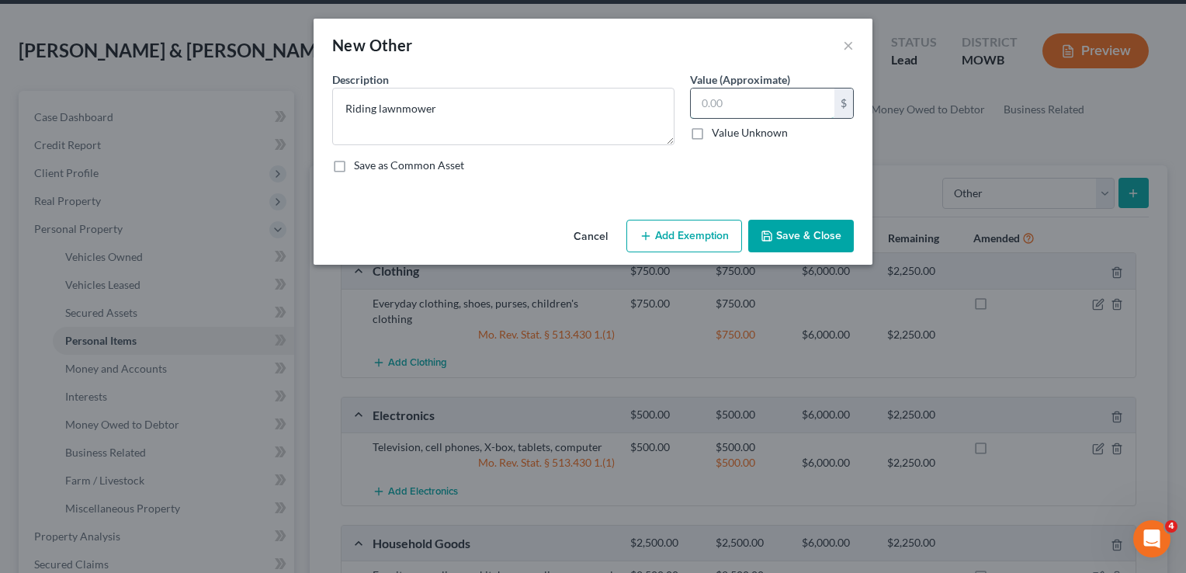
click at [717, 98] on input "text" at bounding box center [763, 104] width 144 height 30
type input "750"
click at [814, 236] on button "Save & Close" at bounding box center [801, 236] width 106 height 33
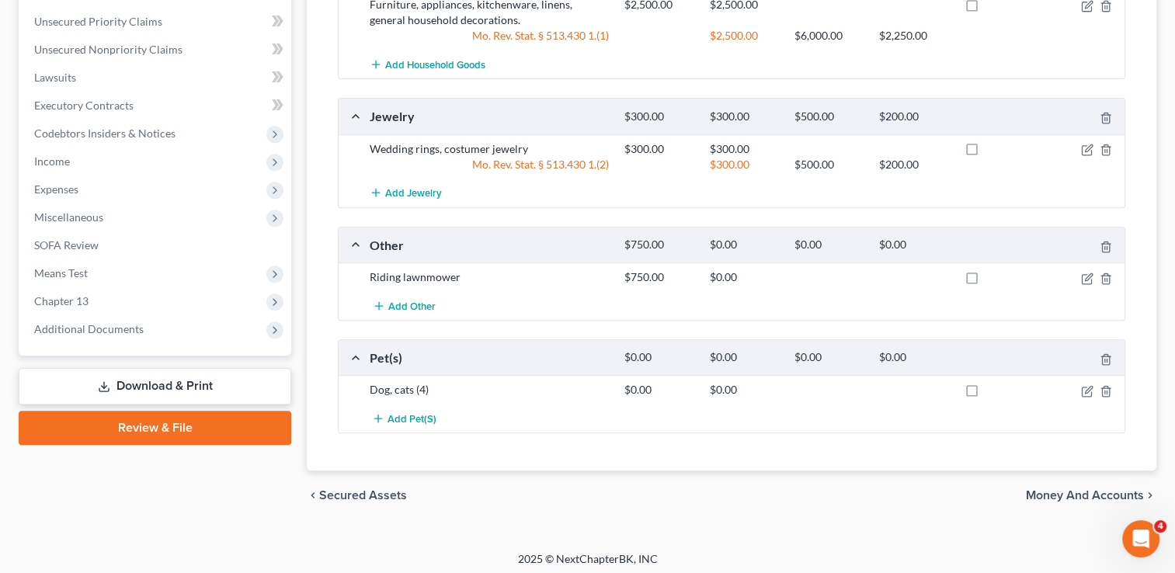
scroll to position [630, 0]
click at [1081, 494] on span "Money and Accounts" at bounding box center [1085, 494] width 118 height 12
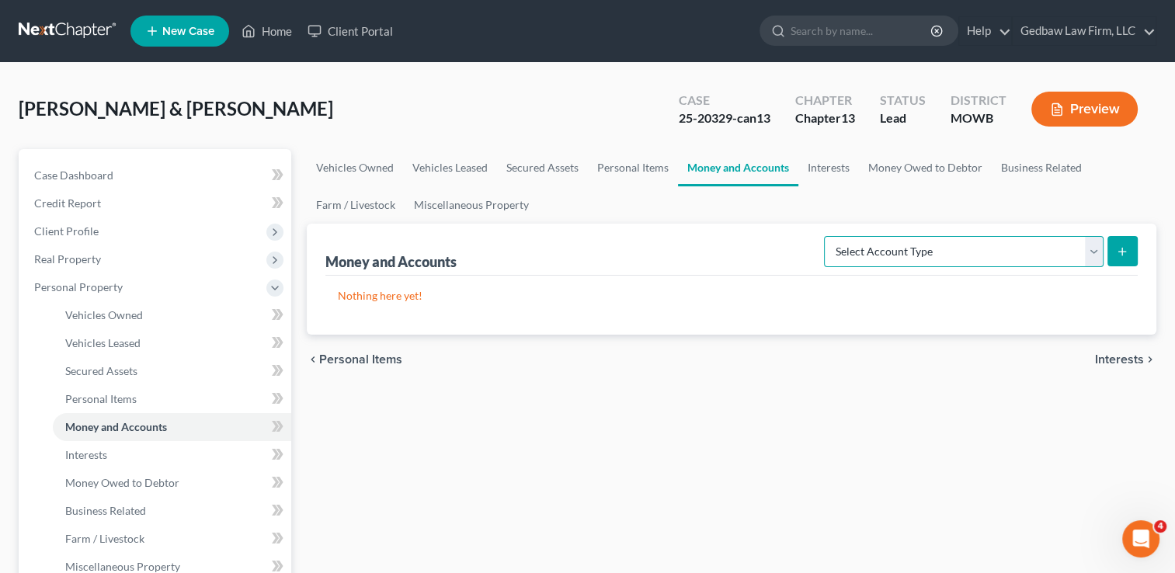
click at [1094, 256] on select "Select Account Type Brokerage Cash on Hand Certificates of Deposit Checking Acc…" at bounding box center [964, 251] width 280 height 31
select select "cash_on_hand"
click at [827, 236] on select "Select Account Type Brokerage Cash on Hand Certificates of Deposit Checking Acc…" at bounding box center [964, 251] width 280 height 31
click at [1123, 253] on icon "submit" at bounding box center [1122, 251] width 12 height 12
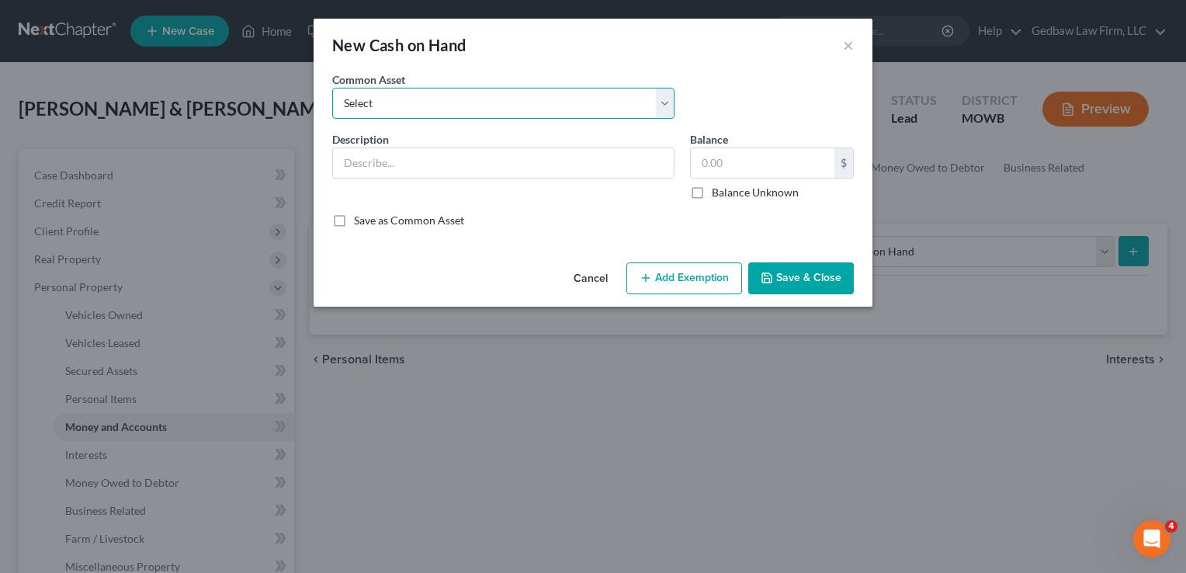
click at [568, 105] on select "Select Cash on hand" at bounding box center [503, 103] width 342 height 31
select select "0"
click at [332, 88] on select "Select Cash on hand" at bounding box center [503, 103] width 342 height 31
type input "Cash on hand"
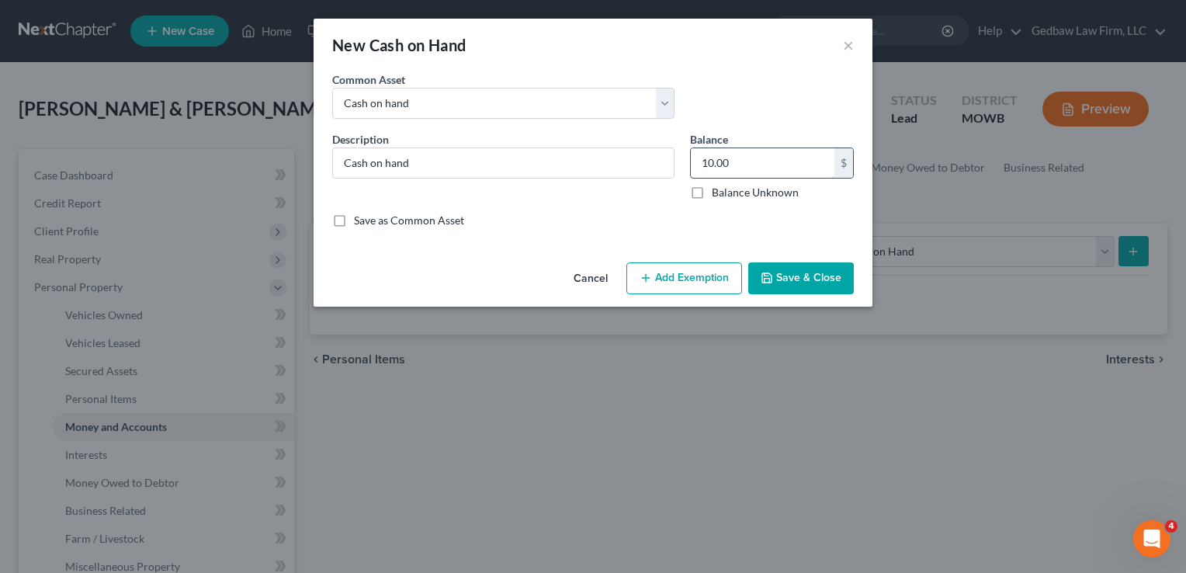
click at [748, 163] on input "10.00" at bounding box center [763, 163] width 144 height 30
type input "20"
click at [835, 273] on button "Save & Close" at bounding box center [801, 278] width 106 height 33
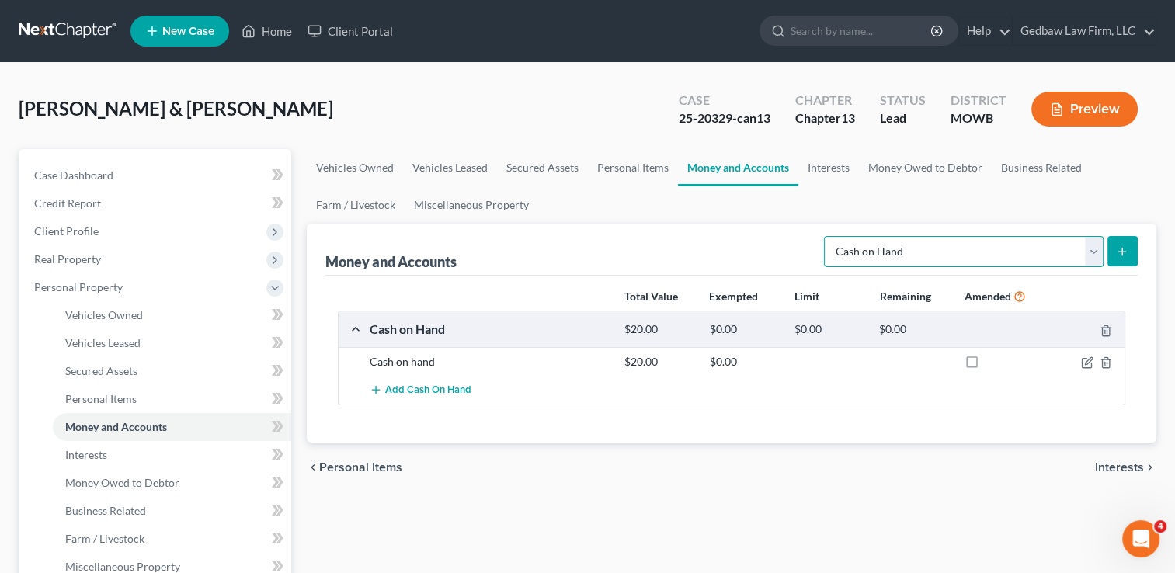
click at [1092, 250] on select "Select Account Type Brokerage Cash on Hand Certificates of Deposit Checking Acc…" at bounding box center [964, 251] width 280 height 31
select select "checking"
click at [827, 236] on select "Select Account Type Brokerage Cash on Hand Certificates of Deposit Checking Acc…" at bounding box center [964, 251] width 280 height 31
click at [1123, 250] on icon "submit" at bounding box center [1122, 251] width 12 height 12
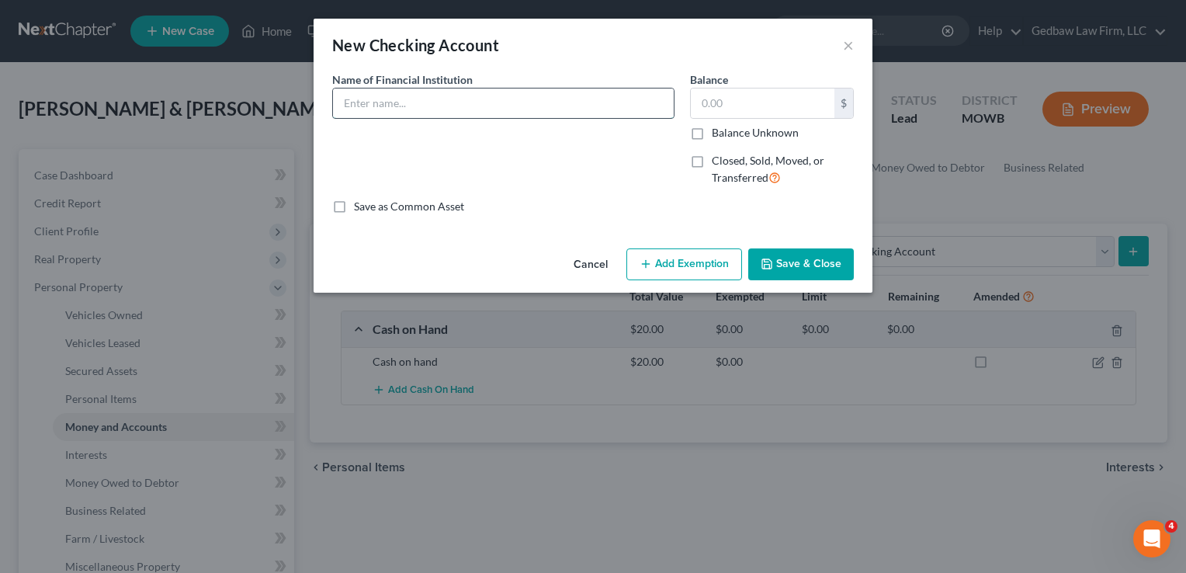
click at [494, 98] on input "text" at bounding box center [503, 104] width 341 height 30
type input "Central Bank of Sedalia-joint account"
click at [746, 96] on input "text" at bounding box center [763, 104] width 144 height 30
type input "200"
click at [829, 269] on button "Save & Close" at bounding box center [801, 264] width 106 height 33
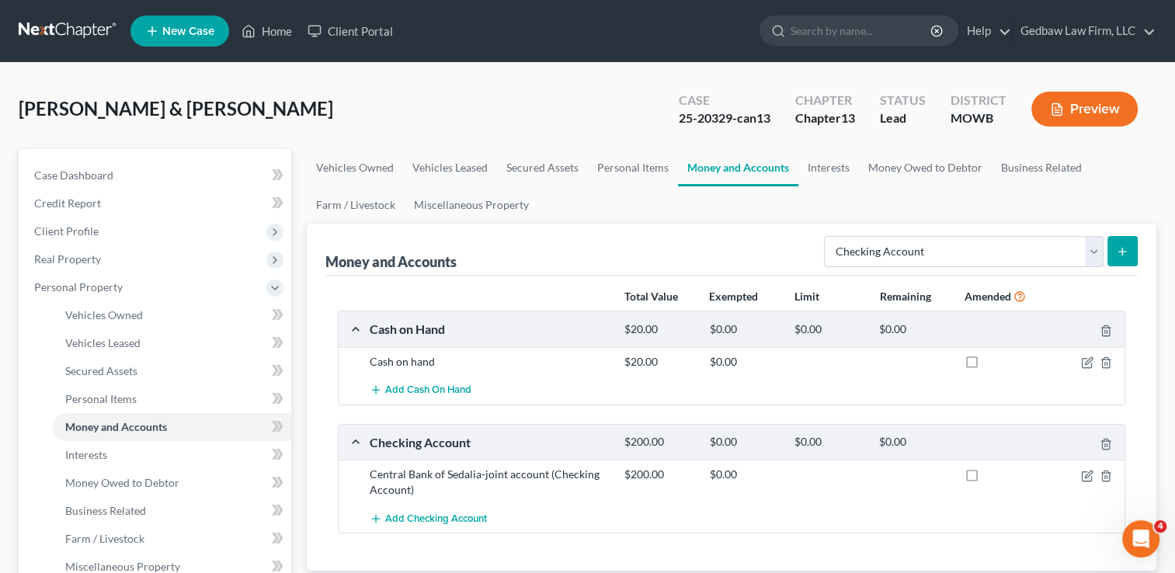
click at [1130, 250] on button "submit" at bounding box center [1122, 251] width 30 height 30
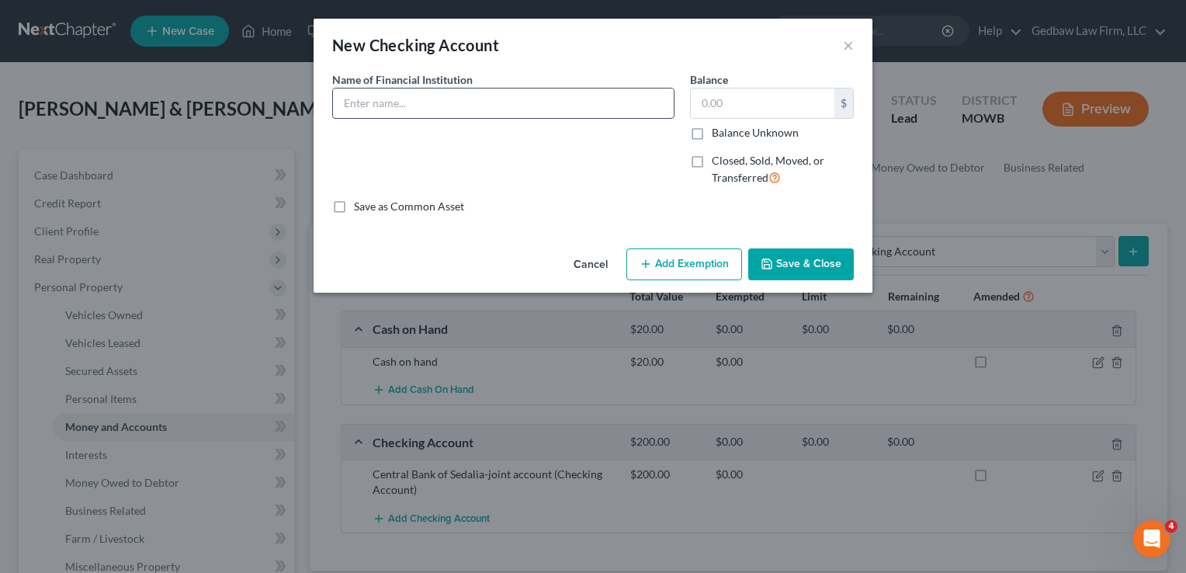
click at [491, 102] on input "text" at bounding box center [503, 104] width 341 height 30
type input "Sofi bank-Clair"
click at [770, 97] on input "text" at bounding box center [763, 104] width 144 height 30
type input "200"
click at [821, 266] on button "Save & Close" at bounding box center [801, 264] width 106 height 33
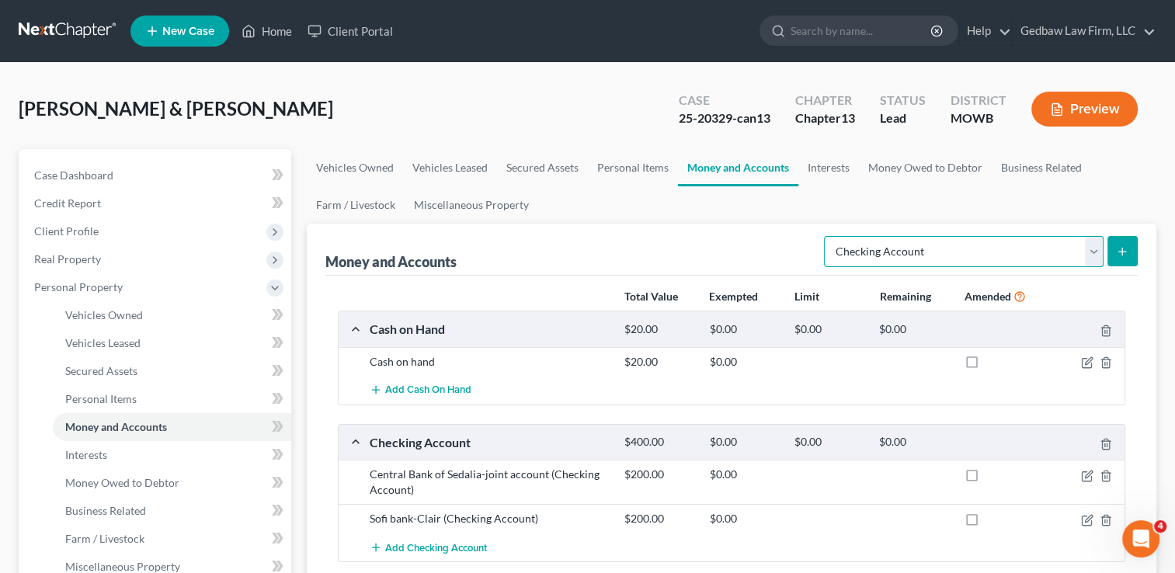
click at [1095, 257] on select "Select Account Type Brokerage Cash on Hand Certificates of Deposit Checking Acc…" at bounding box center [964, 251] width 280 height 31
select select "other"
click at [827, 236] on select "Select Account Type Brokerage Cash on Hand Certificates of Deposit Checking Acc…" at bounding box center [964, 251] width 280 height 31
click at [1127, 250] on icon "submit" at bounding box center [1122, 251] width 12 height 12
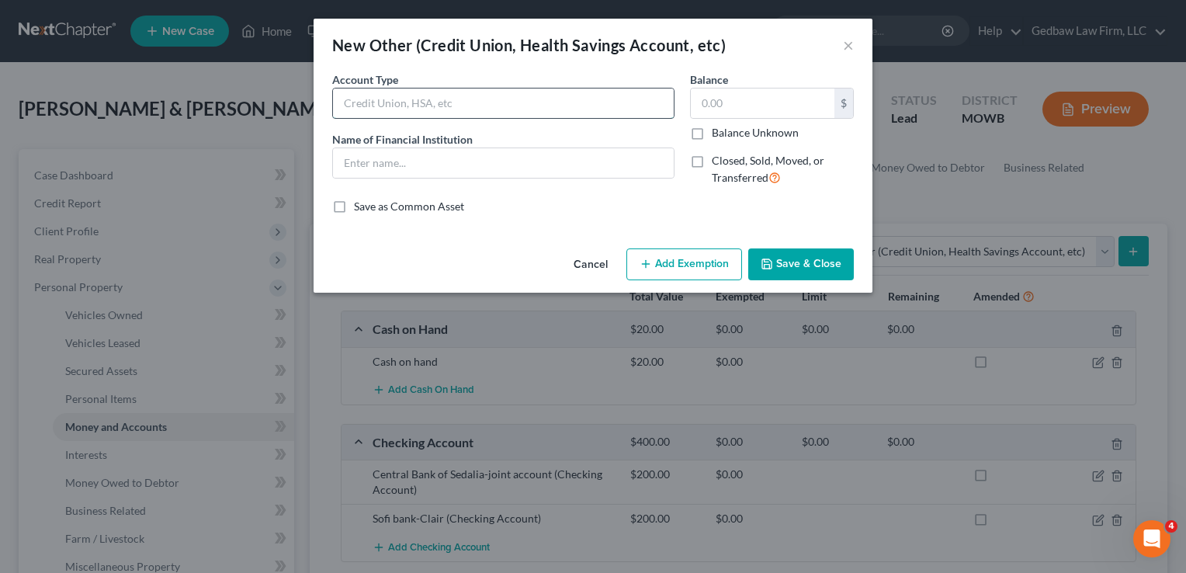
click at [493, 101] on input "text" at bounding box center [503, 104] width 341 height 30
type input "CashApp"
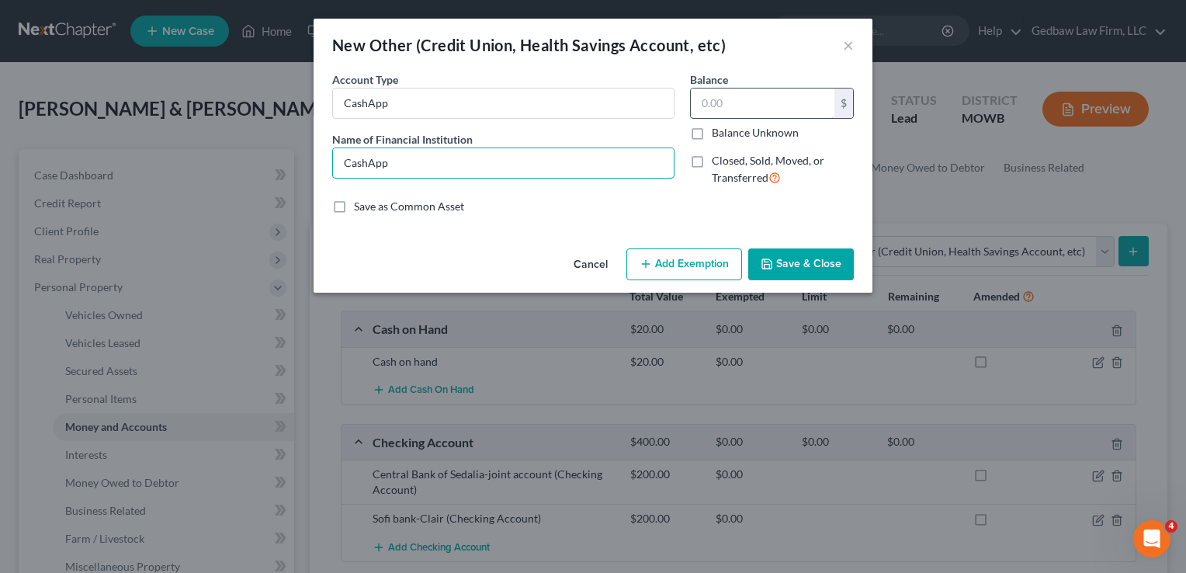
type input "CashApp"
click at [773, 98] on input "text" at bounding box center [763, 104] width 144 height 30
type input "50"
click at [833, 262] on button "Save & Close" at bounding box center [801, 264] width 106 height 33
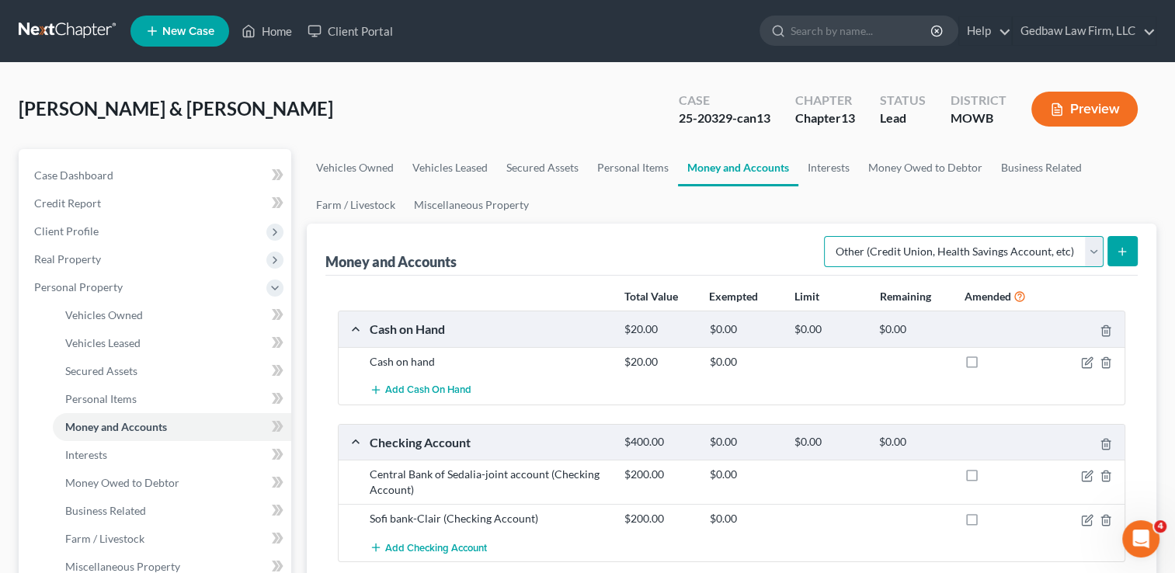
click at [1096, 254] on select "Select Account Type Brokerage Cash on Hand Certificates of Deposit Checking Acc…" at bounding box center [964, 251] width 280 height 31
select select "checking"
click at [827, 236] on select "Select Account Type Brokerage Cash on Hand Certificates of Deposit Checking Acc…" at bounding box center [964, 251] width 280 height 31
click at [1130, 254] on button "submit" at bounding box center [1122, 251] width 30 height 30
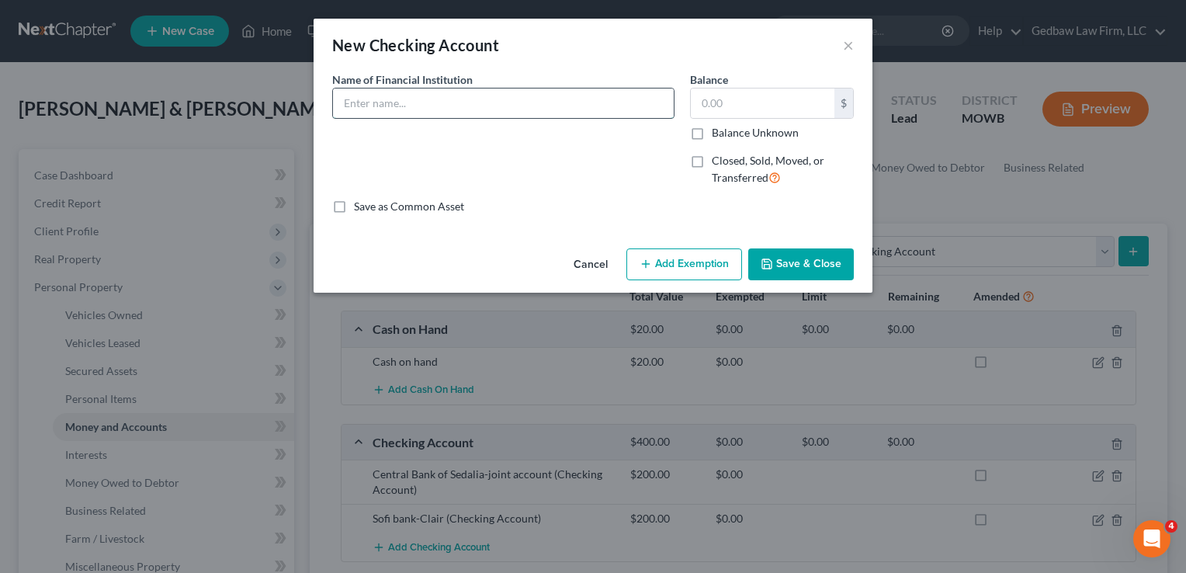
click at [465, 102] on input "text" at bounding box center [503, 104] width 341 height 30
type input "Sofi bank-Tim"
click at [756, 108] on input "text" at bounding box center [763, 104] width 144 height 30
type input "5"
click at [818, 256] on button "Save & Close" at bounding box center [801, 264] width 106 height 33
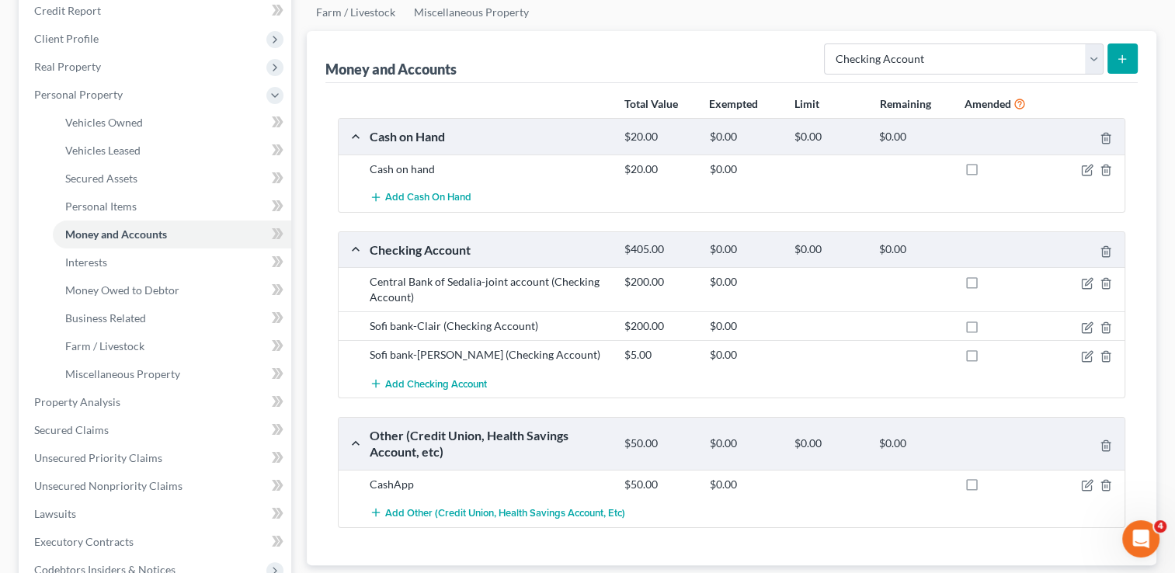
scroll to position [194, 0]
click at [1087, 483] on icon "button" at bounding box center [1088, 481] width 7 height 7
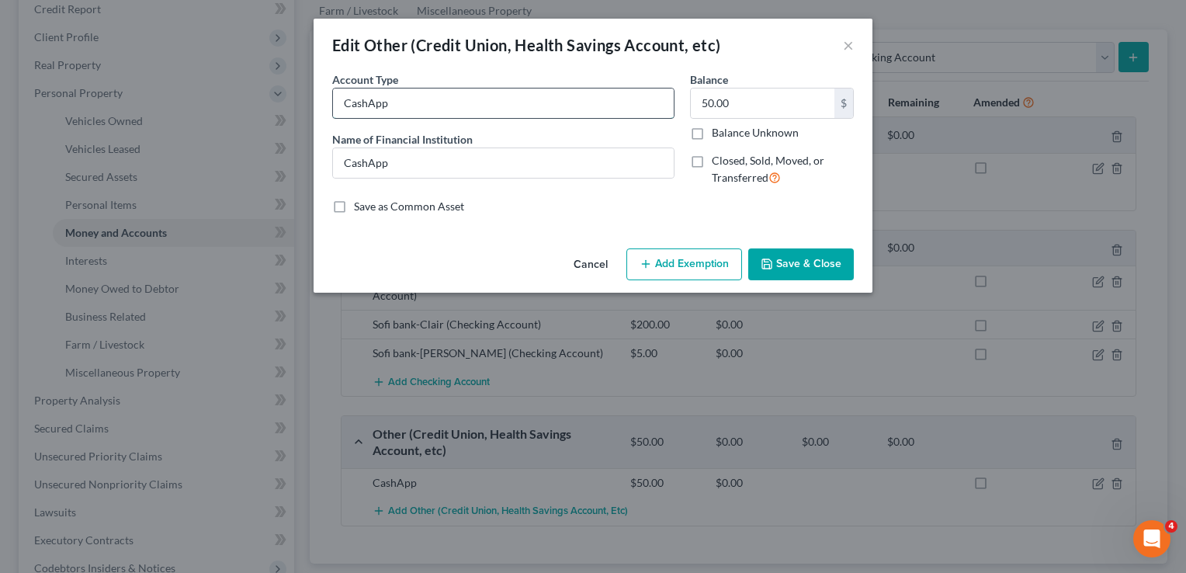
click at [423, 102] on input "CashApp" at bounding box center [503, 104] width 341 height 30
type input "CashApp-Clair"
click at [826, 262] on button "Save & Close" at bounding box center [801, 264] width 106 height 33
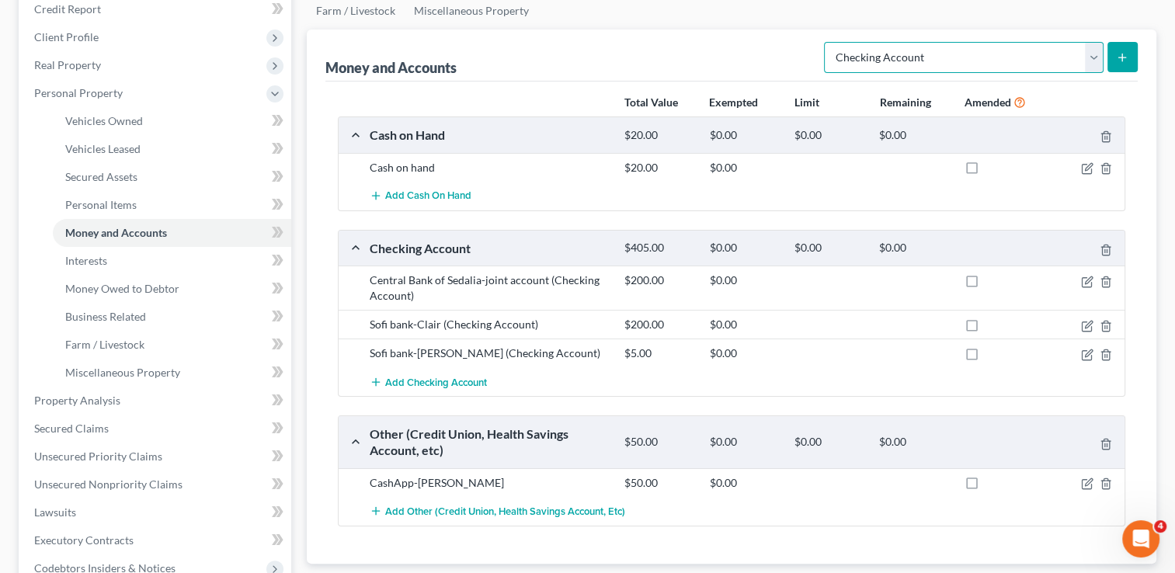
click at [1096, 63] on select "Select Account Type Brokerage Cash on Hand Certificates of Deposit Checking Acc…" at bounding box center [964, 57] width 280 height 31
select select "other"
click at [827, 42] on select "Select Account Type Brokerage Cash on Hand Certificates of Deposit Checking Acc…" at bounding box center [964, 57] width 280 height 31
click at [1123, 55] on icon "submit" at bounding box center [1122, 57] width 12 height 12
click at [1122, 54] on line "submit" at bounding box center [1122, 57] width 0 height 7
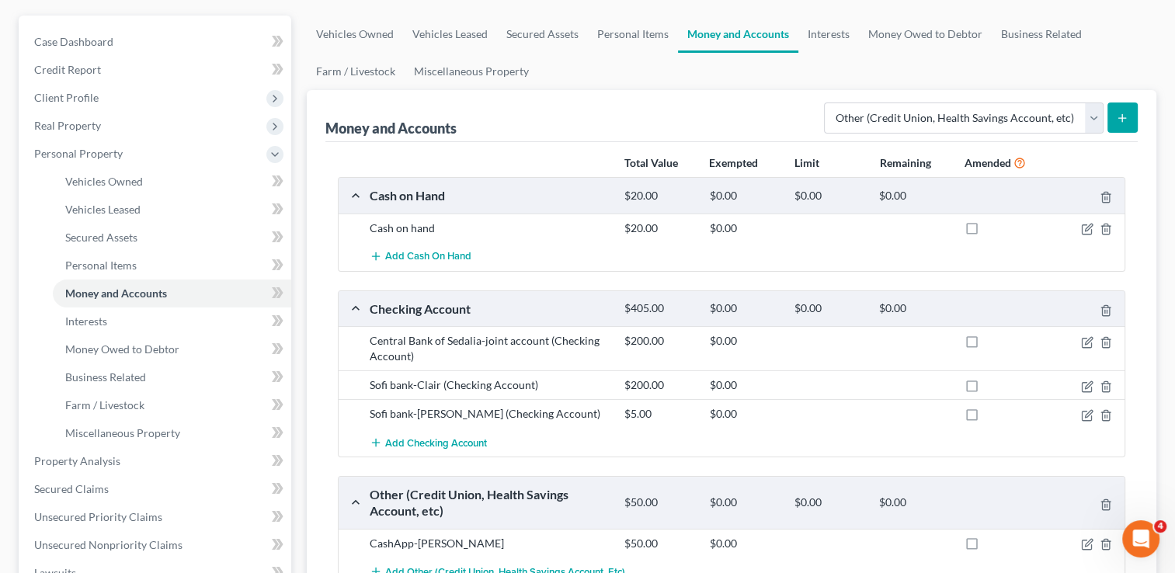
scroll to position [78, 0]
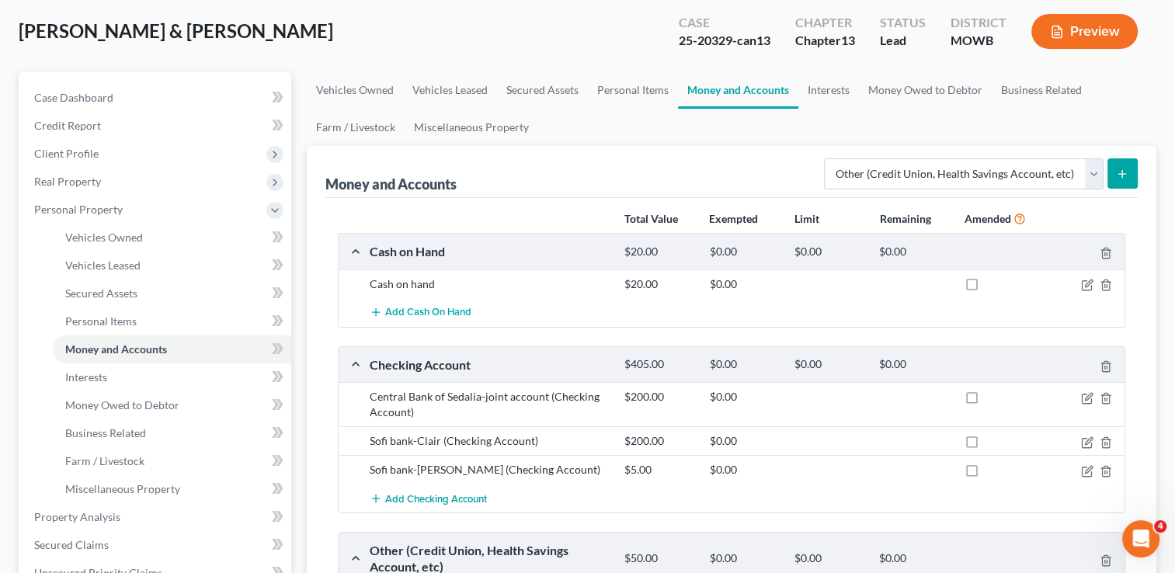
click at [1117, 168] on icon "submit" at bounding box center [1122, 174] width 12 height 12
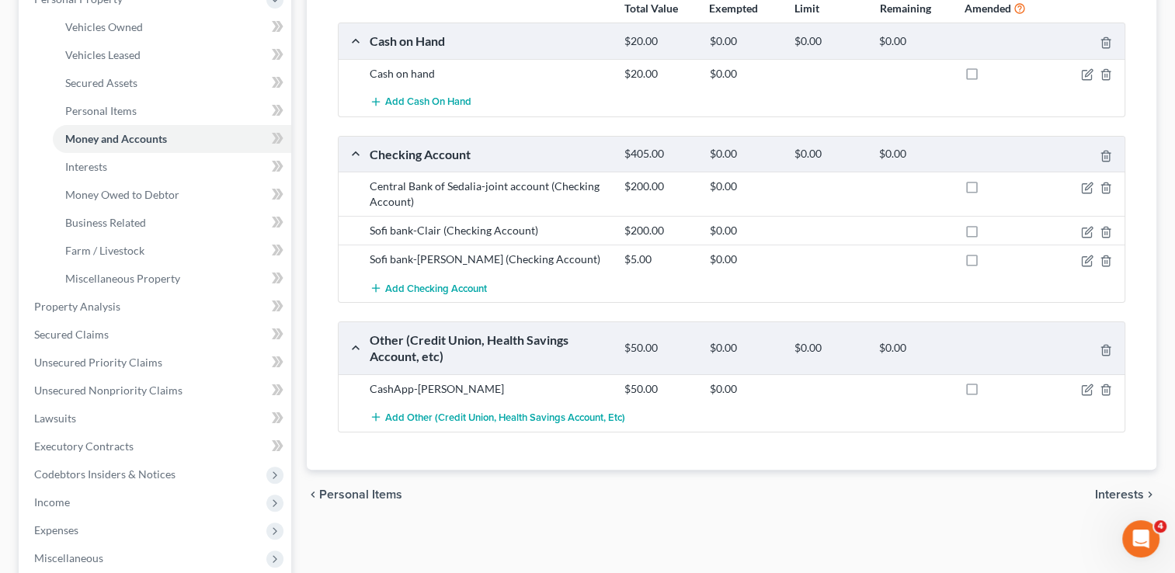
scroll to position [291, 0]
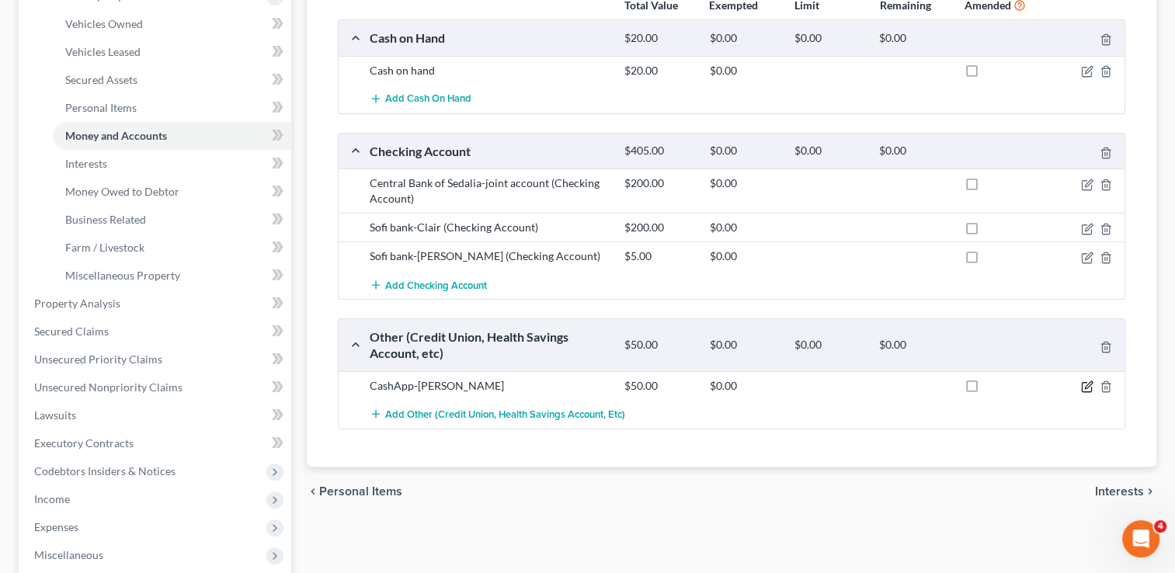
click at [1085, 384] on icon "button" at bounding box center [1088, 384] width 7 height 7
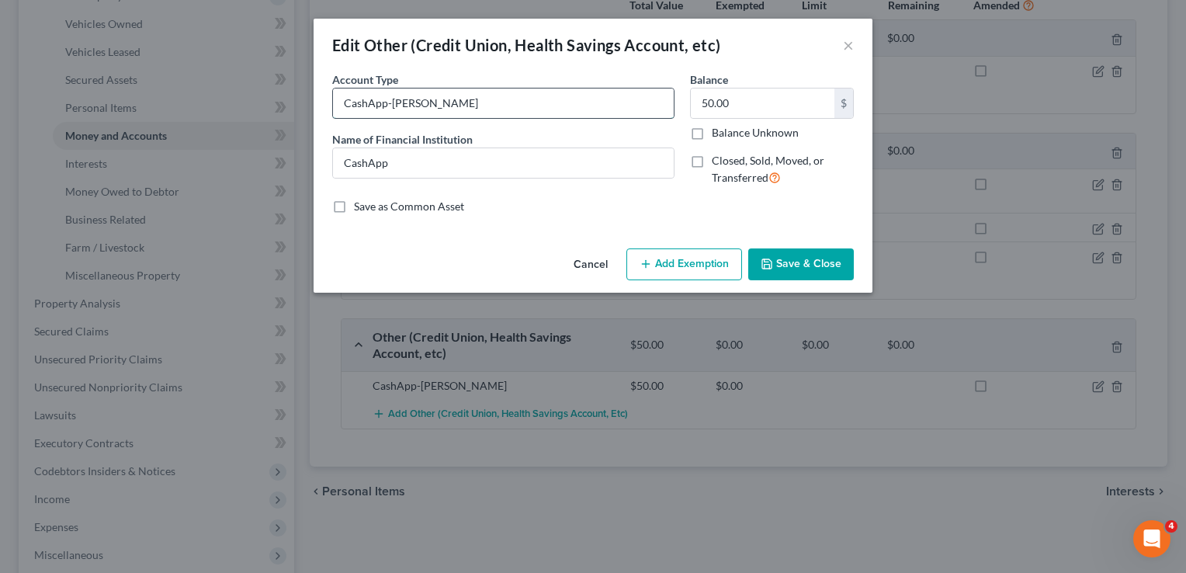
click at [448, 92] on input "CashApp-Clair" at bounding box center [503, 104] width 341 height 30
type input "CashApp"
click at [744, 103] on input "50.00" at bounding box center [763, 104] width 144 height 30
type input "55"
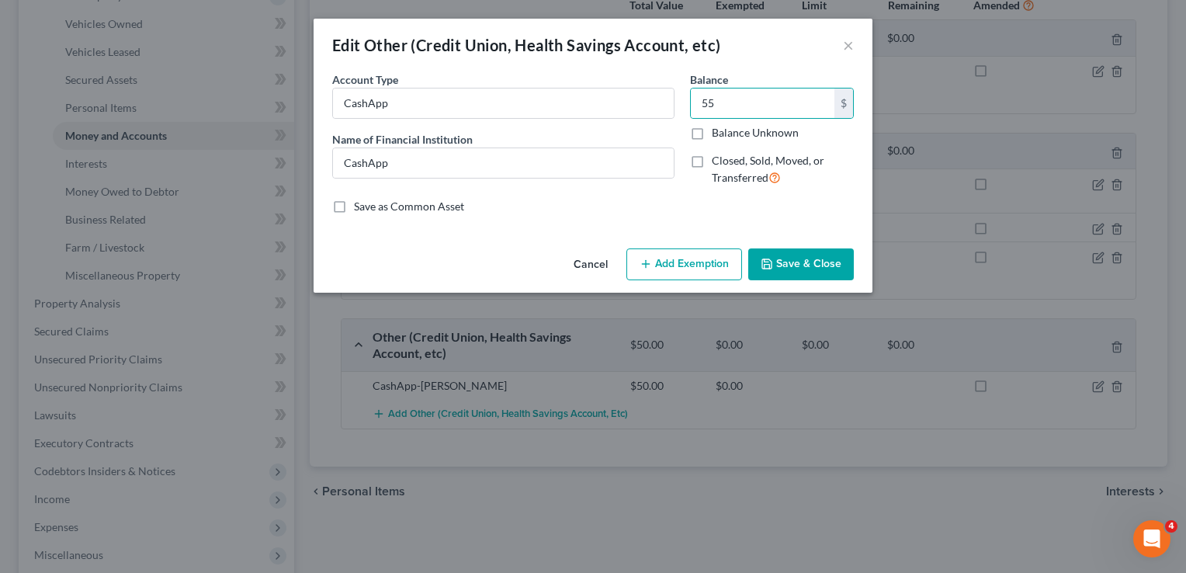
click at [817, 265] on button "Save & Close" at bounding box center [801, 264] width 106 height 33
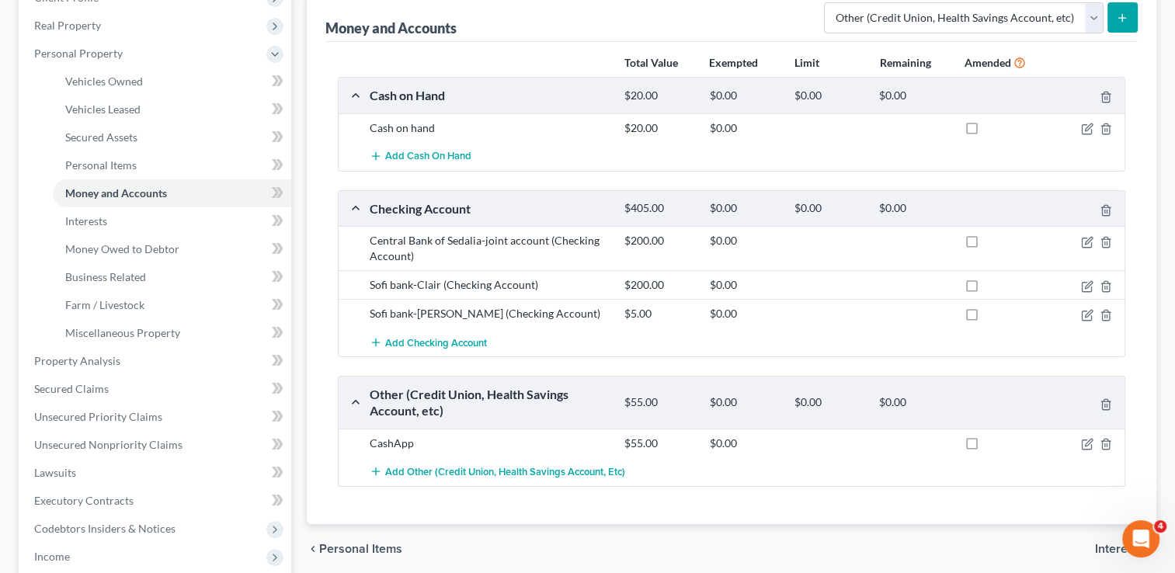
scroll to position [233, 0]
click at [454, 342] on span "Add Checking Account" at bounding box center [436, 343] width 102 height 12
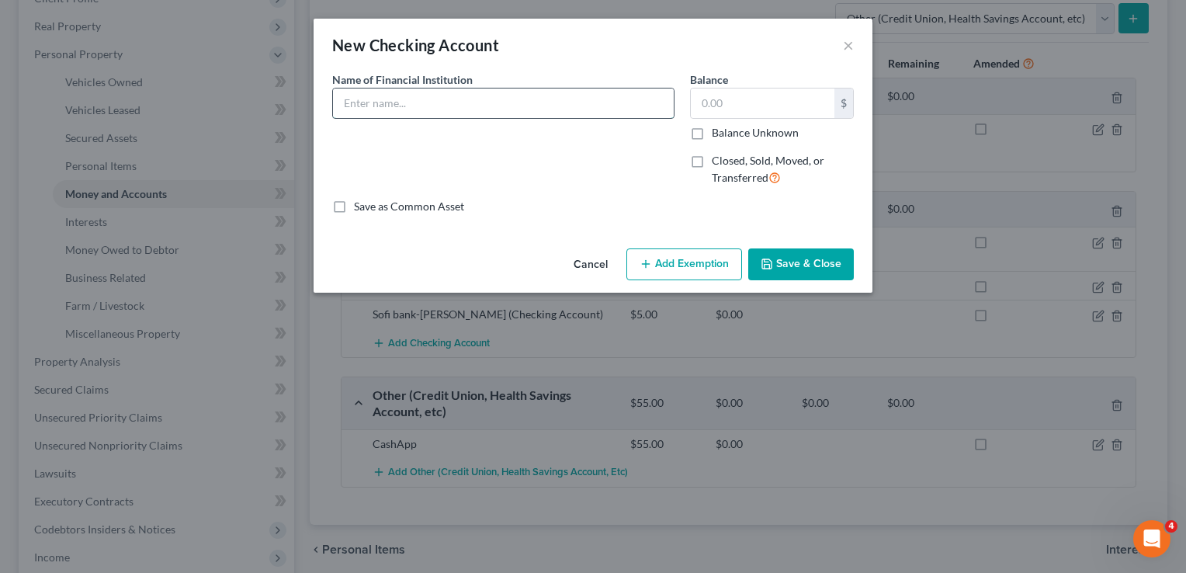
click at [505, 99] on input "text" at bounding box center [503, 104] width 341 height 30
type input "Legacy Bank"
click at [736, 99] on input "text" at bounding box center [763, 104] width 144 height 30
type input "10"
click at [826, 264] on button "Save & Close" at bounding box center [801, 264] width 106 height 33
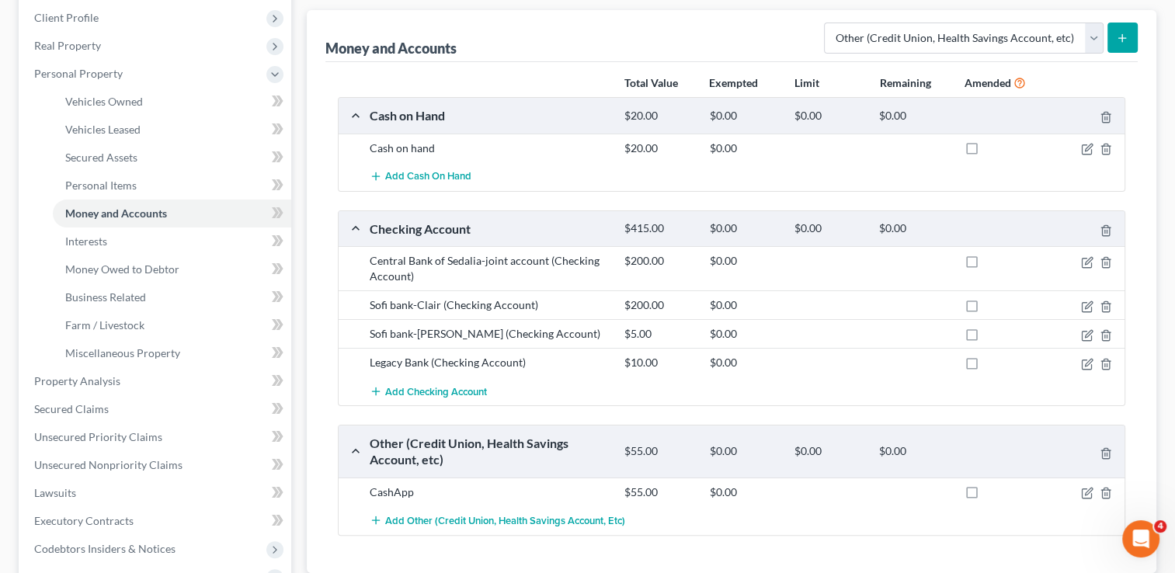
scroll to position [0, 0]
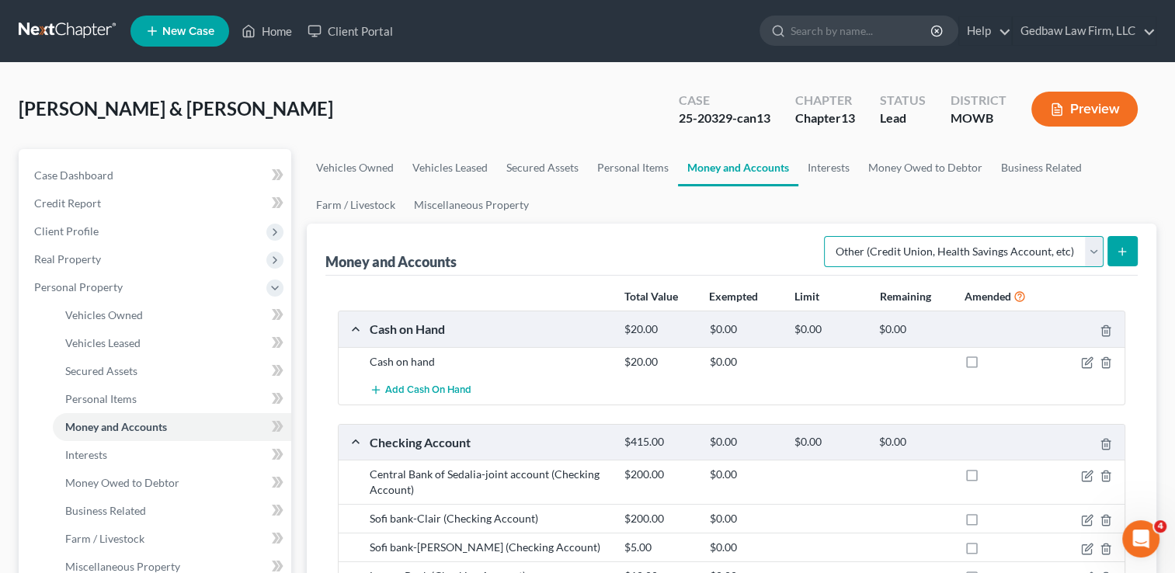
click at [1095, 252] on select "Select Account Type Brokerage Cash on Hand Certificates of Deposit Checking Acc…" at bounding box center [964, 251] width 280 height 31
select select "brokerage"
click at [827, 236] on select "Select Account Type Brokerage Cash on Hand Certificates of Deposit Checking Acc…" at bounding box center [964, 251] width 280 height 31
click at [1129, 251] on button "submit" at bounding box center [1122, 251] width 30 height 30
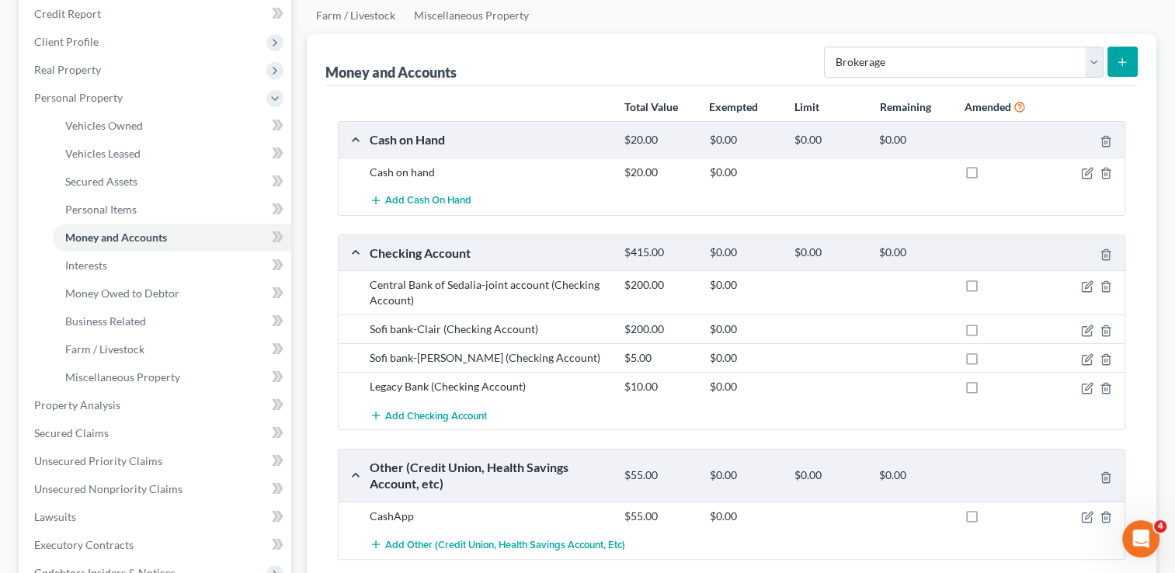
scroll to position [19, 0]
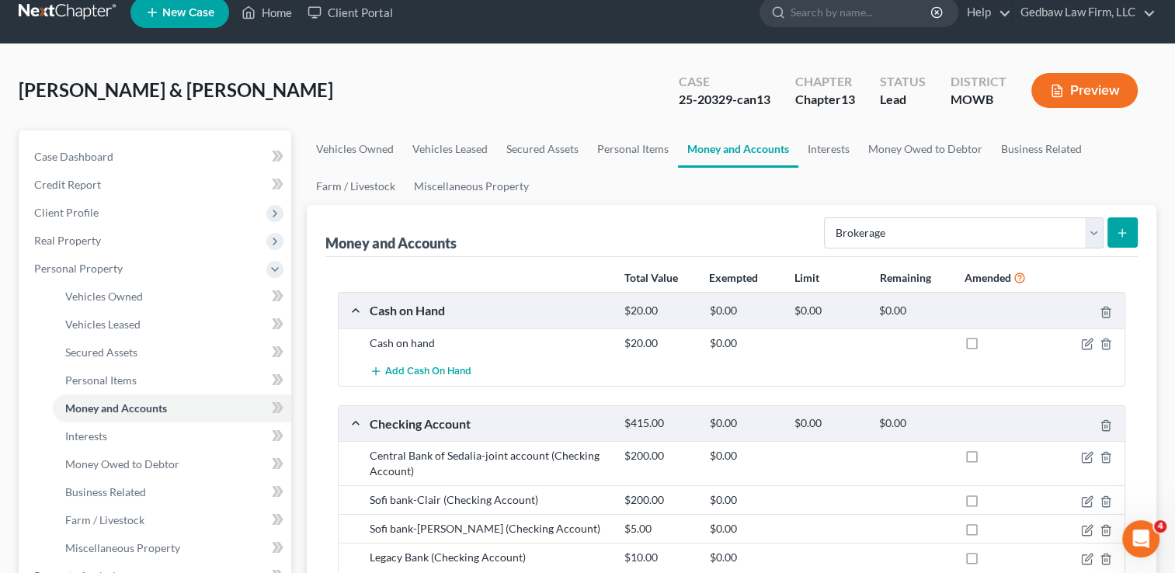
click at [1117, 227] on icon "submit" at bounding box center [1122, 233] width 12 height 12
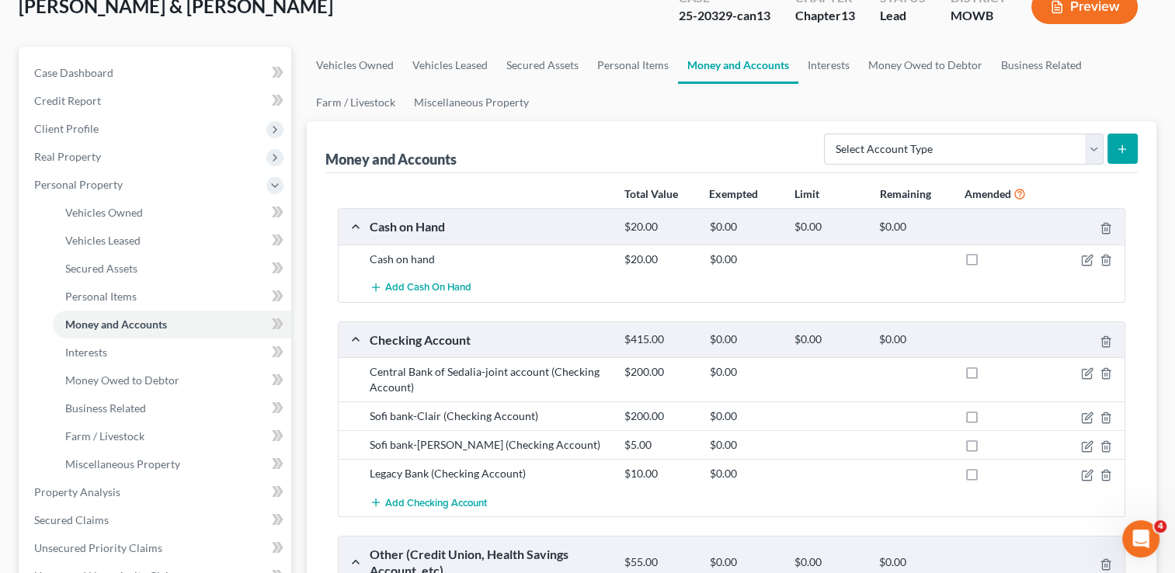
scroll to position [96, 0]
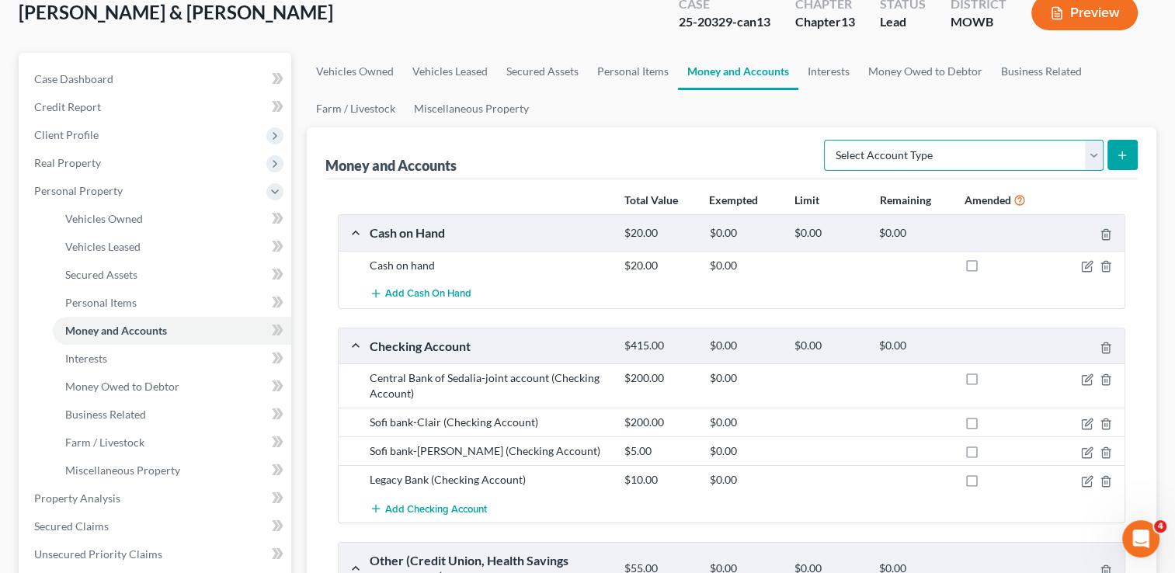
click at [1093, 154] on select "Select Account Type Brokerage Cash on Hand Certificates of Deposit Checking Acc…" at bounding box center [964, 155] width 280 height 31
select select "brokerage"
click at [827, 140] on select "Select Account Type Brokerage Cash on Hand Certificates of Deposit Checking Acc…" at bounding box center [964, 155] width 280 height 31
click at [1129, 155] on button "submit" at bounding box center [1122, 155] width 30 height 30
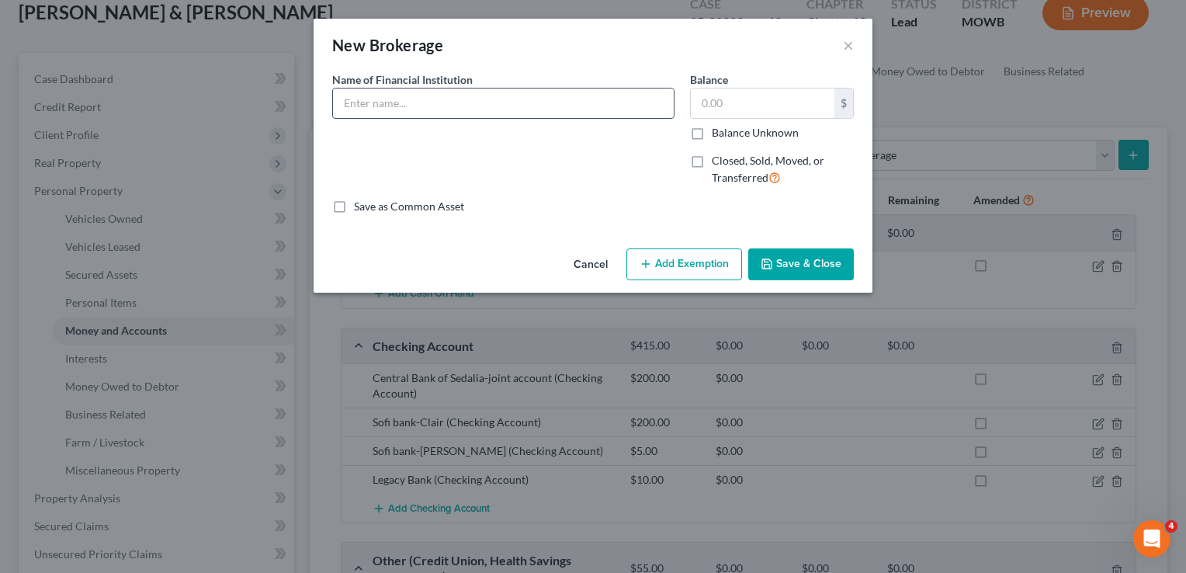
click at [450, 106] on input "text" at bounding box center [503, 104] width 341 height 30
type input "Sofi brokerage account"
click at [753, 107] on input "text" at bounding box center [763, 104] width 144 height 30
type input "273"
click at [832, 262] on button "Save & Close" at bounding box center [801, 264] width 106 height 33
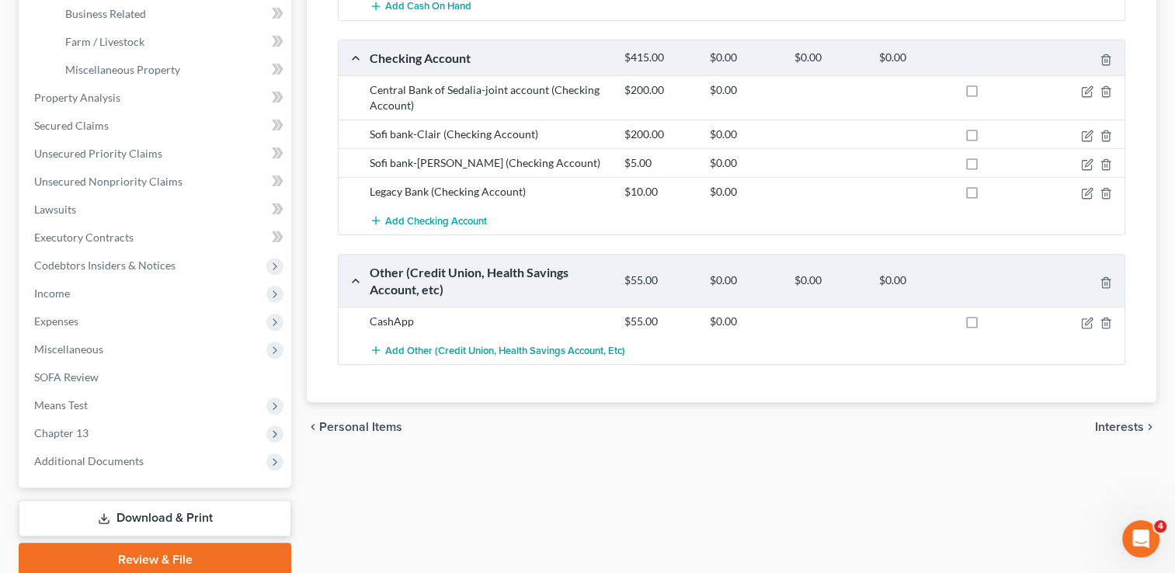
scroll to position [504, 0]
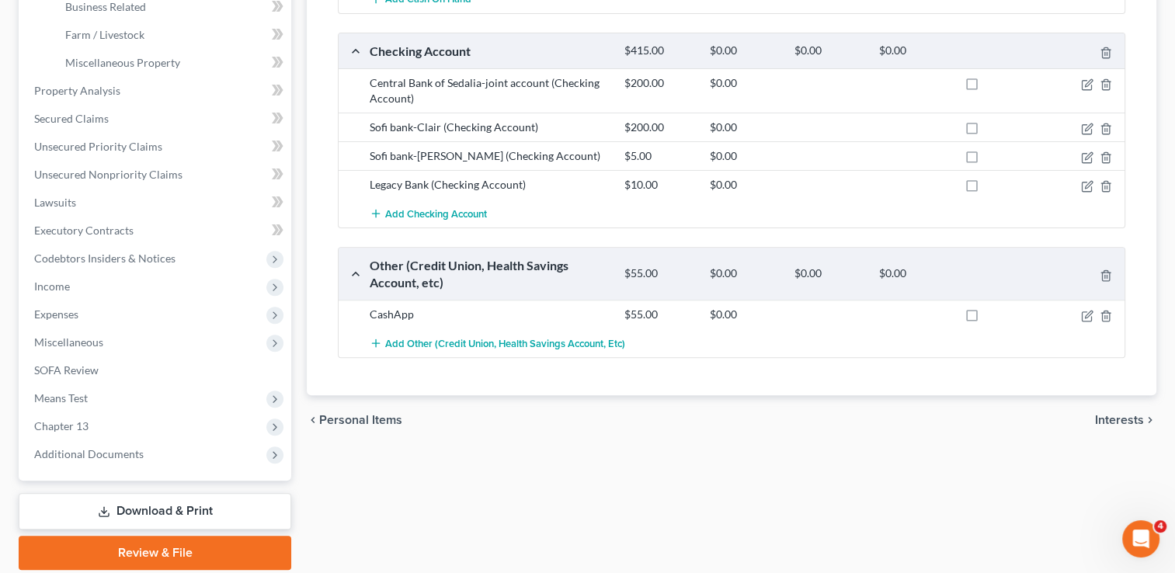
click at [1125, 415] on span "Interests" at bounding box center [1119, 420] width 49 height 12
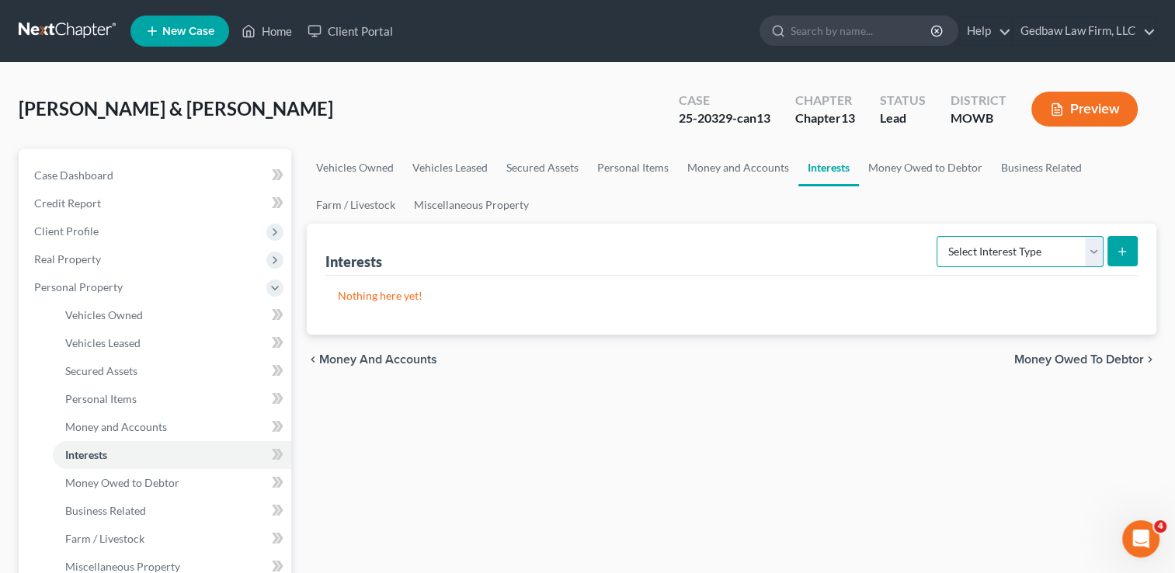
click at [1092, 252] on select "Select Interest Type 401K Annuity Bond Education IRA Government Bond Government…" at bounding box center [1019, 251] width 167 height 31
select select "401k"
click at [938, 236] on select "Select Interest Type 401K Annuity Bond Education IRA Government Bond Government…" at bounding box center [1019, 251] width 167 height 31
click at [1127, 253] on icon "submit" at bounding box center [1122, 251] width 12 height 12
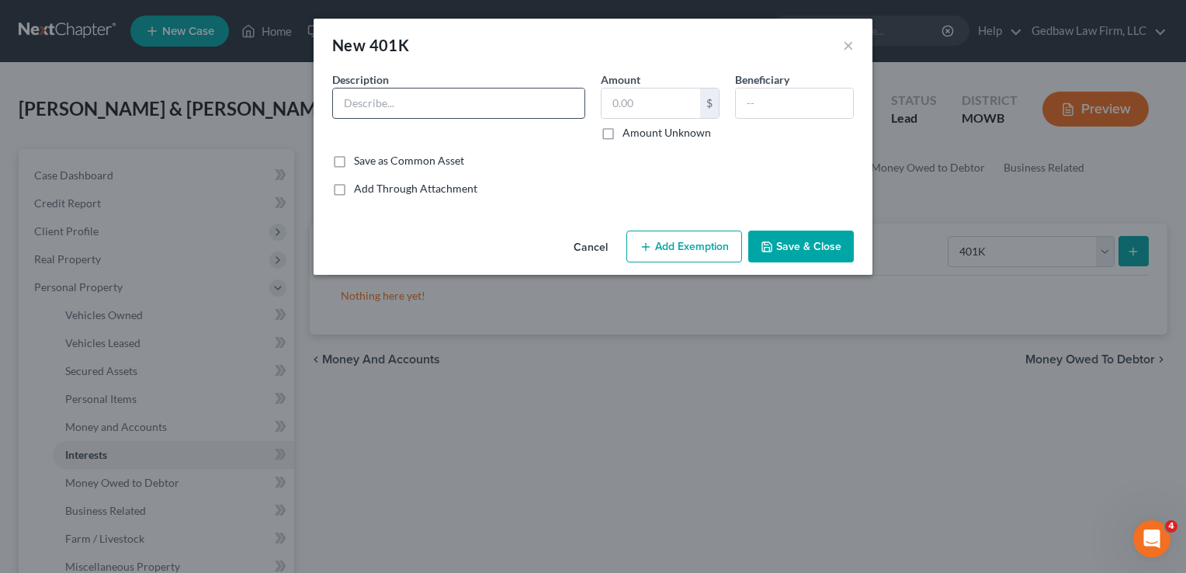
click at [449, 100] on input "text" at bounding box center [459, 104] width 252 height 30
type input "401k account"
click at [680, 95] on input "text" at bounding box center [651, 104] width 99 height 30
type input "1,000"
click at [705, 249] on button "Add Exemption" at bounding box center [685, 247] width 116 height 33
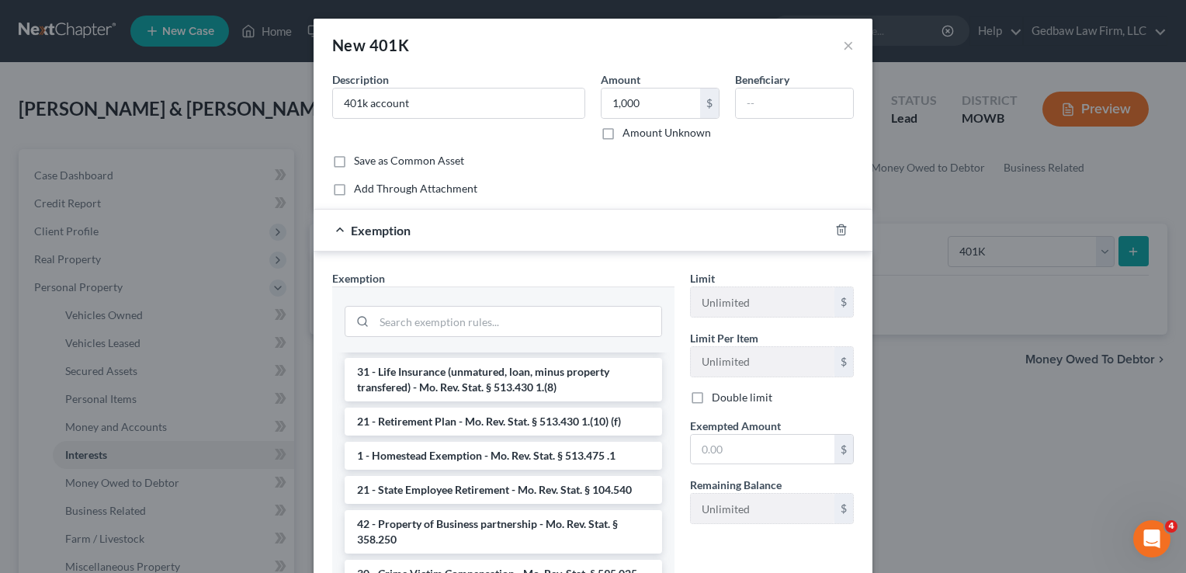
scroll to position [174, 0]
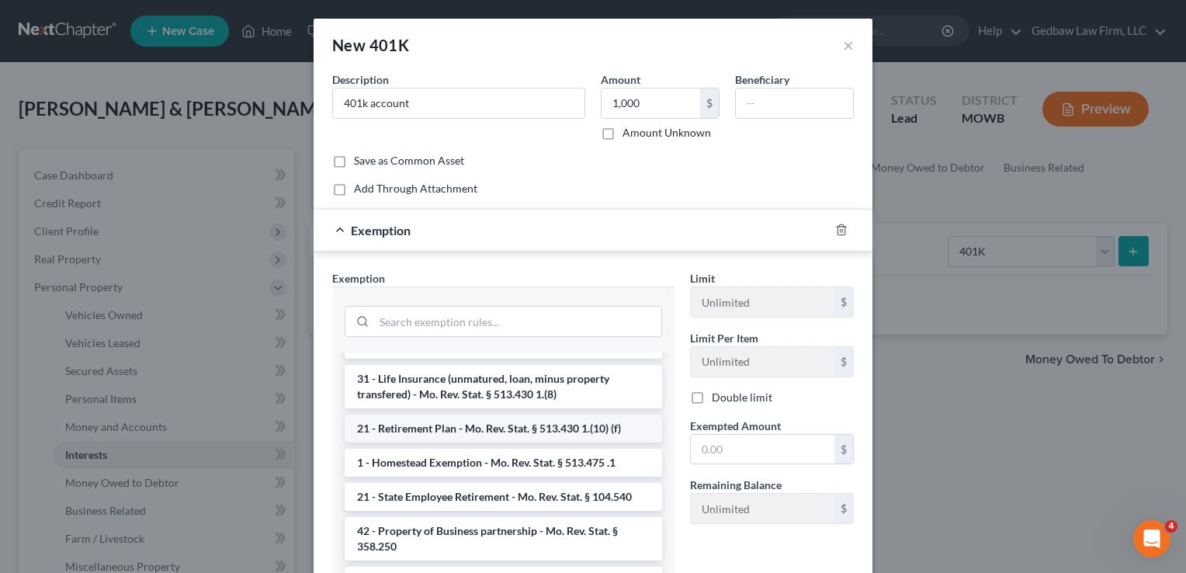
click at [528, 435] on li "21 - Retirement Plan - Mo. Rev. Stat. § 513.430 1.(10) (f)" at bounding box center [504, 429] width 318 height 28
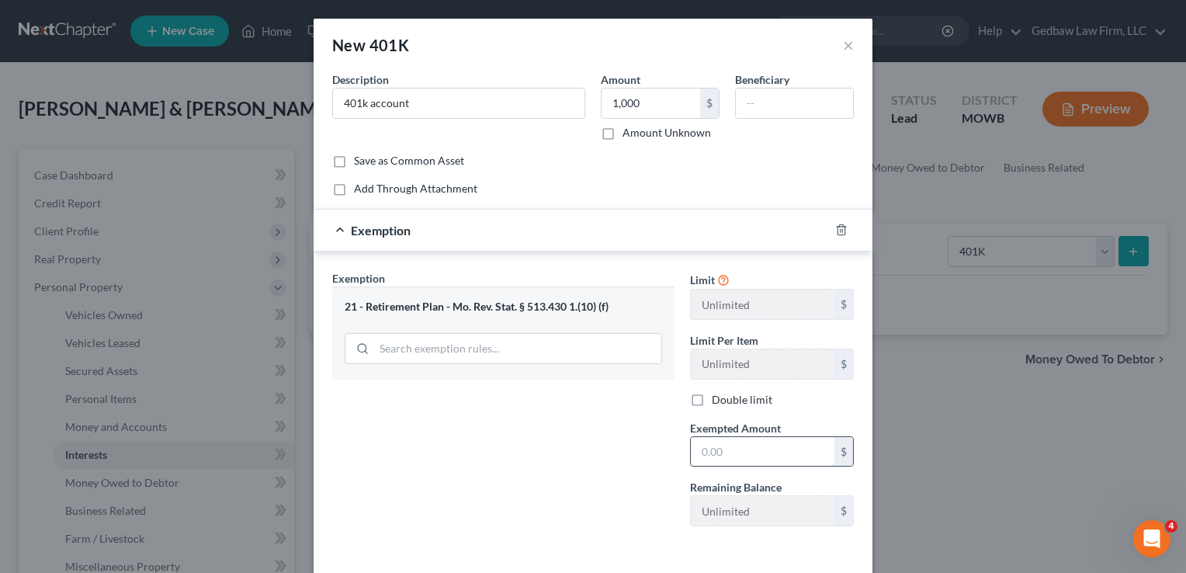
click at [773, 451] on input "text" at bounding box center [763, 452] width 144 height 30
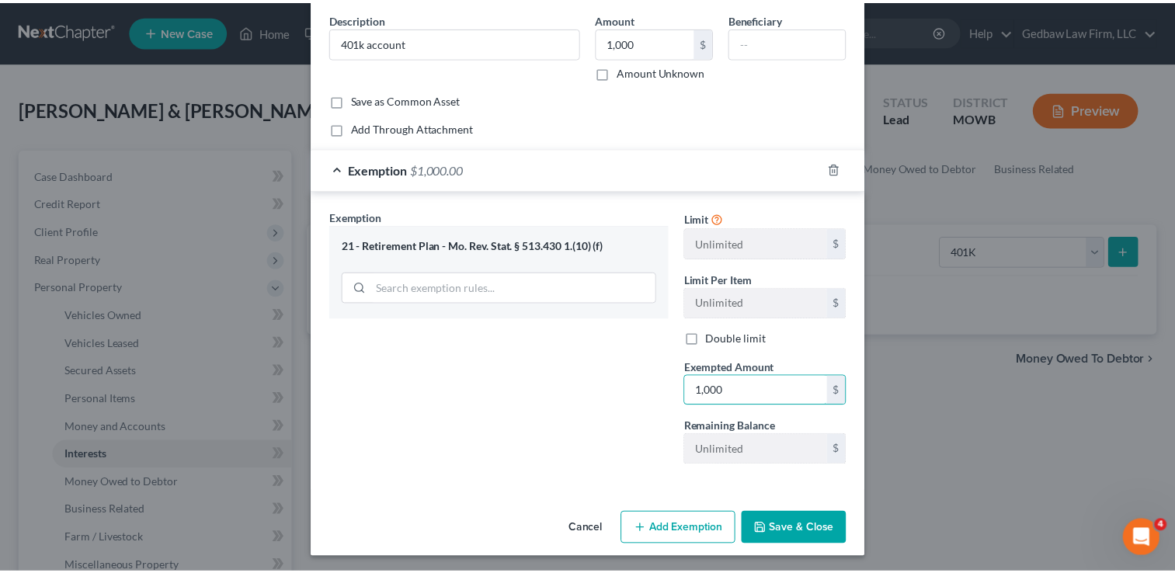
scroll to position [62, 0]
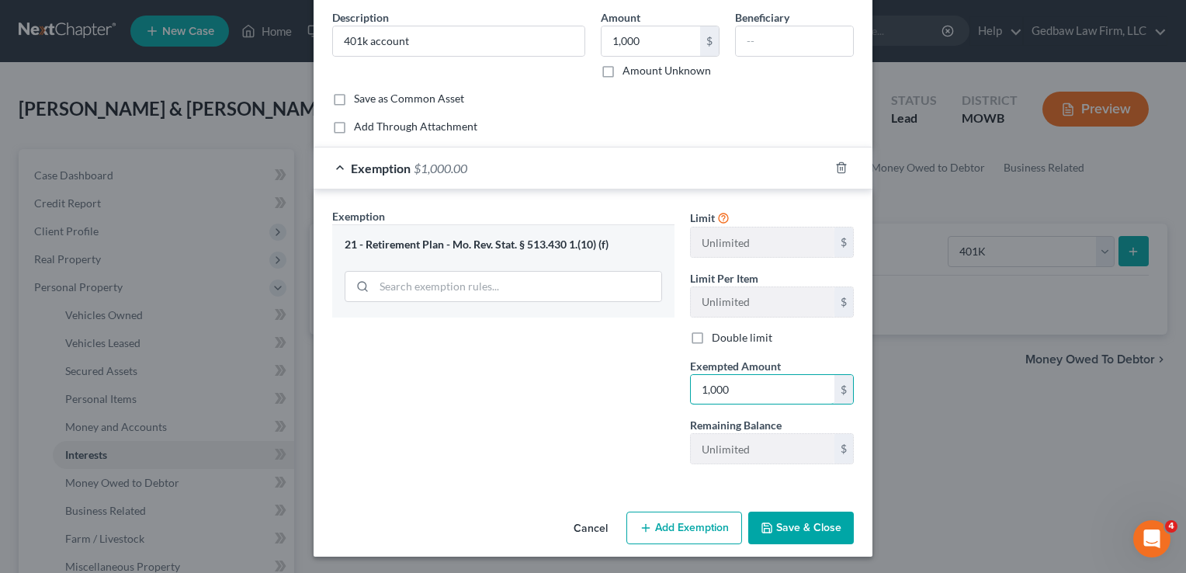
type input "1,000"
click at [817, 525] on button "Save & Close" at bounding box center [801, 528] width 106 height 33
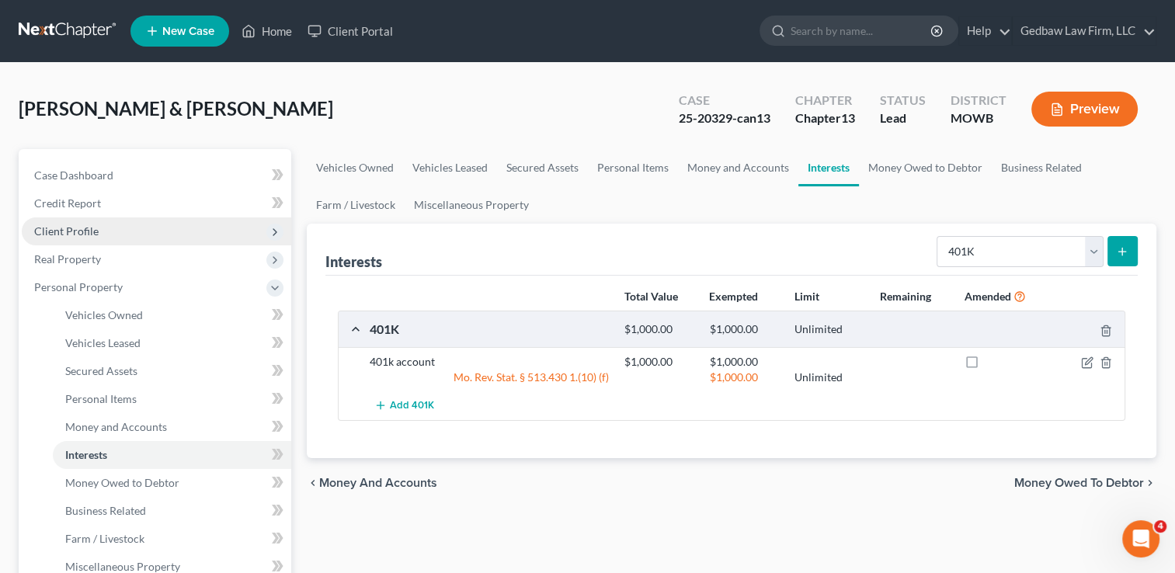
click at [91, 225] on span "Client Profile" at bounding box center [66, 230] width 64 height 13
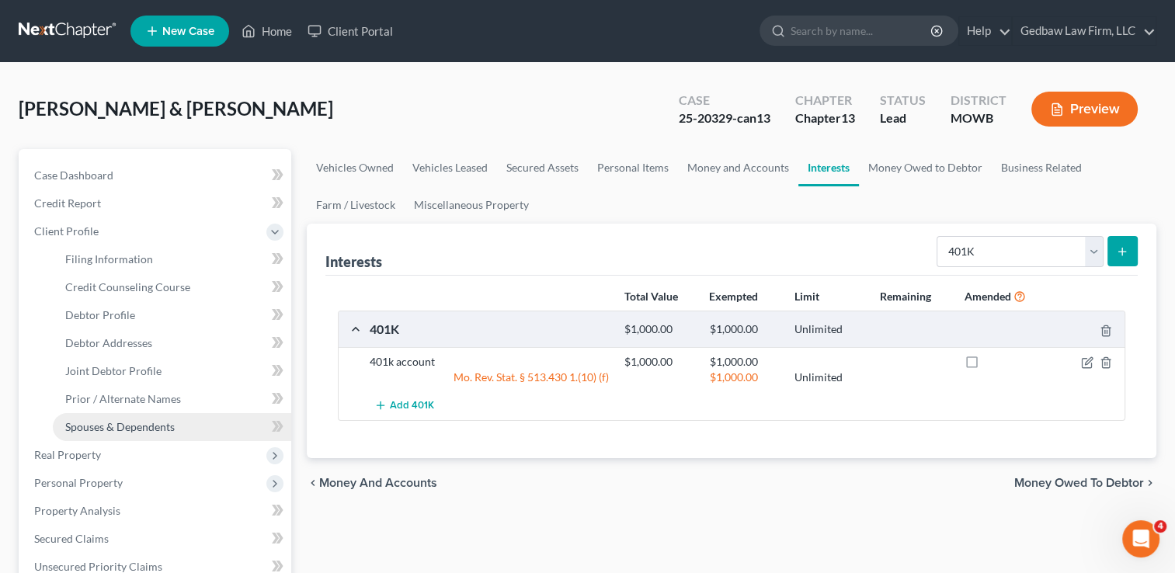
click at [146, 428] on span "Spouses & Dependents" at bounding box center [119, 426] width 109 height 13
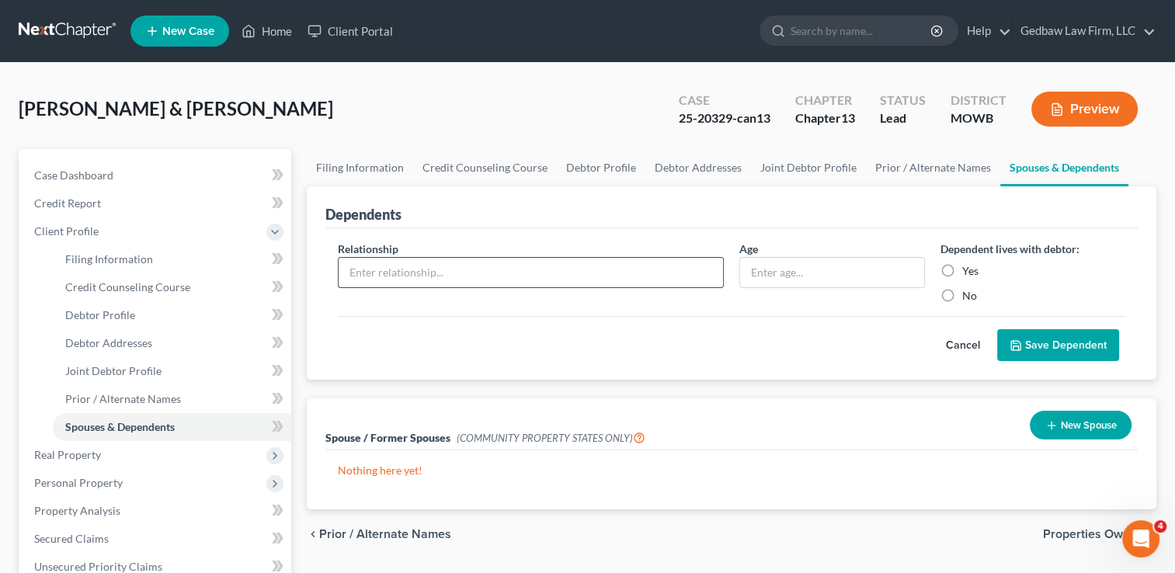
click at [433, 276] on input "text" at bounding box center [531, 273] width 384 height 30
type input "Daughter"
click at [786, 272] on input "text" at bounding box center [831, 273] width 183 height 30
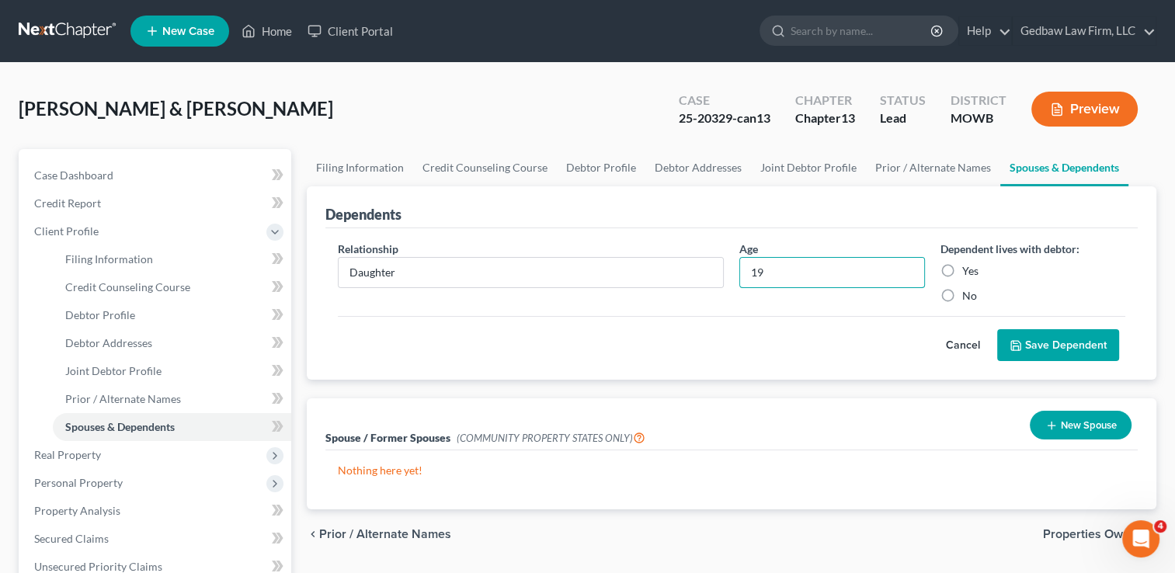
type input "19"
click at [962, 269] on label "Yes" at bounding box center [970, 271] width 16 height 16
click at [968, 269] on input "Yes" at bounding box center [973, 268] width 10 height 10
radio input "true"
click at [1070, 339] on button "Save Dependent" at bounding box center [1058, 345] width 122 height 33
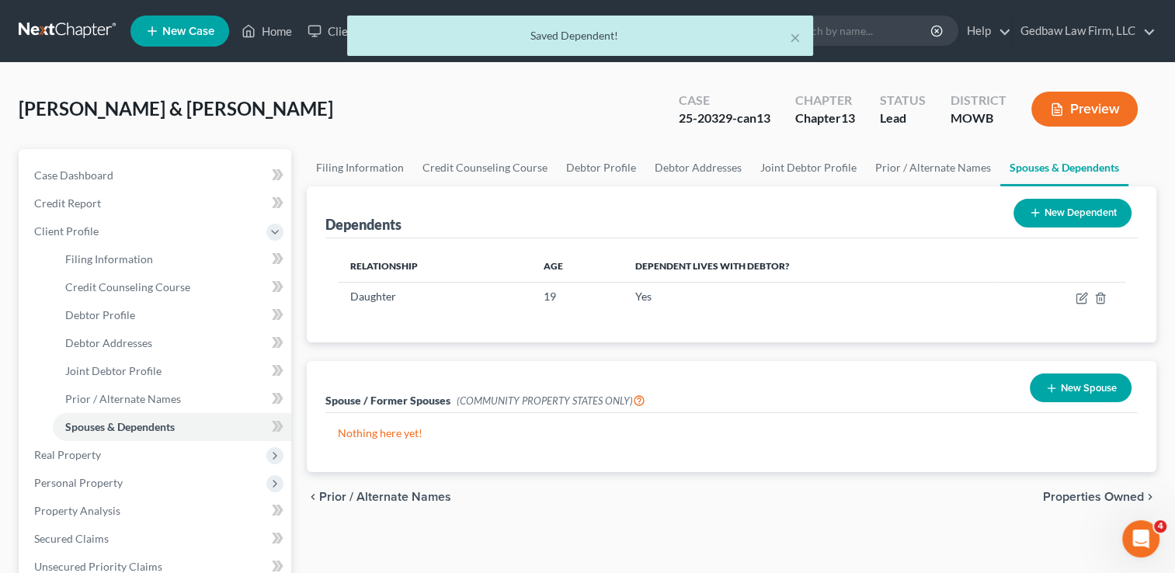
click at [1061, 213] on button "New Dependent" at bounding box center [1072, 213] width 118 height 29
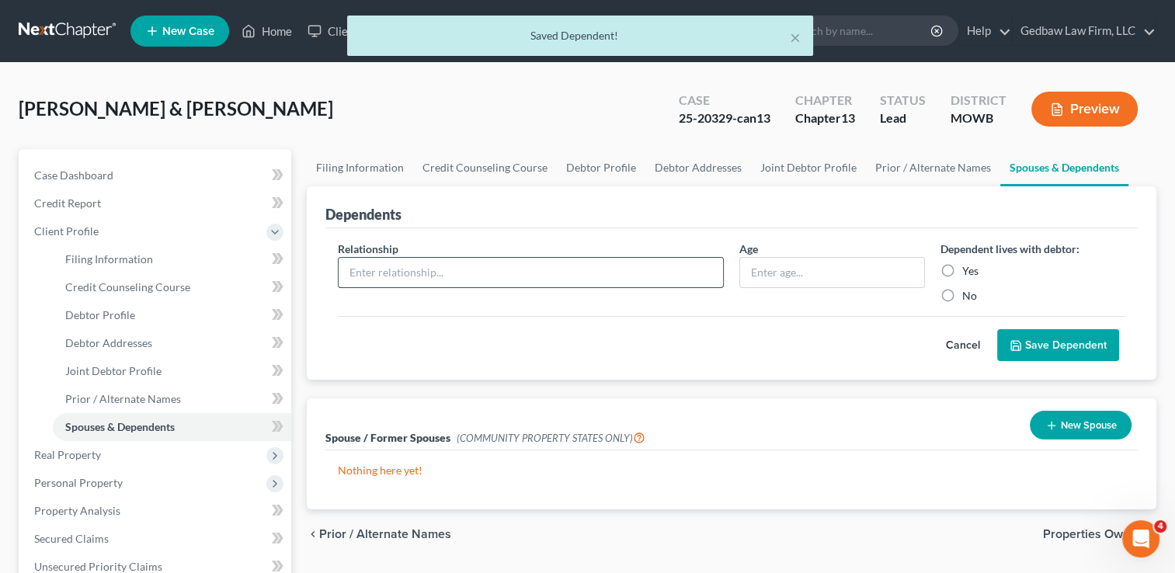
click at [507, 263] on input "text" at bounding box center [531, 273] width 384 height 30
type input "Daughter"
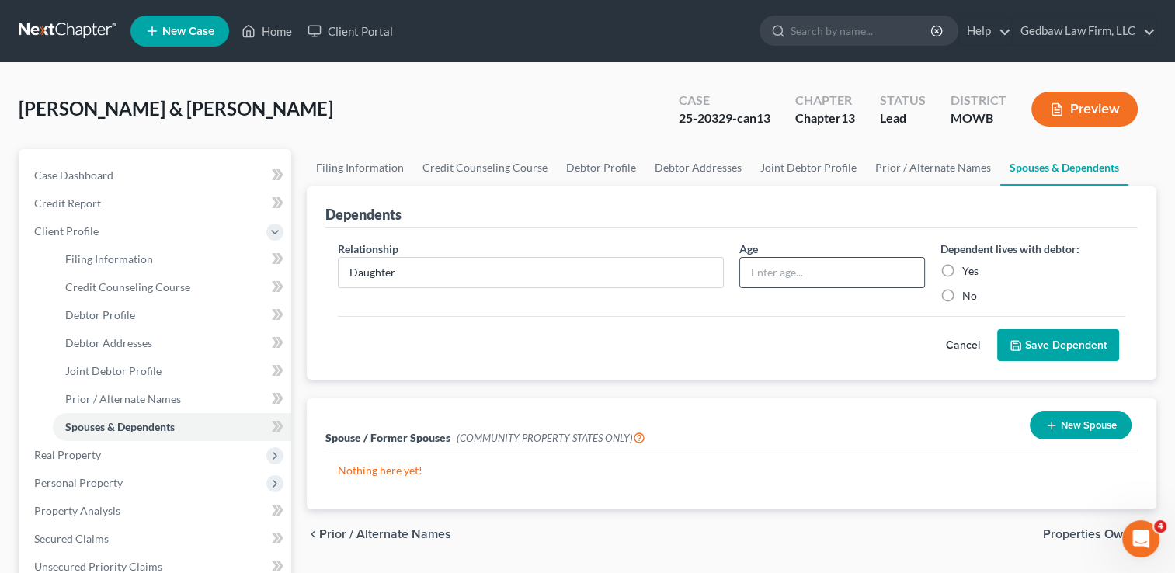
click at [820, 269] on input "text" at bounding box center [831, 273] width 183 height 30
type input "16"
click at [962, 269] on label "Yes" at bounding box center [970, 271] width 16 height 16
click at [968, 269] on input "Yes" at bounding box center [973, 268] width 10 height 10
radio input "true"
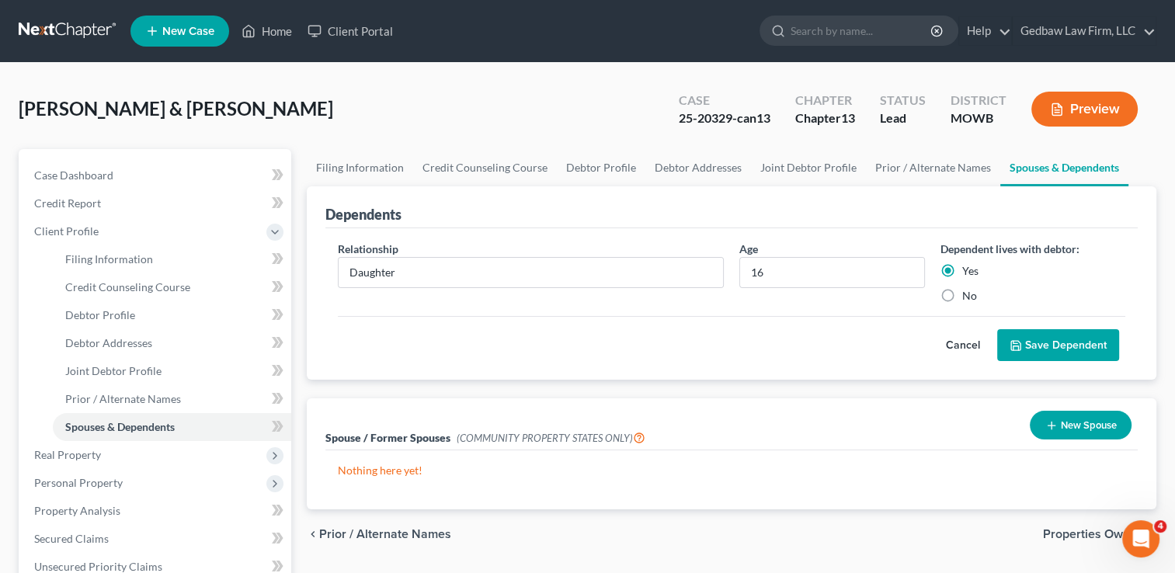
click at [1050, 344] on button "Save Dependent" at bounding box center [1058, 345] width 122 height 33
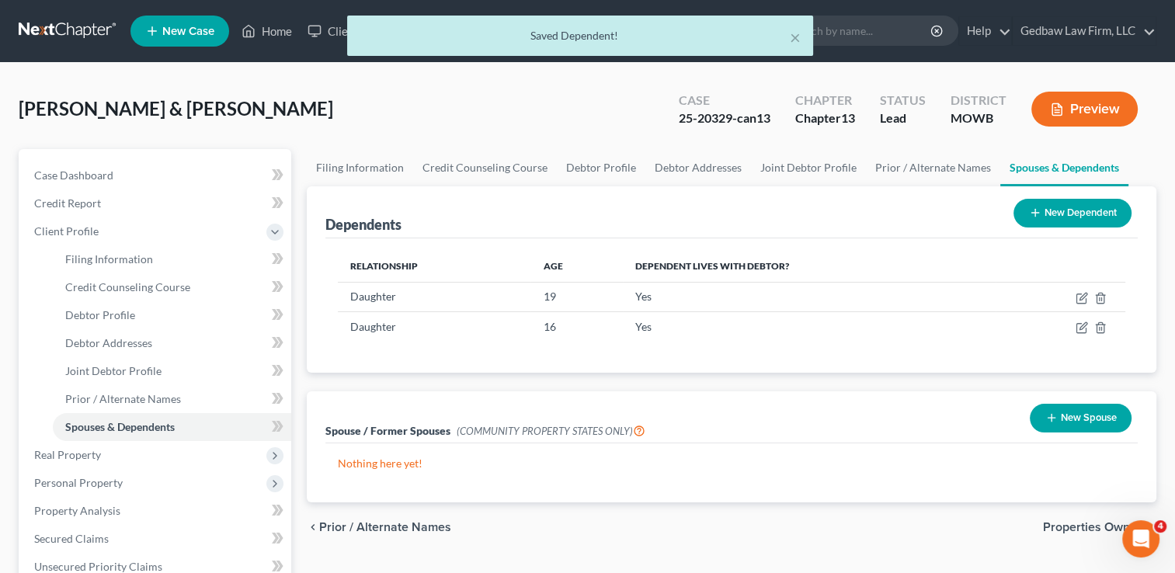
click at [1097, 213] on button "New Dependent" at bounding box center [1072, 213] width 118 height 29
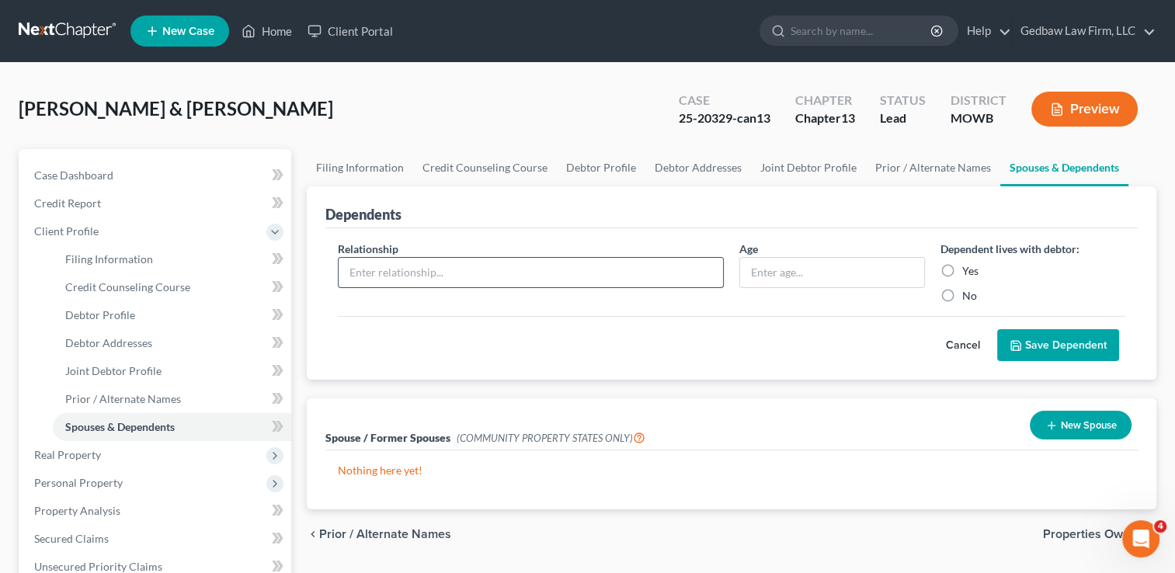
click at [693, 272] on input "text" at bounding box center [531, 273] width 384 height 30
type input "Daughter"
click at [817, 277] on input "text" at bounding box center [831, 273] width 183 height 30
type input "11"
click at [962, 269] on label "Yes" at bounding box center [970, 271] width 16 height 16
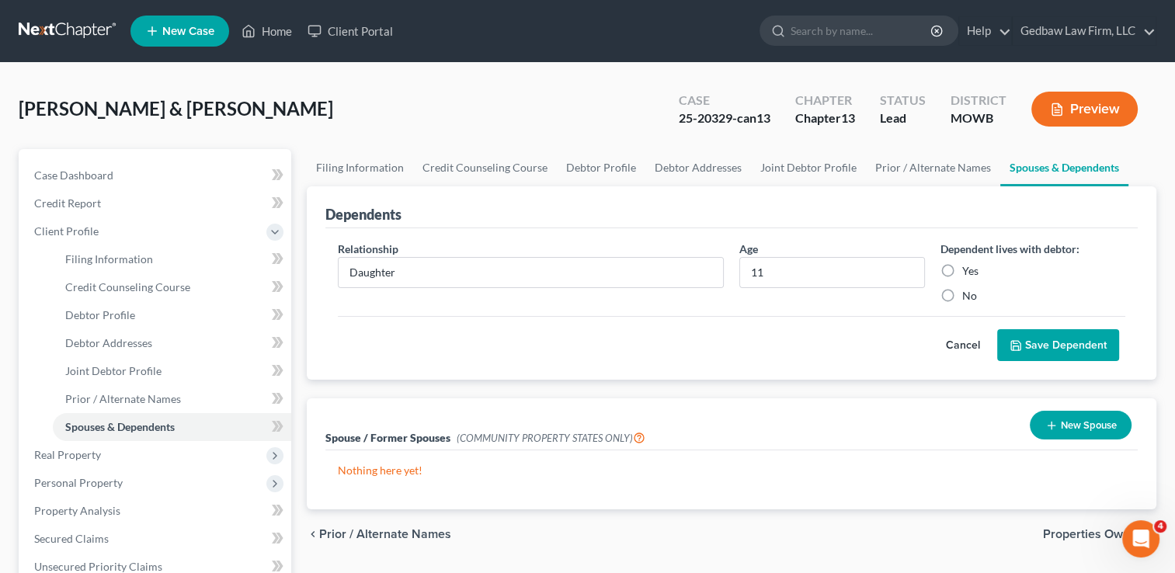
click at [968, 269] on input "Yes" at bounding box center [973, 268] width 10 height 10
radio input "true"
click at [1108, 340] on button "Save Dependent" at bounding box center [1058, 345] width 122 height 33
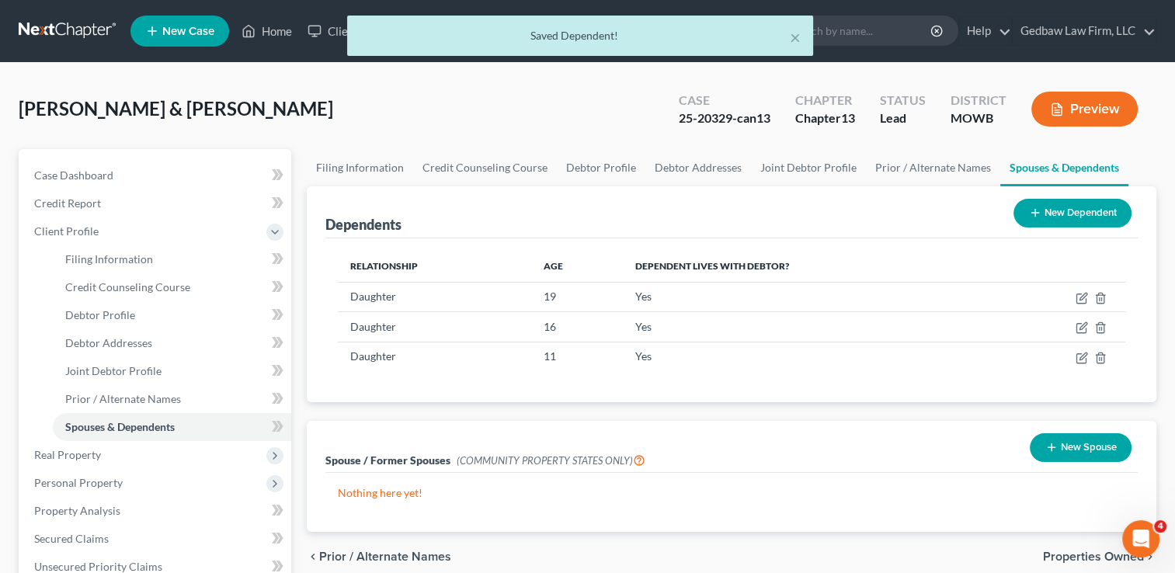
click at [1084, 213] on button "New Dependent" at bounding box center [1072, 213] width 118 height 29
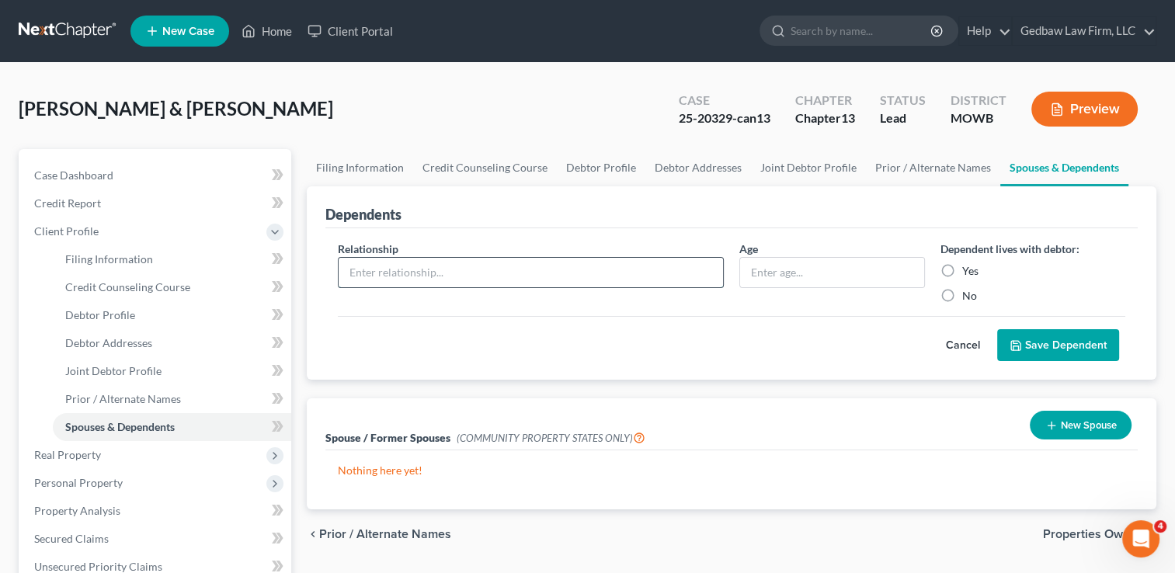
click at [466, 266] on input "text" at bounding box center [531, 273] width 384 height 30
type input "Daughter"
click at [800, 272] on input "text" at bounding box center [831, 273] width 183 height 30
type input "9"
click at [962, 269] on label "Yes" at bounding box center [970, 271] width 16 height 16
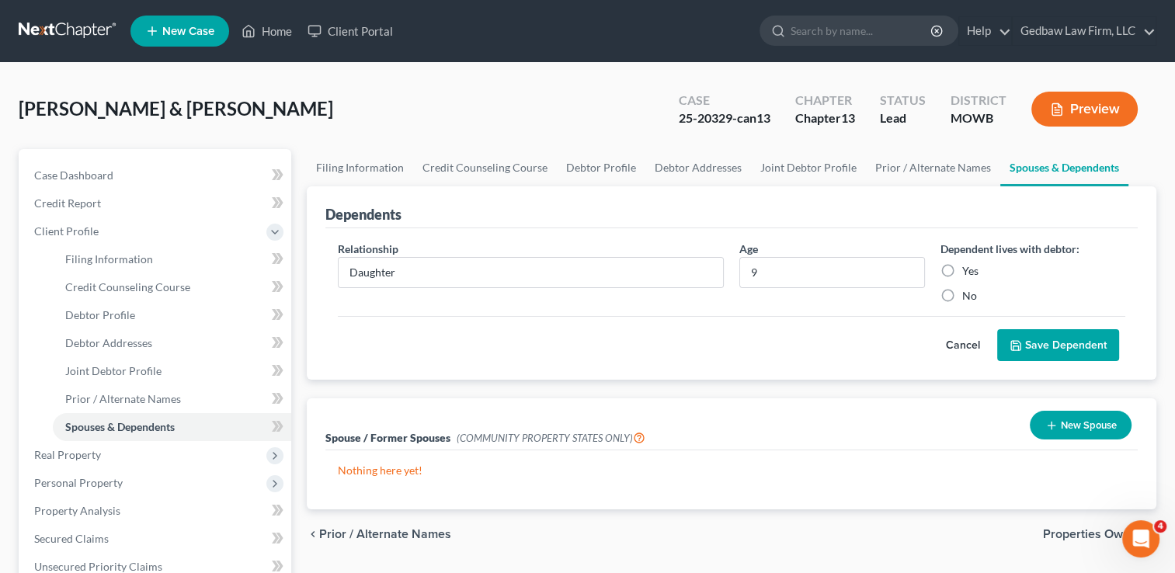
click at [968, 269] on input "Yes" at bounding box center [973, 268] width 10 height 10
radio input "true"
click at [1076, 340] on button "Save Dependent" at bounding box center [1058, 345] width 122 height 33
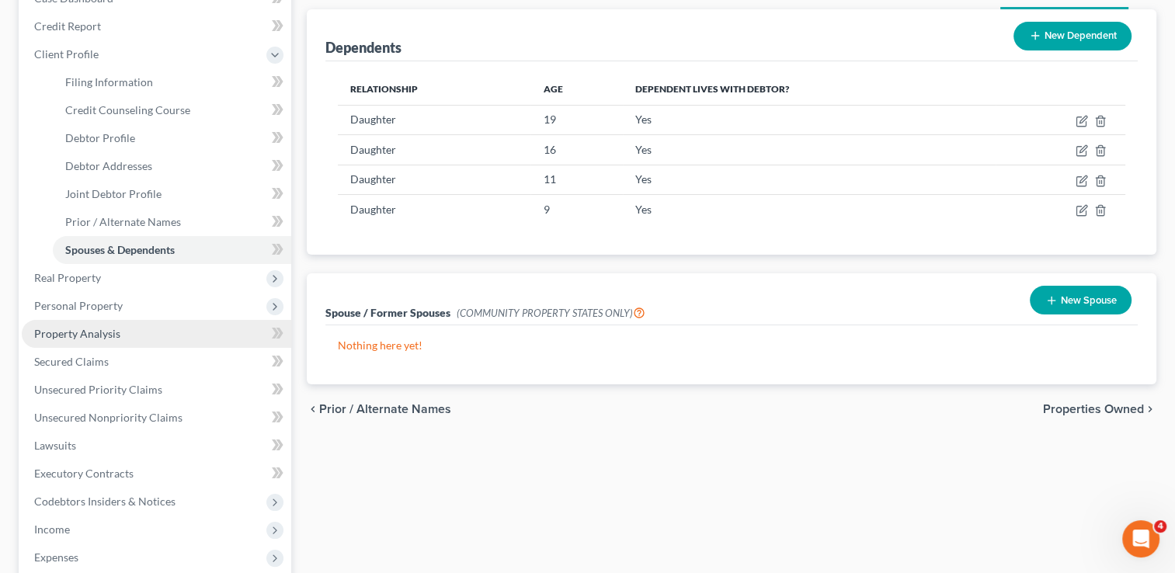
scroll to position [214, 0]
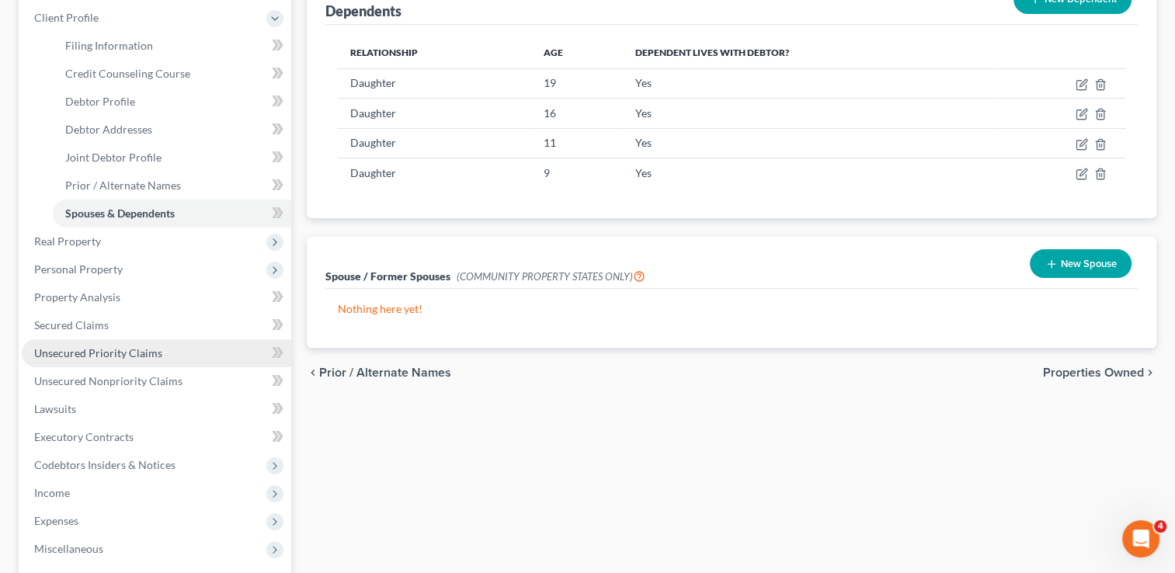
click at [140, 358] on span "Unsecured Priority Claims" at bounding box center [98, 352] width 128 height 13
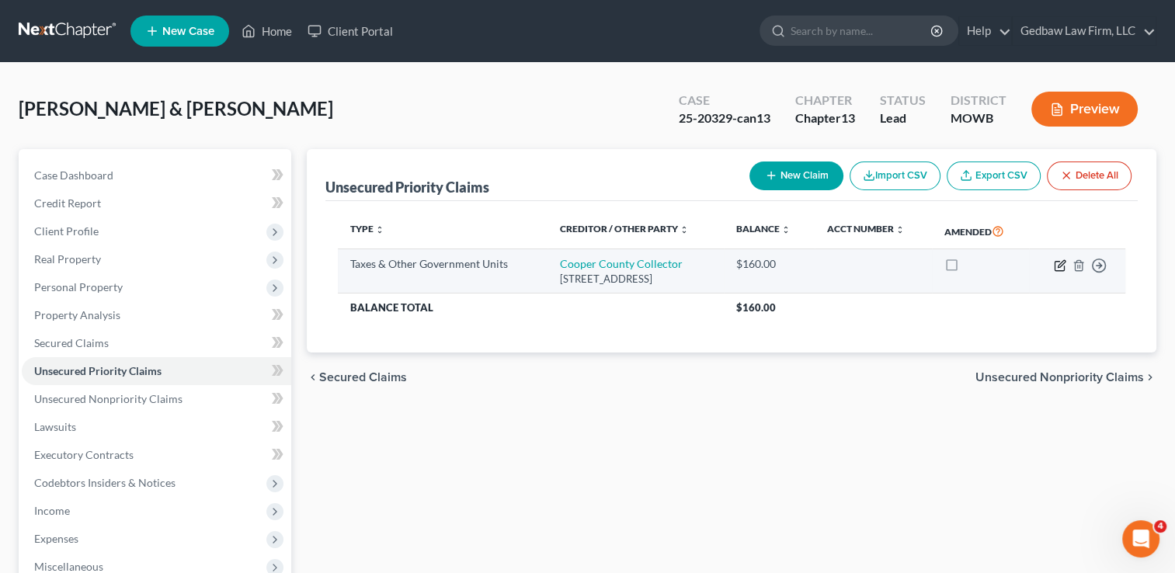
click at [1058, 270] on icon "button" at bounding box center [1060, 265] width 12 height 12
select select "2"
select select "26"
select select "2"
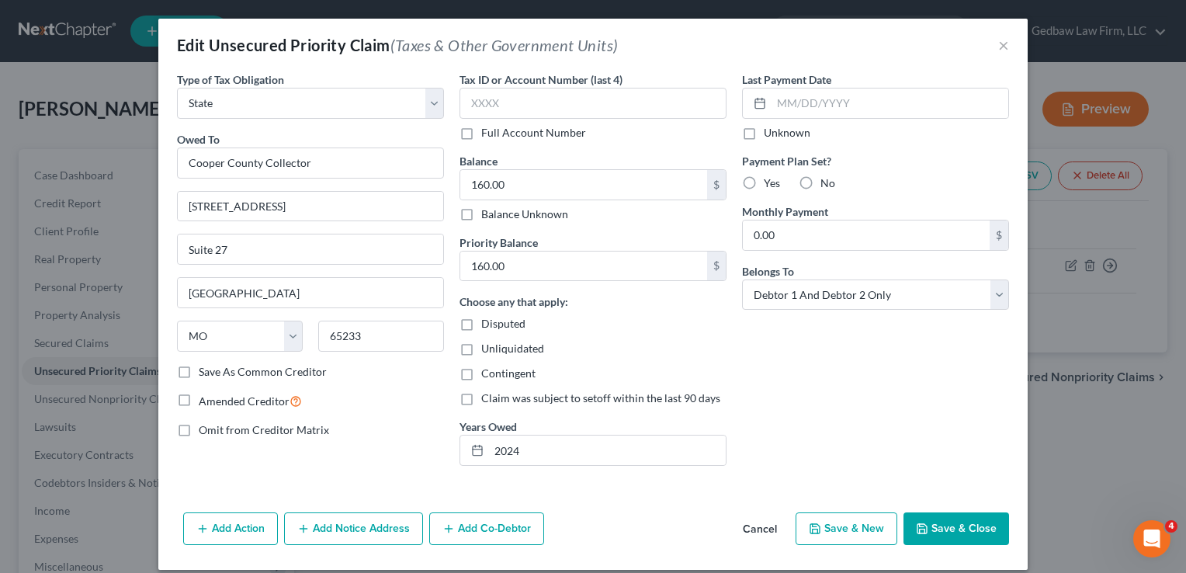
click at [752, 529] on button "Cancel" at bounding box center [760, 529] width 59 height 31
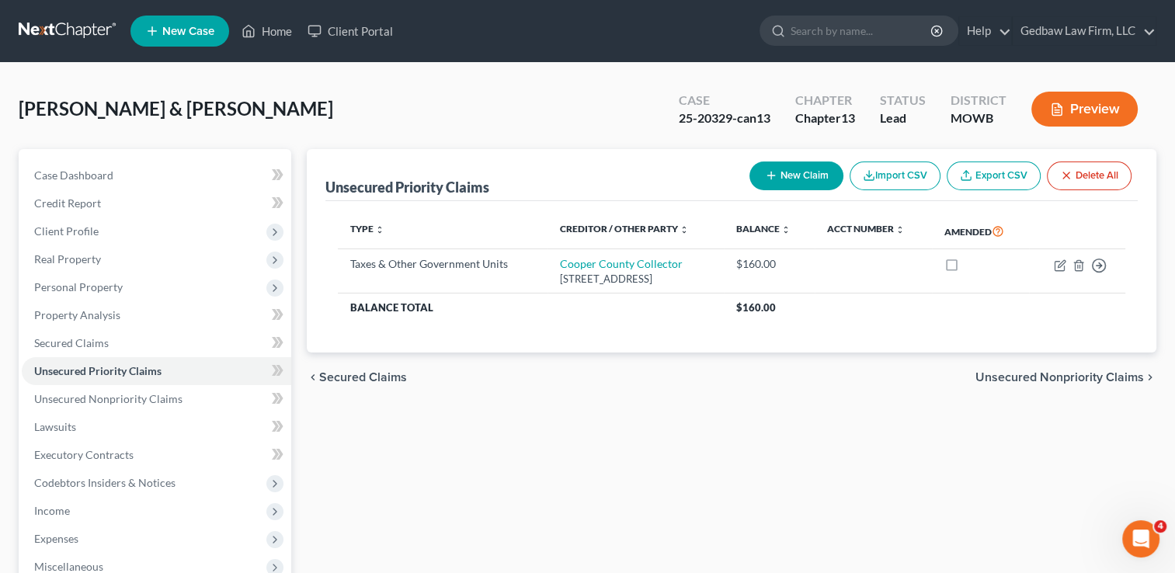
click at [1021, 378] on span "Unsecured Nonpriority Claims" at bounding box center [1059, 377] width 168 height 12
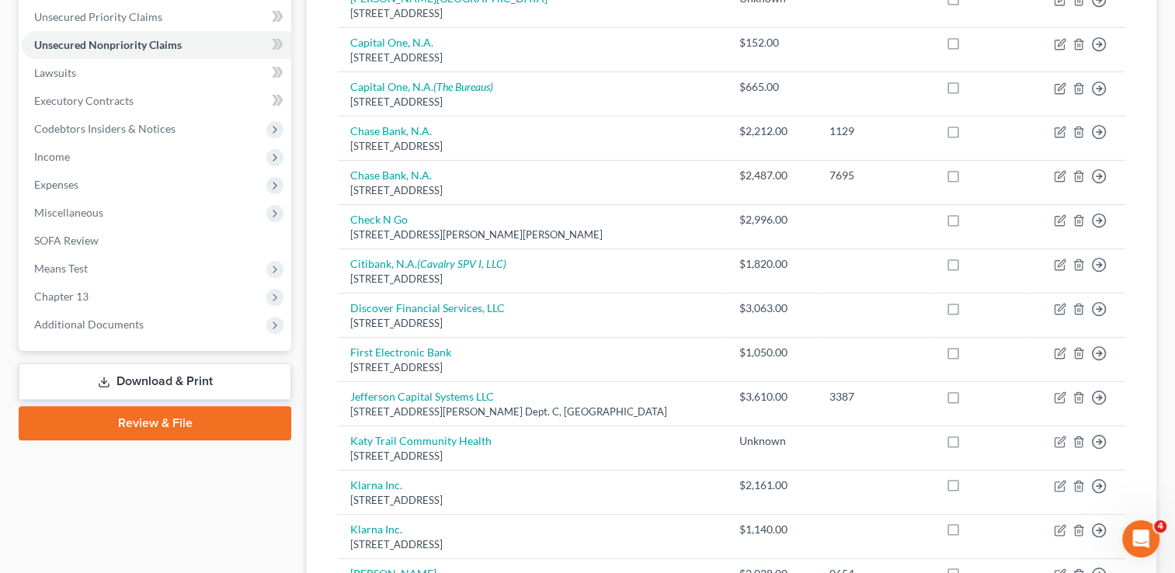
scroll to position [349, 0]
